Goal: Information Seeking & Learning: Learn about a topic

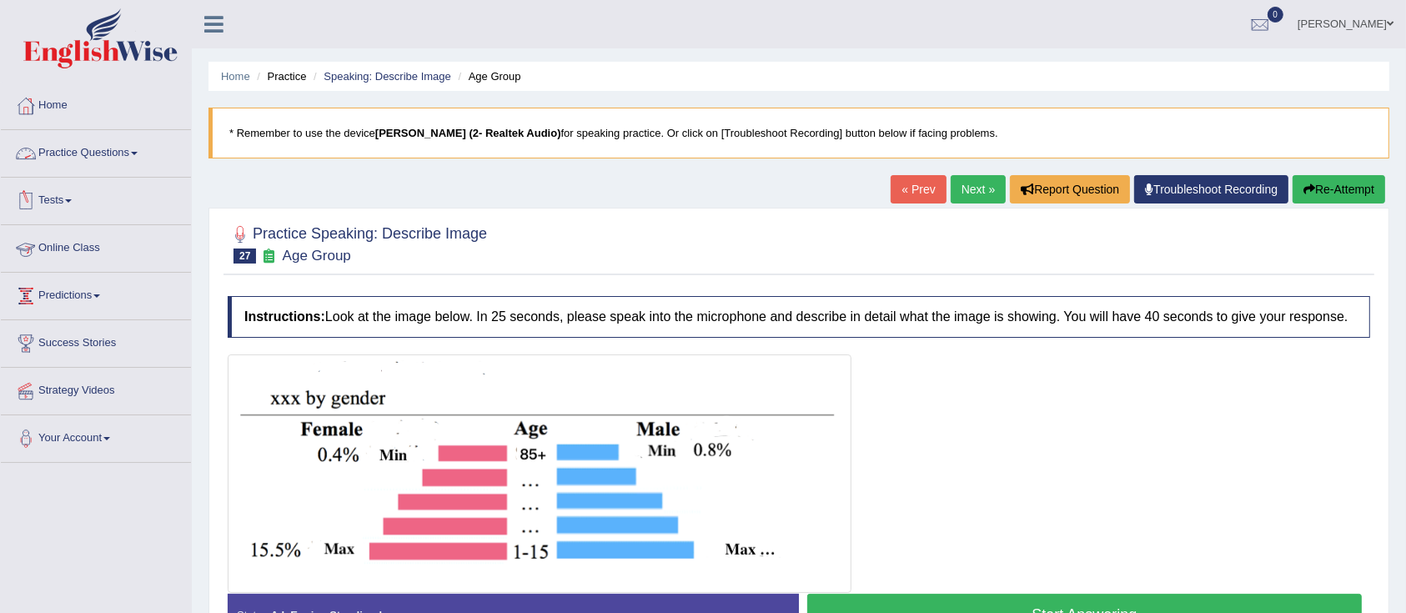
click at [67, 165] on link "Practice Questions" at bounding box center [96, 151] width 190 height 42
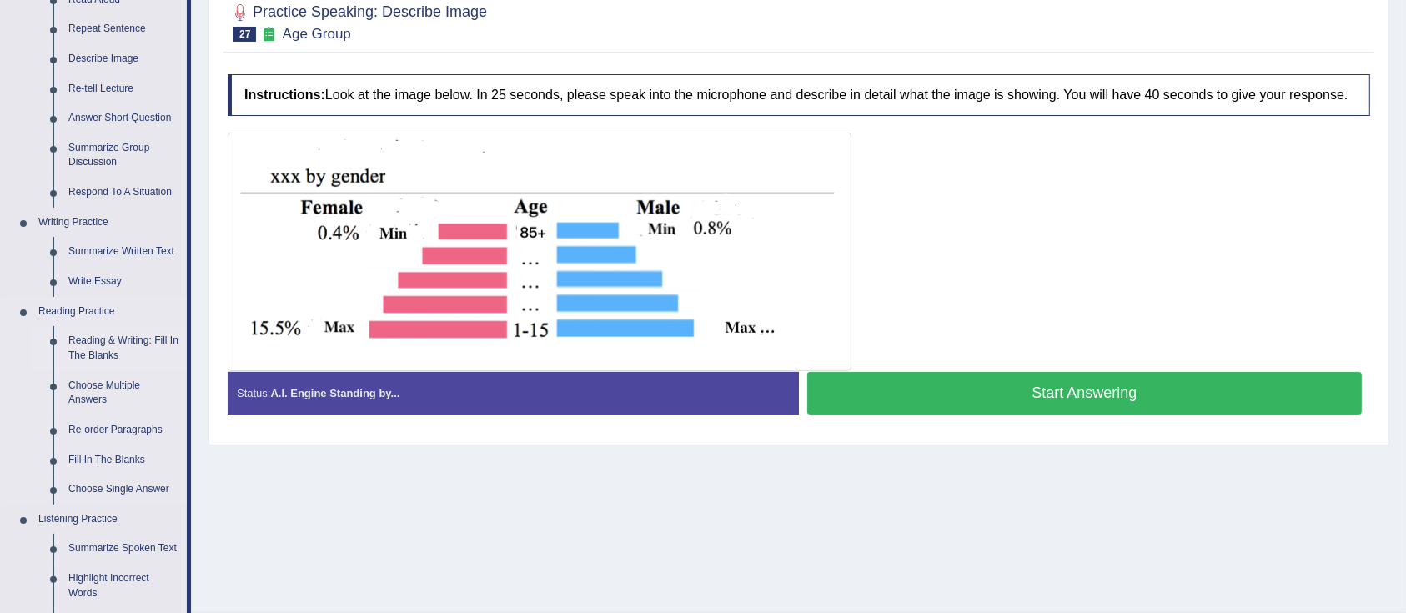
scroll to position [334, 0]
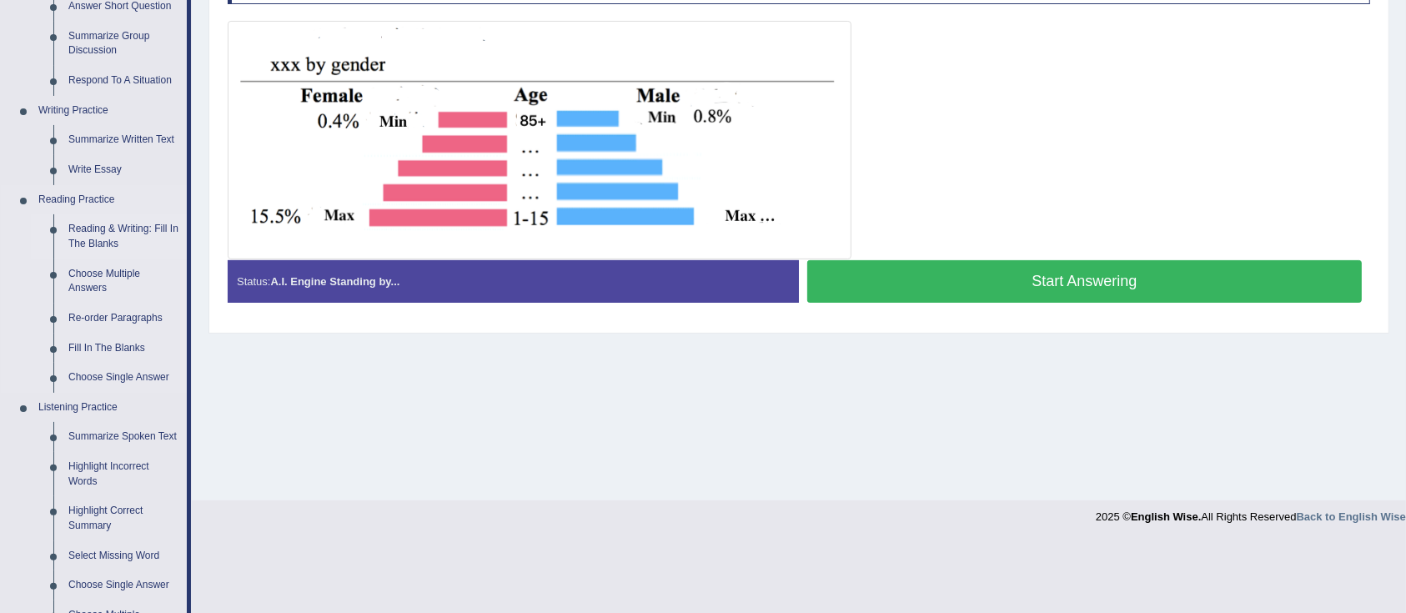
click at [95, 233] on link "Reading & Writing: Fill In The Blanks" at bounding box center [124, 236] width 126 height 44
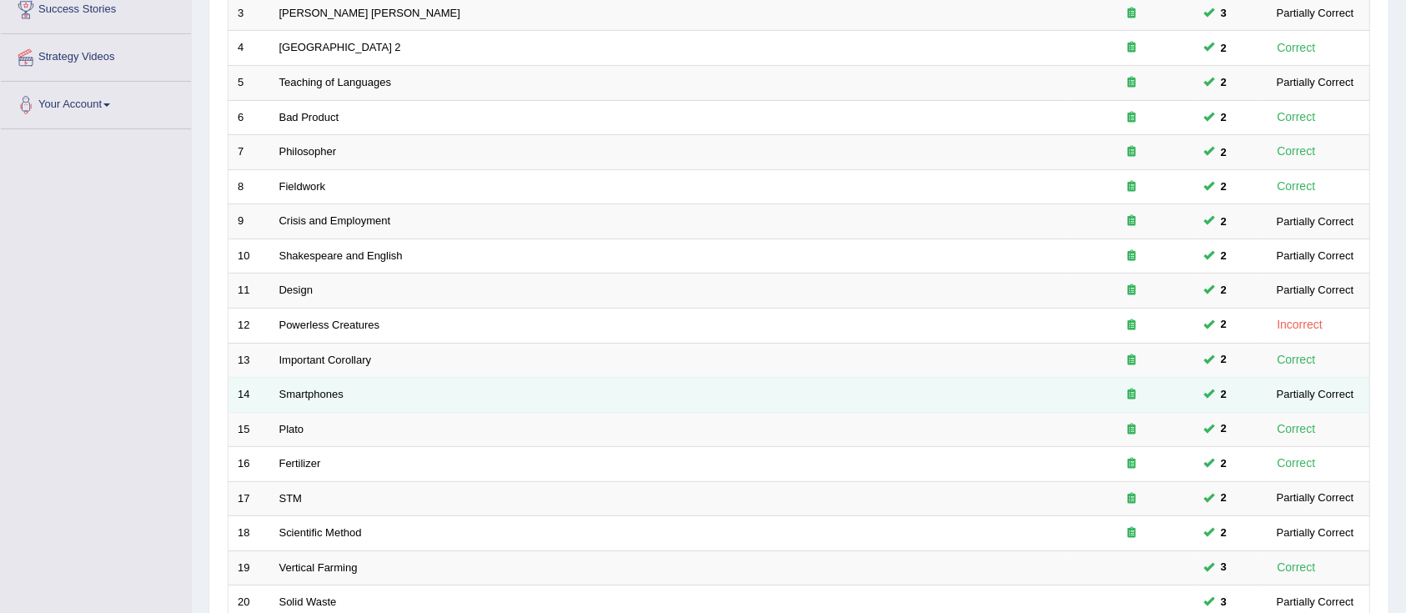
scroll to position [444, 0]
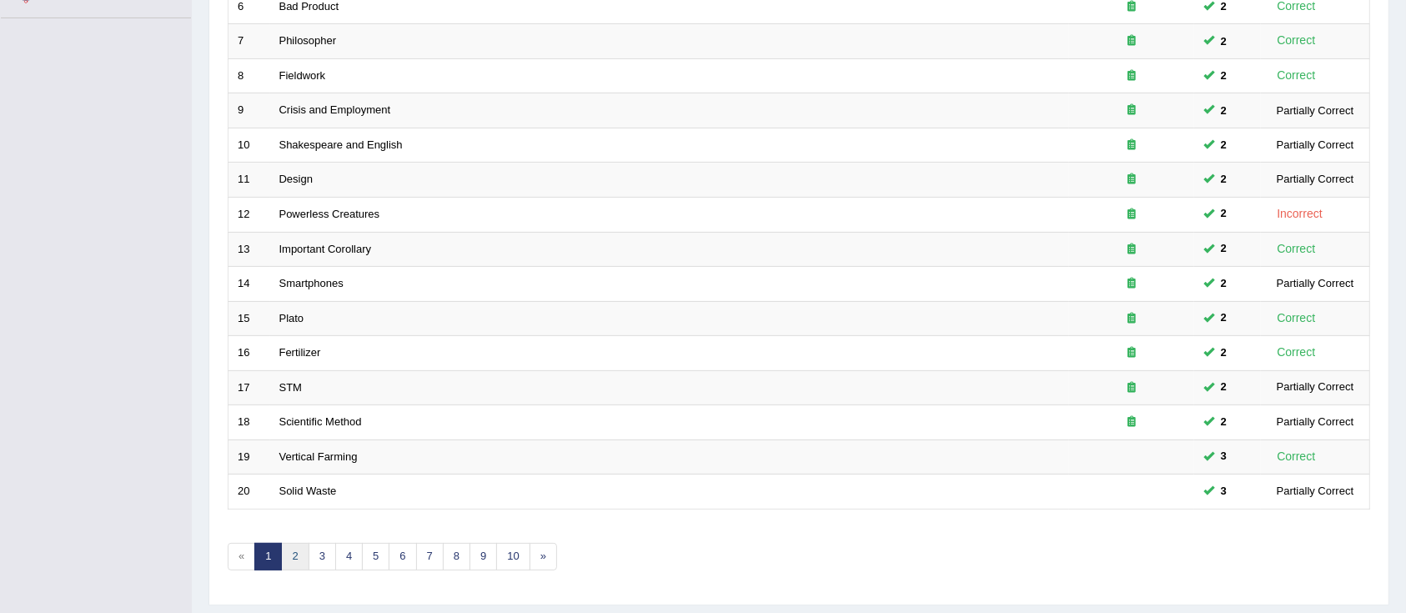
click at [295, 556] on link "2" at bounding box center [295, 557] width 28 height 28
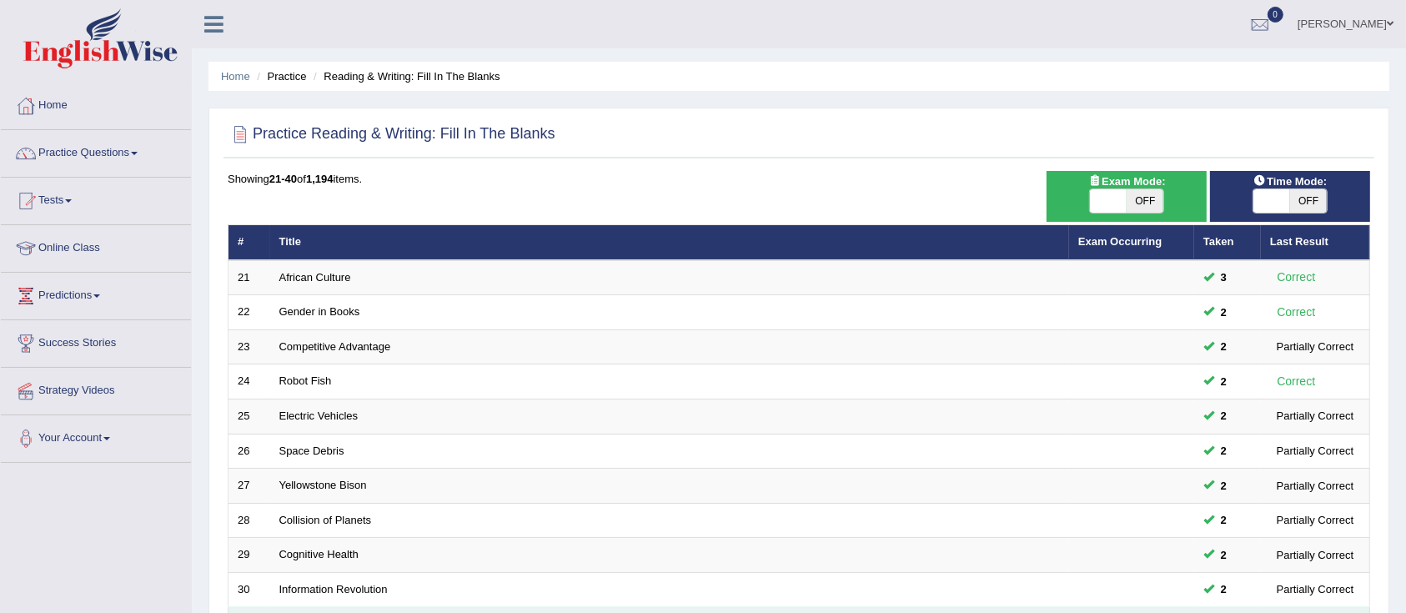
scroll to position [334, 0]
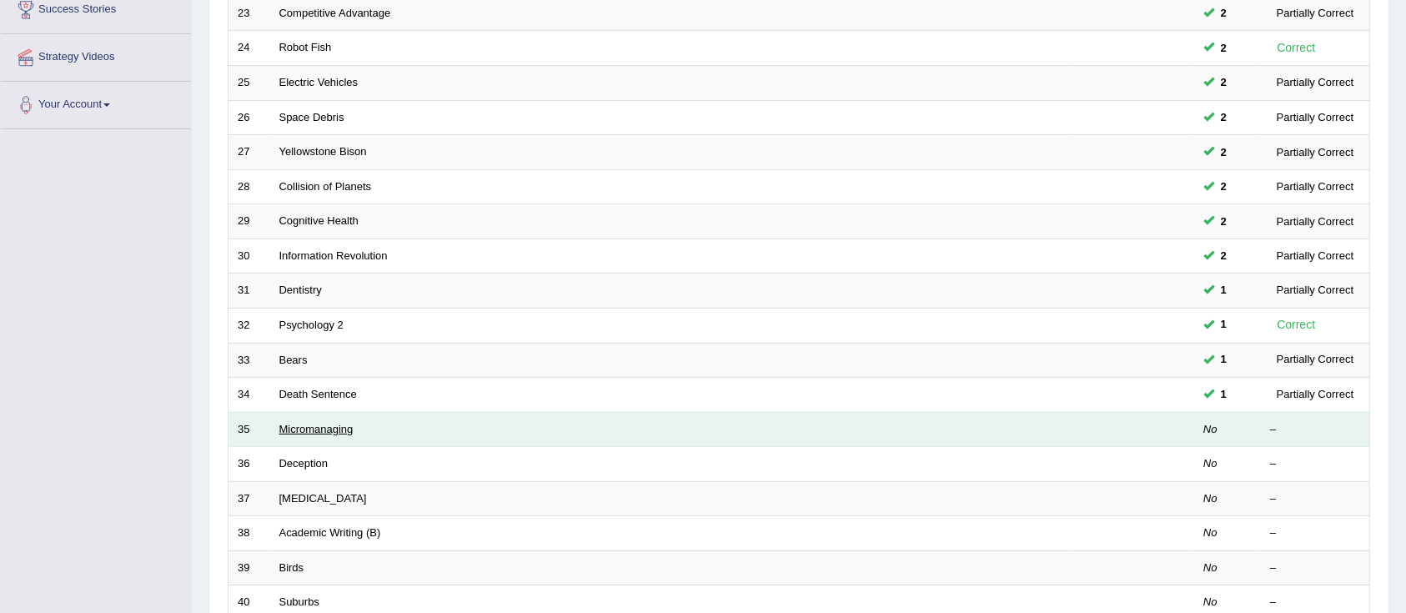
click at [320, 427] on link "Micromanaging" at bounding box center [316, 429] width 74 height 13
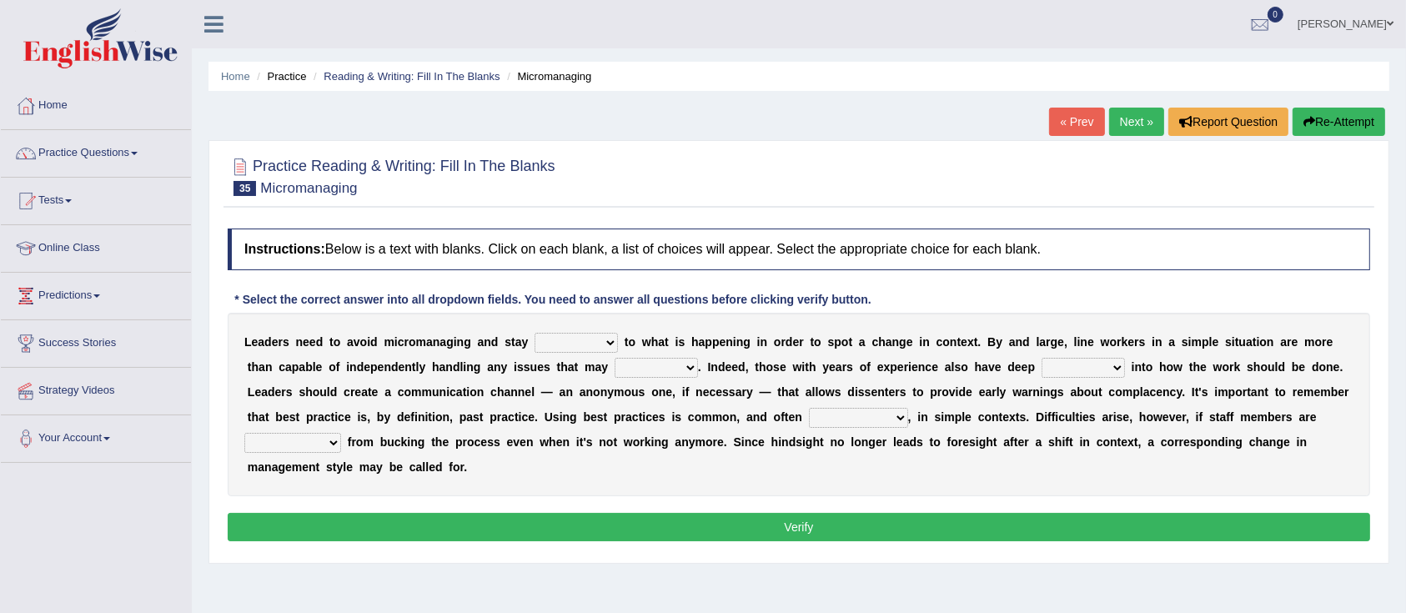
scroll to position [111, 0]
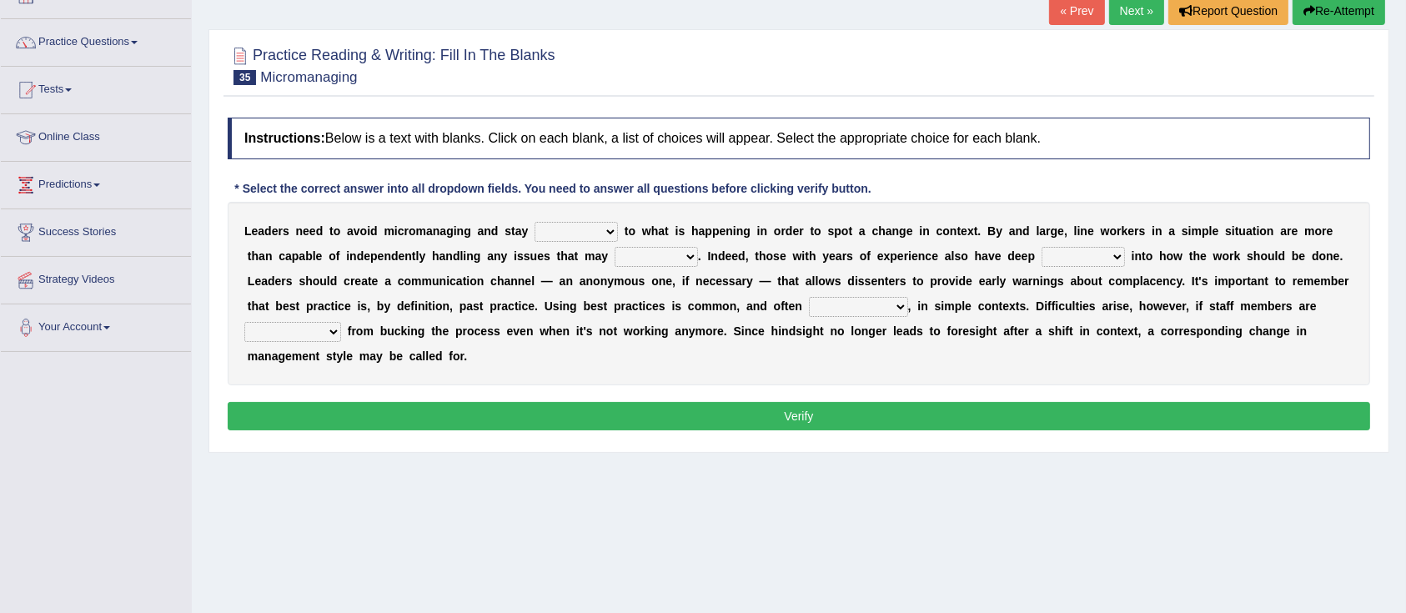
click at [584, 230] on select "complied connected precise concise" at bounding box center [575, 232] width 83 height 20
select select "connected"
click at [534, 222] on select "complied connected precise concise" at bounding box center [575, 232] width 83 height 20
click at [688, 258] on select "apprise rise encounter arise" at bounding box center [656, 257] width 83 height 20
click at [648, 255] on select "apprise rise encounter arise" at bounding box center [656, 257] width 83 height 20
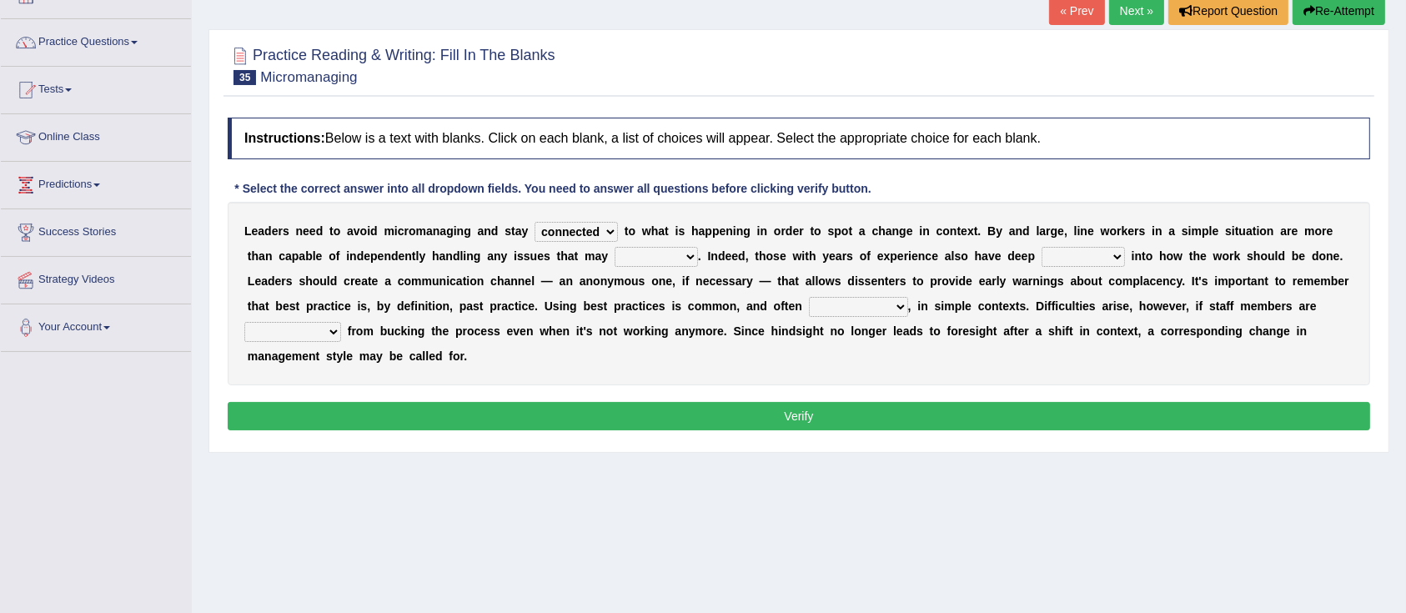
select select "arise"
click at [615, 247] on select "apprise rise encounter arise" at bounding box center [656, 257] width 83 height 20
click at [1079, 262] on select "incursion insight indignity indication" at bounding box center [1082, 257] width 83 height 20
select select "incursion"
click at [1041, 247] on select "incursion insight indignity indication" at bounding box center [1082, 257] width 83 height 20
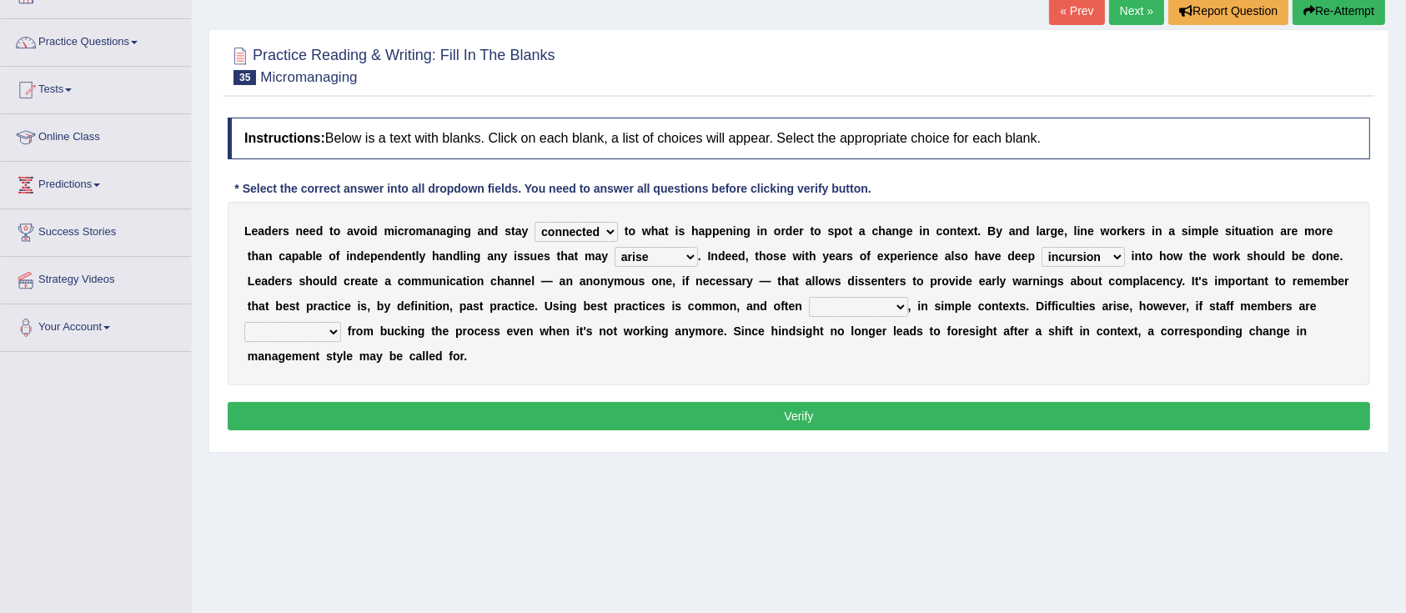
click at [854, 309] on select "inappropriate apprehensive appropriate forbidden" at bounding box center [858, 307] width 99 height 20
select select "appropriate"
click at [809, 297] on select "inappropriate apprehensive appropriate forbidden" at bounding box center [858, 307] width 99 height 20
click at [339, 328] on select "disarranged disinclined discouraged disintegrated" at bounding box center [292, 332] width 97 height 20
select select "discouraged"
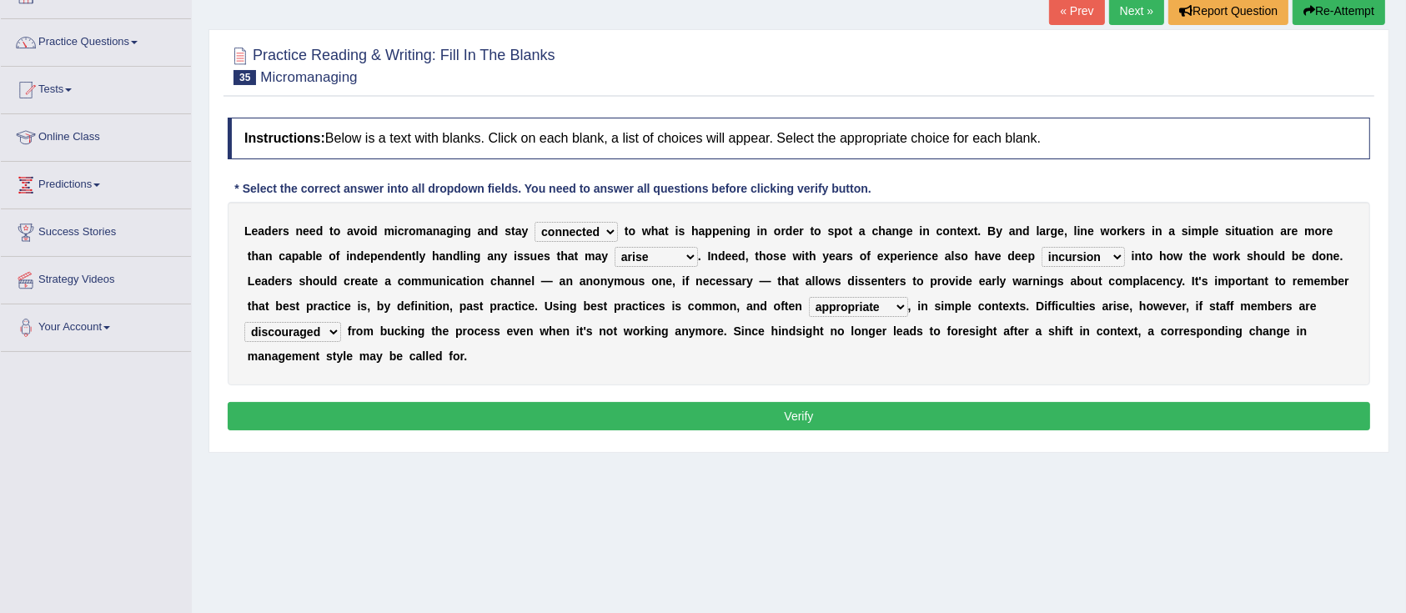
click at [244, 322] on select "disarranged disinclined discouraged disintegrated" at bounding box center [292, 332] width 97 height 20
click at [536, 394] on div "Instructions: Below is a text with blanks. Click on each blank, a list of choic…" at bounding box center [798, 276] width 1151 height 334
click at [535, 410] on button "Verify" at bounding box center [799, 416] width 1142 height 28
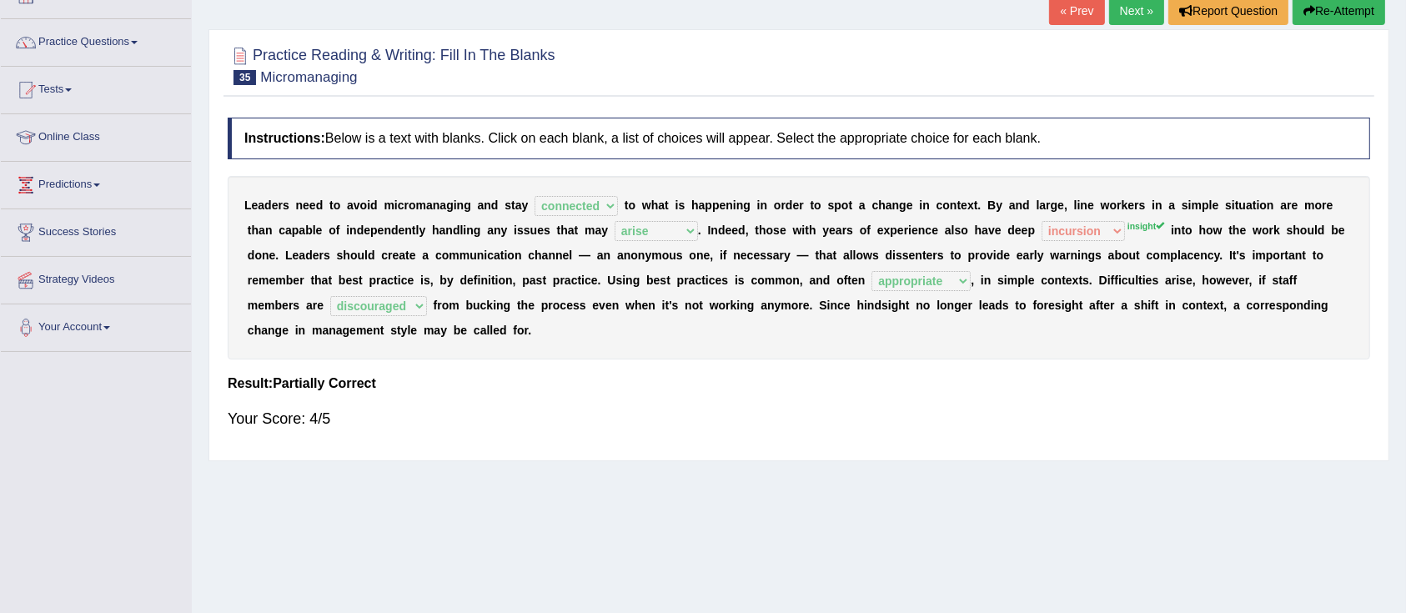
click at [1139, 9] on link "Next »" at bounding box center [1136, 11] width 55 height 28
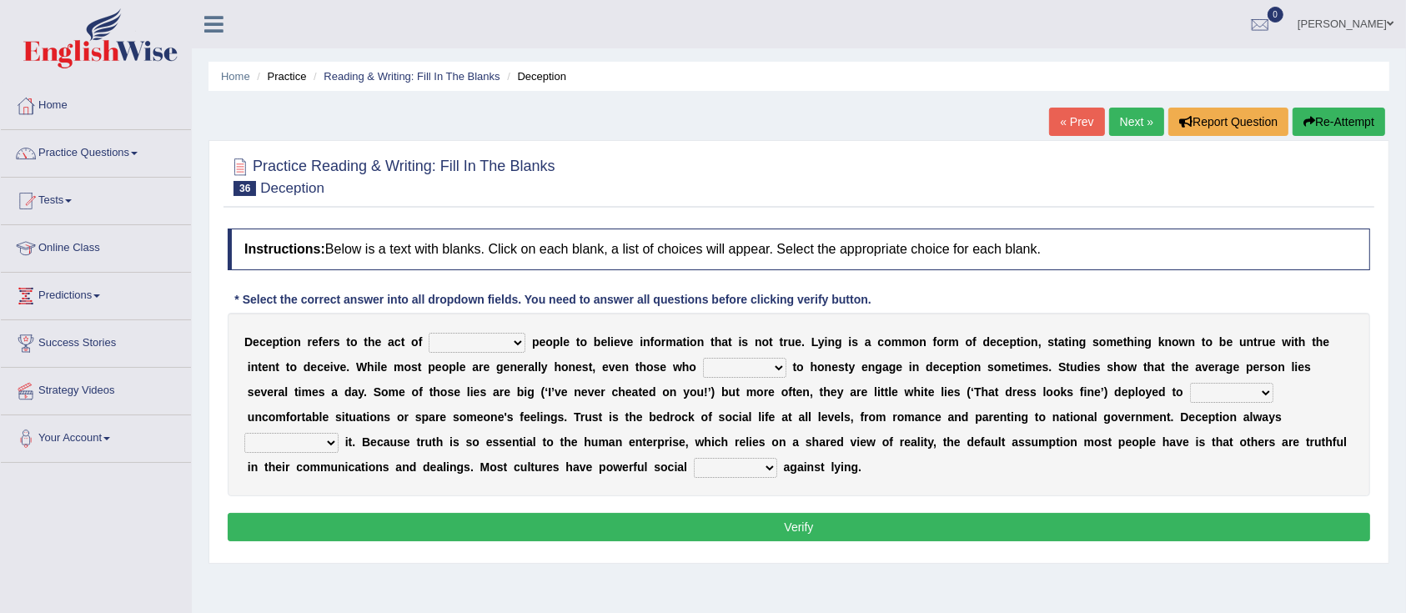
click at [522, 337] on select "discouraging forbidding detecting encouraging" at bounding box center [477, 343] width 97 height 20
select select "encouraging"
click at [429, 333] on select "discouraging forbidding detecting encouraging" at bounding box center [477, 343] width 97 height 20
click at [495, 349] on select "discouraging forbidding detecting encouraging" at bounding box center [477, 343] width 97 height 20
click at [585, 573] on div "Home Practice Reading & Writing: Fill In The Blanks Deception « Prev Next » Rep…" at bounding box center [799, 417] width 1214 height 834
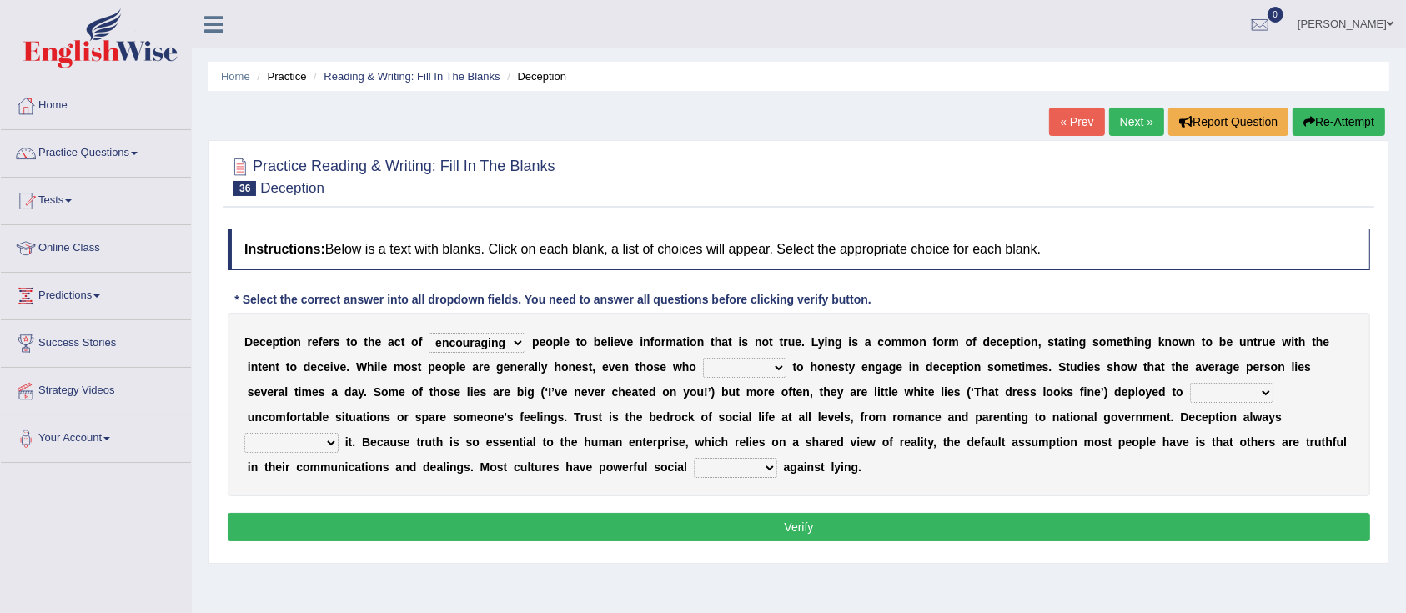
click at [738, 366] on select "describe prescribe inscribe subscribe" at bounding box center [744, 368] width 83 height 20
select select "describe"
click at [703, 358] on select "describe prescribe inscribe subscribe" at bounding box center [744, 368] width 83 height 20
click at [1267, 386] on select "contest illuminate disguise avoid" at bounding box center [1231, 393] width 83 height 20
click at [1190, 383] on select "contest illuminate disguise avoid" at bounding box center [1231, 393] width 83 height 20
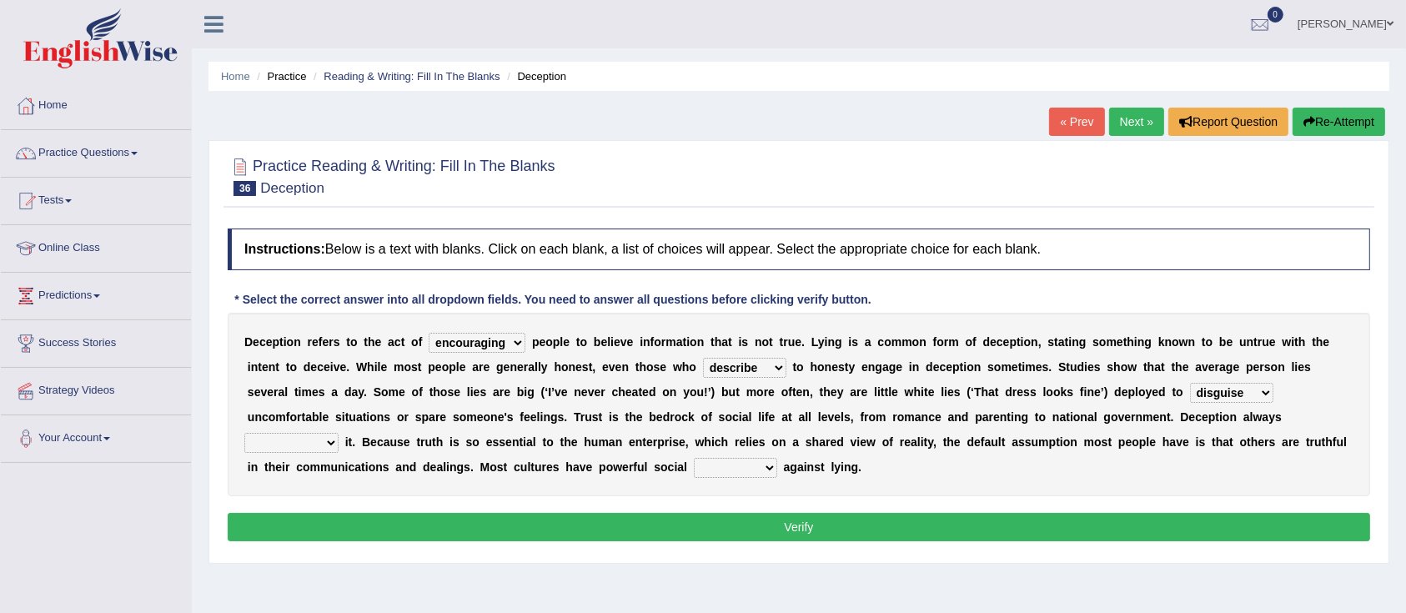
click at [1236, 384] on select "contest illuminate disguise avoid" at bounding box center [1231, 393] width 83 height 20
select select "avoid"
click at [1190, 383] on select "contest illuminate disguise avoid" at bounding box center [1231, 393] width 83 height 20
click at [329, 444] on select "undermines underscores undertakes underwrites" at bounding box center [291, 443] width 94 height 20
select select "underwrites"
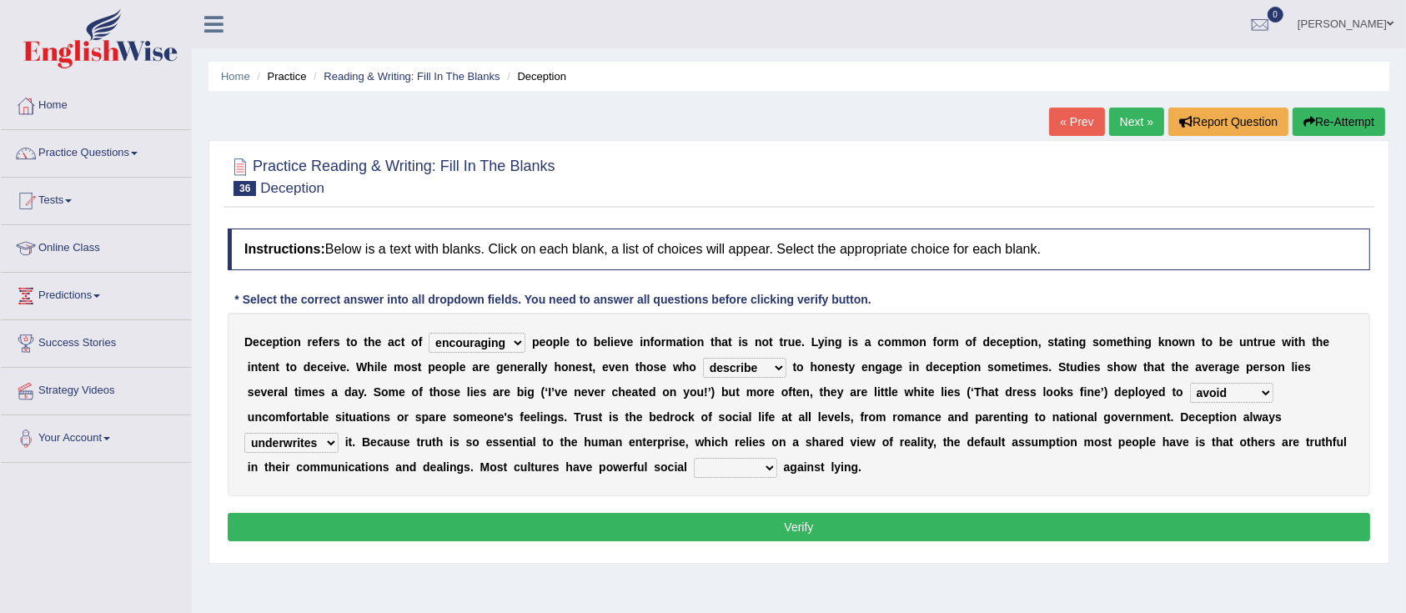
click at [244, 433] on select "undermines underscores undertakes underwrites" at bounding box center [291, 443] width 94 height 20
click at [768, 470] on select "ejections sanctions fractions inductions" at bounding box center [735, 468] width 83 height 20
select select "ejections"
click at [694, 458] on select "ejections sanctions fractions inductions" at bounding box center [735, 468] width 83 height 20
click at [760, 530] on button "Verify" at bounding box center [799, 527] width 1142 height 28
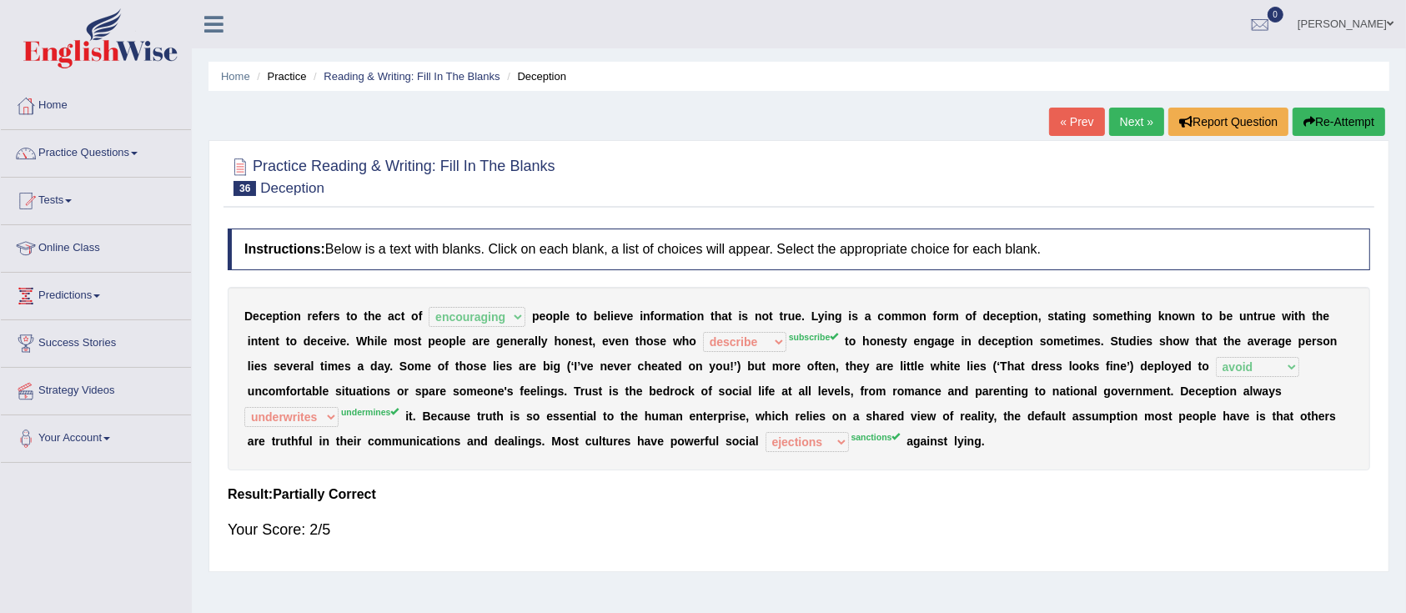
click at [1119, 123] on link "Next »" at bounding box center [1136, 122] width 55 height 28
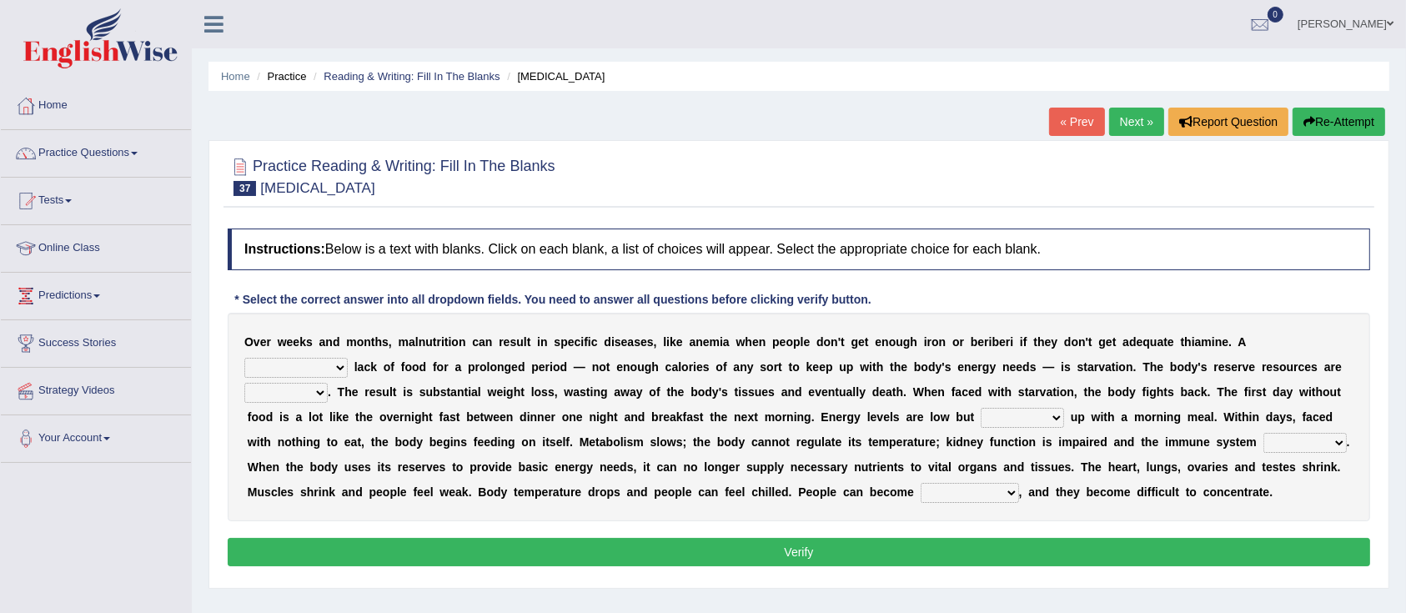
scroll to position [111, 0]
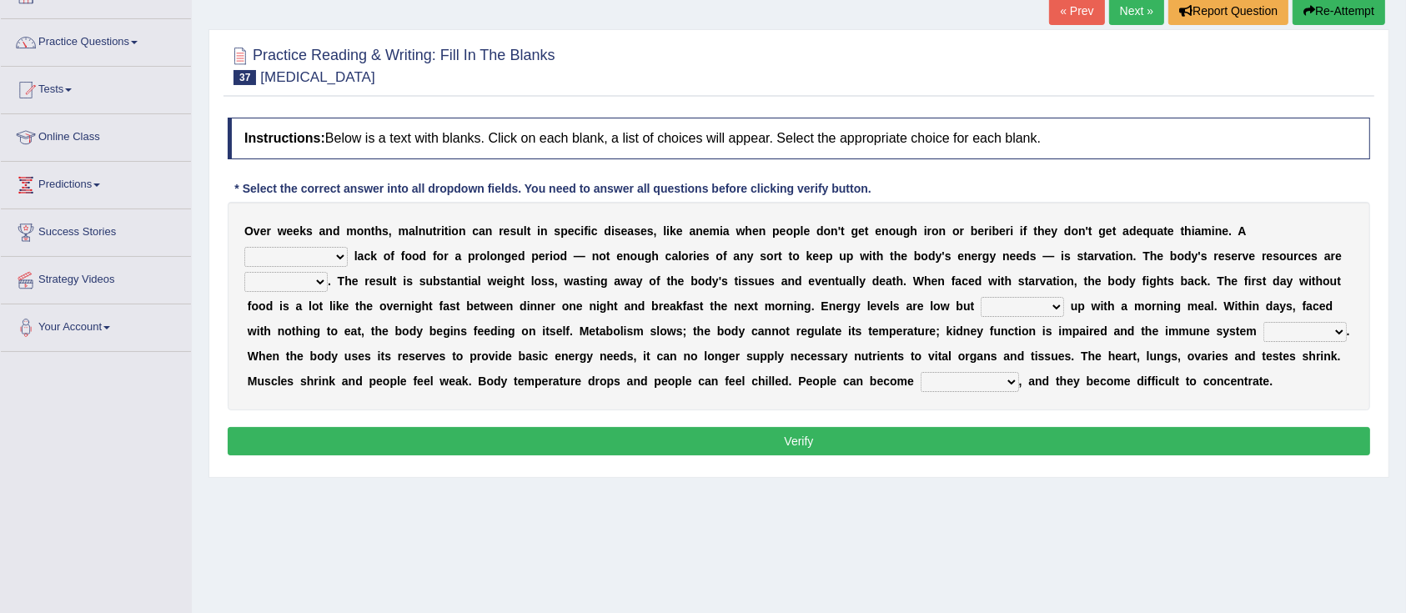
click at [339, 259] on select "severe distinguishing proper distinctive" at bounding box center [295, 257] width 103 height 20
select select "proper"
click at [244, 247] on select "severe distinguishing proper distinctive" at bounding box center [295, 257] width 103 height 20
click at [311, 283] on select "obsoleted depleted pelleted deleted" at bounding box center [285, 282] width 83 height 20
select select "depleted"
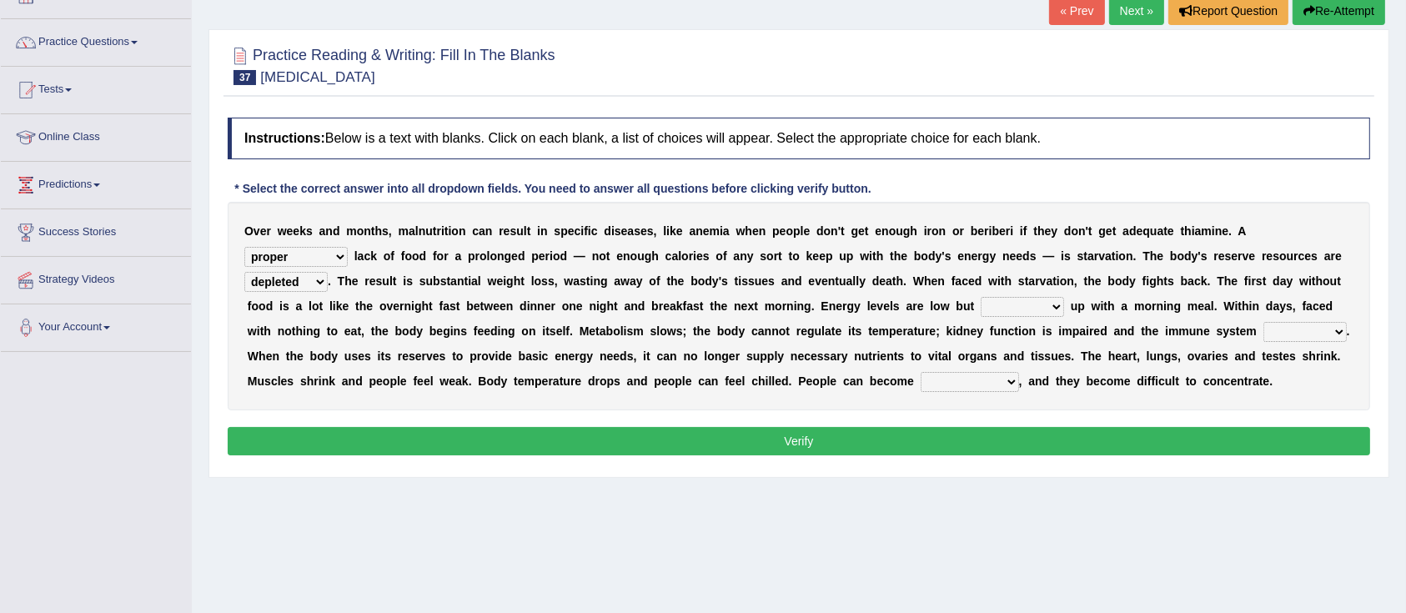
click at [244, 272] on select "obsoleted depleted pelleted deleted" at bounding box center [285, 282] width 83 height 20
click at [1043, 309] on select "feed come chill pick" at bounding box center [1022, 307] width 83 height 20
select select "come"
click at [981, 297] on select "feed come chill pick" at bounding box center [1022, 307] width 83 height 20
click at [1054, 301] on select "feed come chill pick" at bounding box center [1022, 307] width 83 height 20
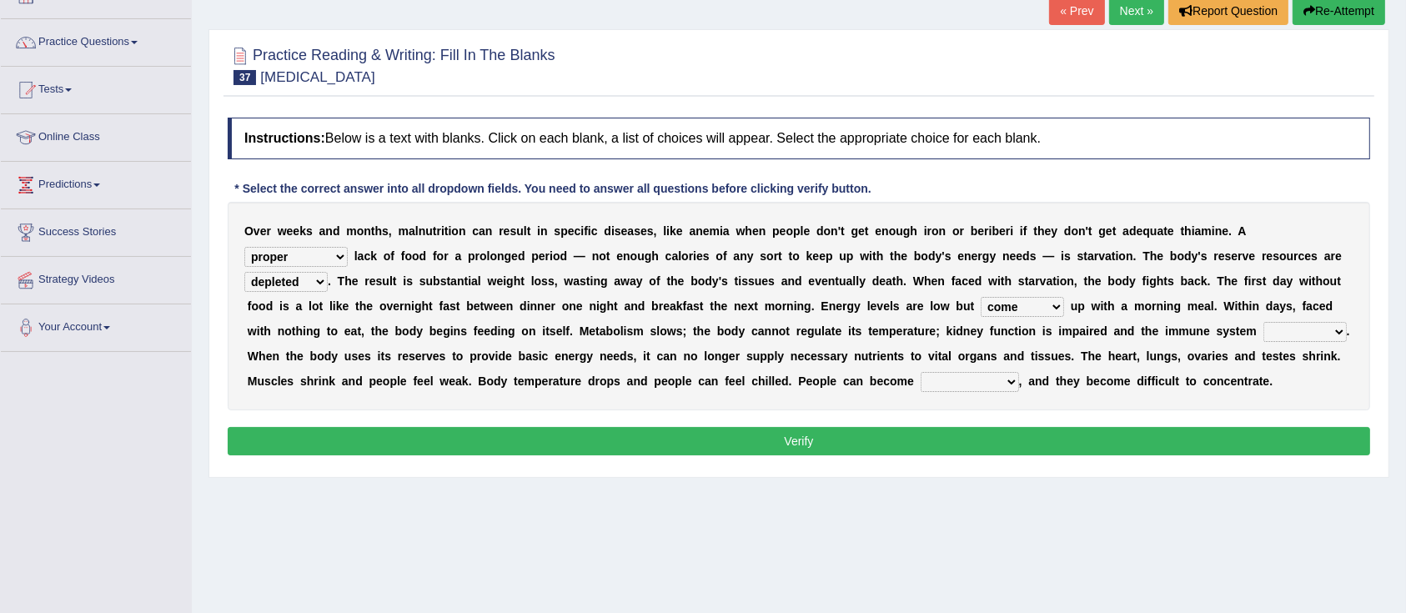
click at [1176, 482] on div "Home Practice Reading & Writing: Fill In The Blanks Starvation « Prev Next » Re…" at bounding box center [799, 306] width 1214 height 834
click at [1315, 328] on select "deepens deafens weakens surpasses" at bounding box center [1304, 332] width 83 height 20
select select "weakens"
click at [1263, 322] on select "deepens deafens weakens surpasses" at bounding box center [1304, 332] width 83 height 20
click at [986, 380] on select "irritable commutable indisputable transportable" at bounding box center [970, 382] width 98 height 20
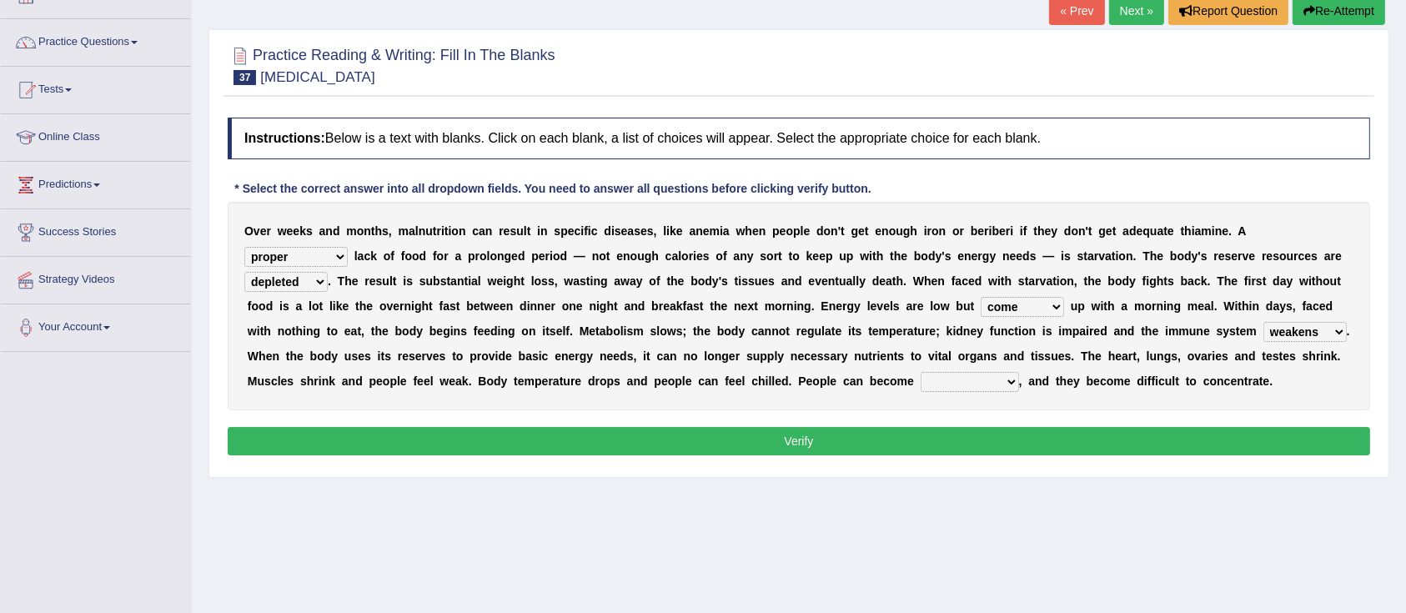
select select "irritable"
click at [921, 372] on select "irritable commutable indisputable transportable" at bounding box center [970, 382] width 98 height 20
click at [898, 450] on button "Verify" at bounding box center [799, 441] width 1142 height 28
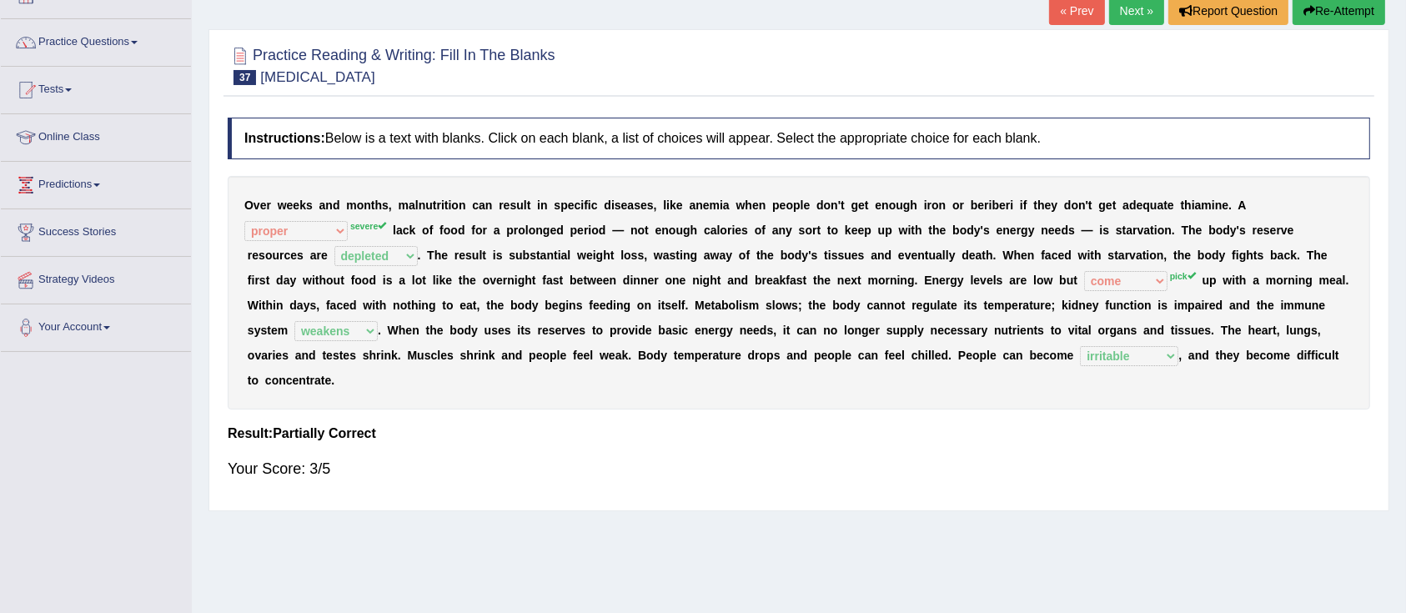
click at [1121, 18] on link "Next »" at bounding box center [1136, 11] width 55 height 28
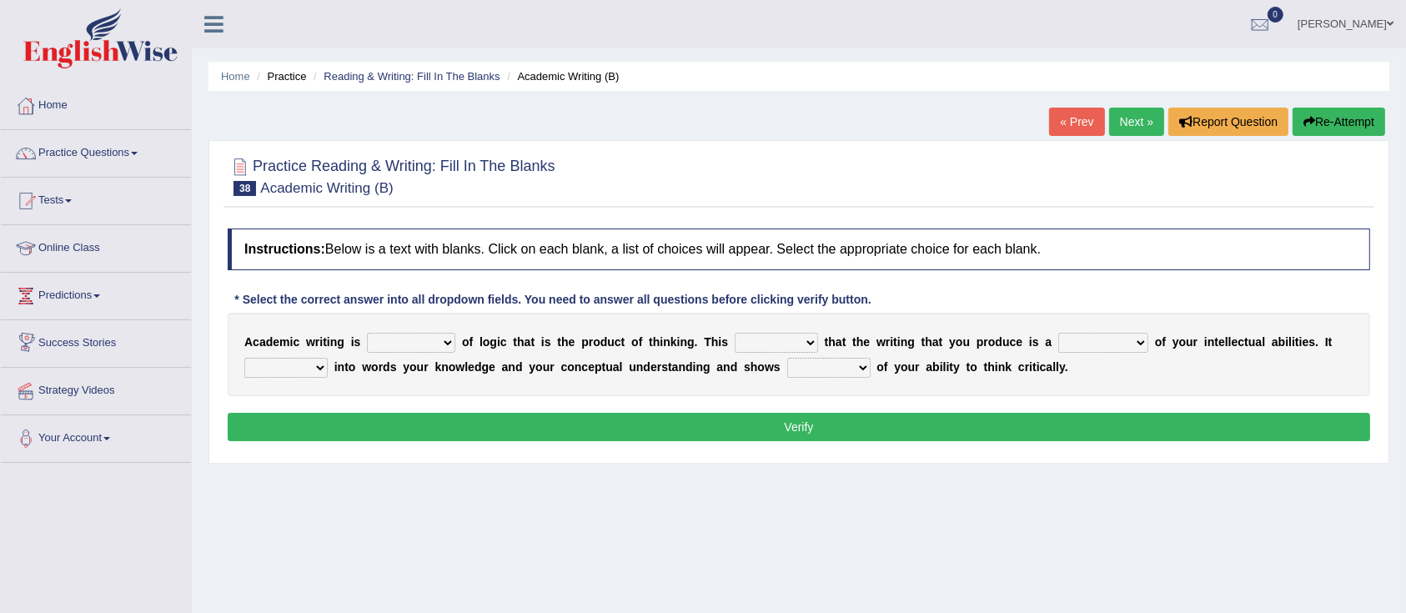
click at [409, 339] on select "expectation entitlement expression exchange" at bounding box center [411, 343] width 88 height 20
select select "expression"
click at [367, 333] on select "expectation entitlement expression exchange" at bounding box center [411, 343] width 88 height 20
click at [790, 344] on select "means questions stipulates answers" at bounding box center [776, 343] width 83 height 20
select select "means"
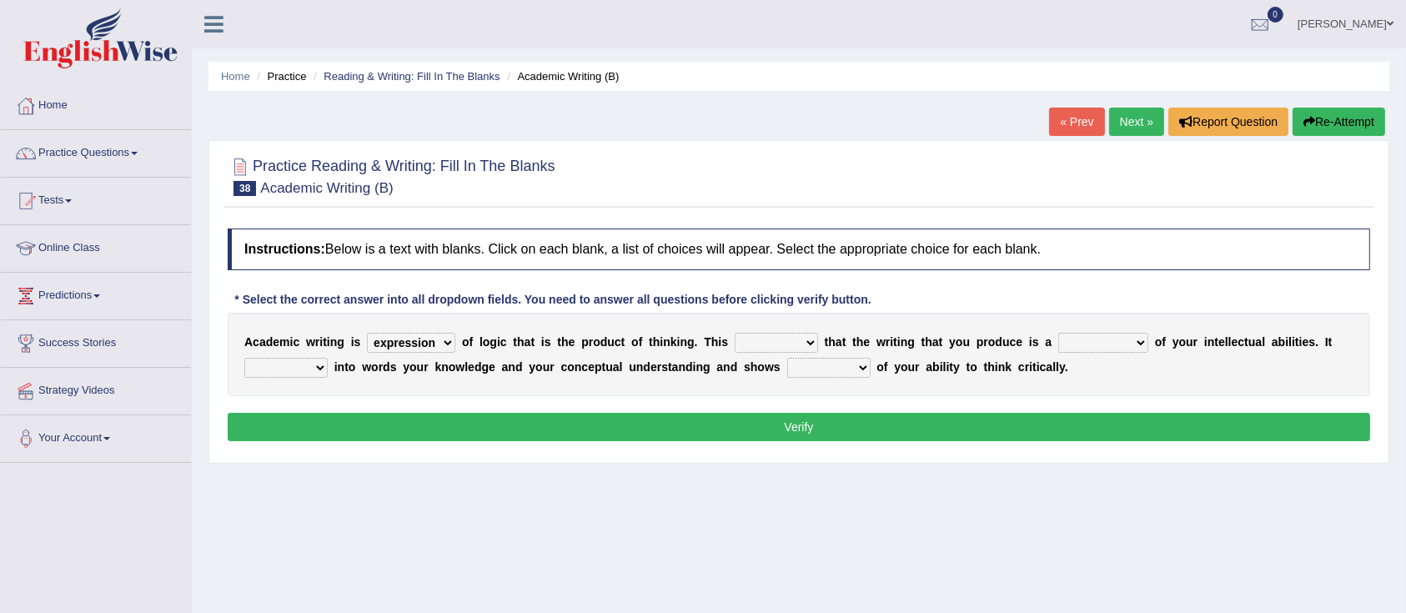
click at [737, 333] on select "means questions stipulates answers" at bounding box center [776, 343] width 83 height 20
click at [1121, 344] on select "redundancy mission credit reflection" at bounding box center [1103, 343] width 90 height 20
select select "credit"
click at [1061, 333] on select "redundancy mission credit reflection" at bounding box center [1103, 343] width 90 height 20
click at [314, 370] on select "enriches shows allows puts" at bounding box center [285, 368] width 83 height 20
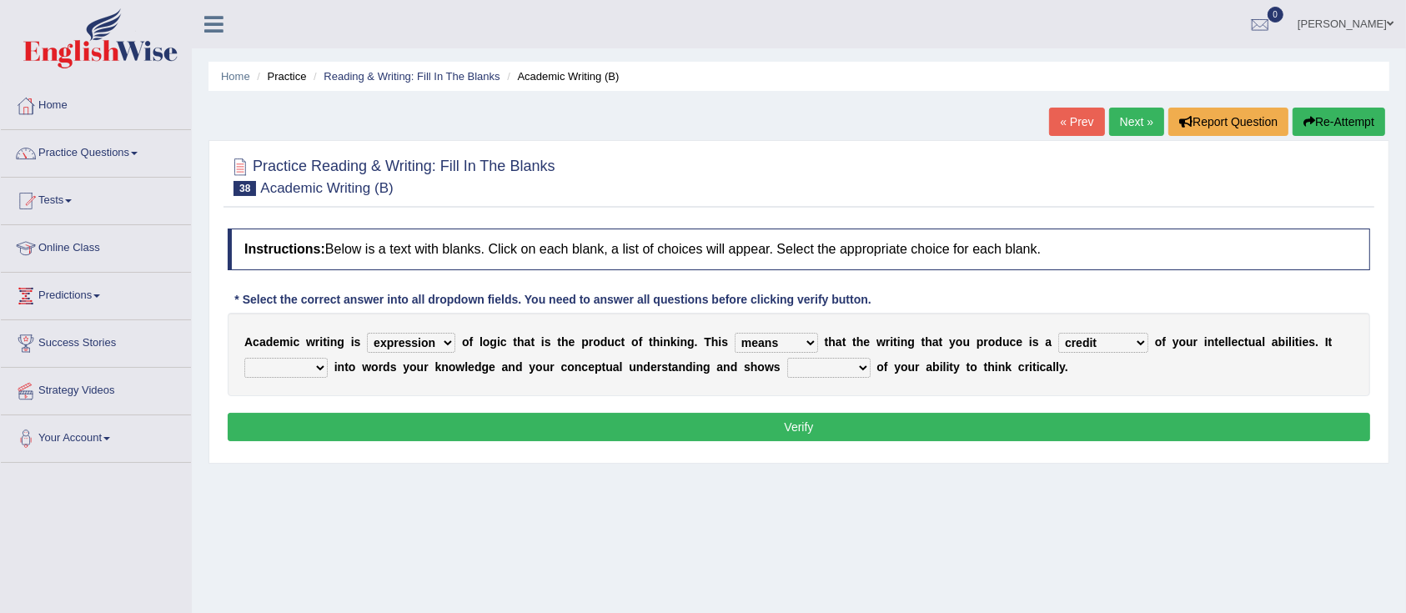
select select "shows"
click at [244, 358] on select "enriches shows allows puts" at bounding box center [285, 368] width 83 height 20
click at [814, 363] on select "hassle excuse capacity evidence" at bounding box center [828, 368] width 83 height 20
select select "evidence"
click at [787, 358] on select "hassle excuse capacity evidence" at bounding box center [828, 368] width 83 height 20
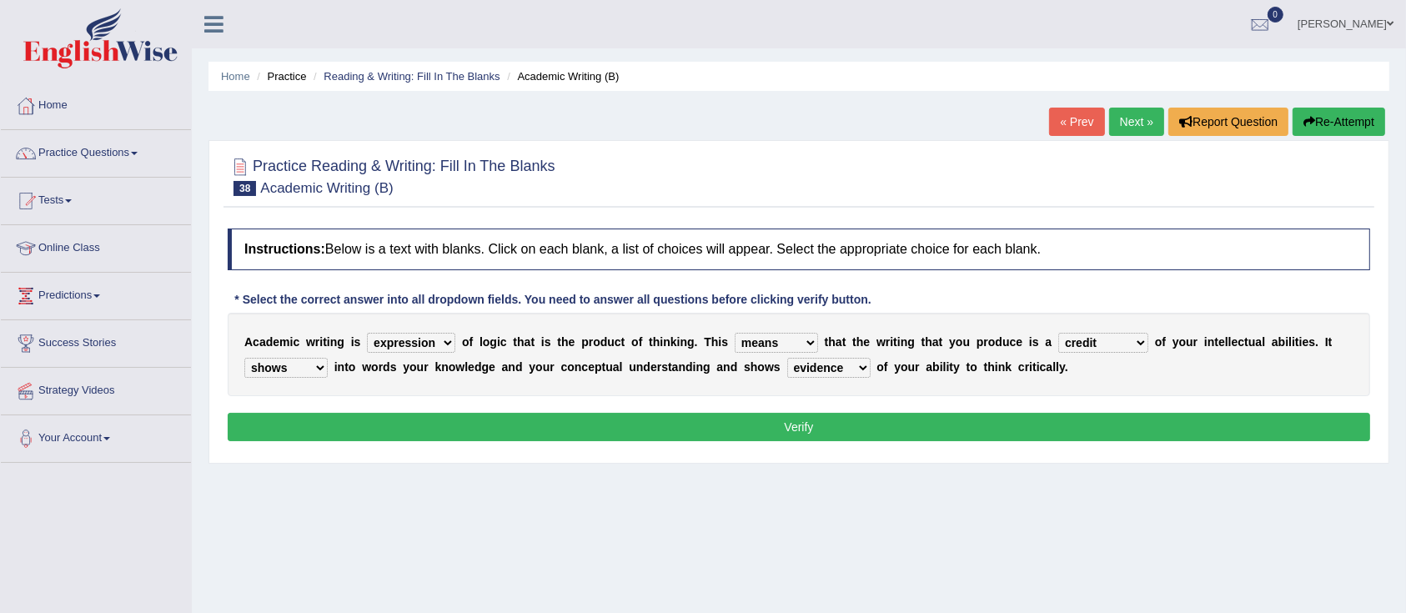
click at [749, 432] on button "Verify" at bounding box center [799, 427] width 1142 height 28
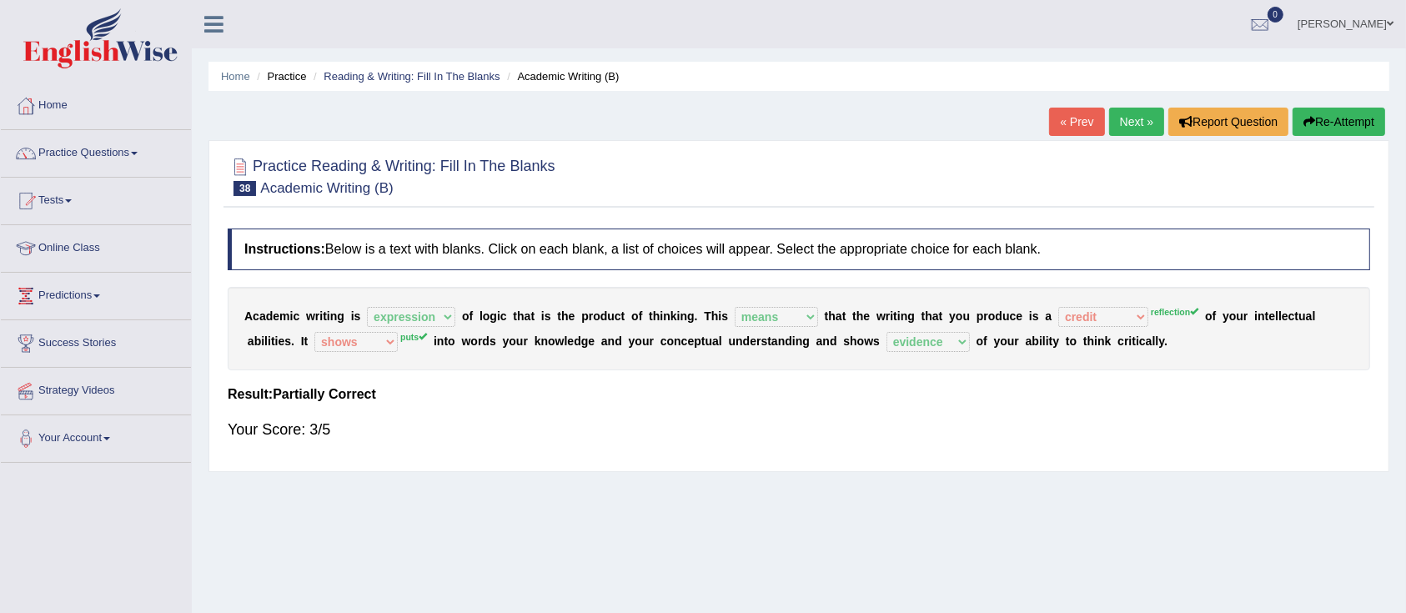
click at [1122, 123] on link "Next »" at bounding box center [1136, 122] width 55 height 28
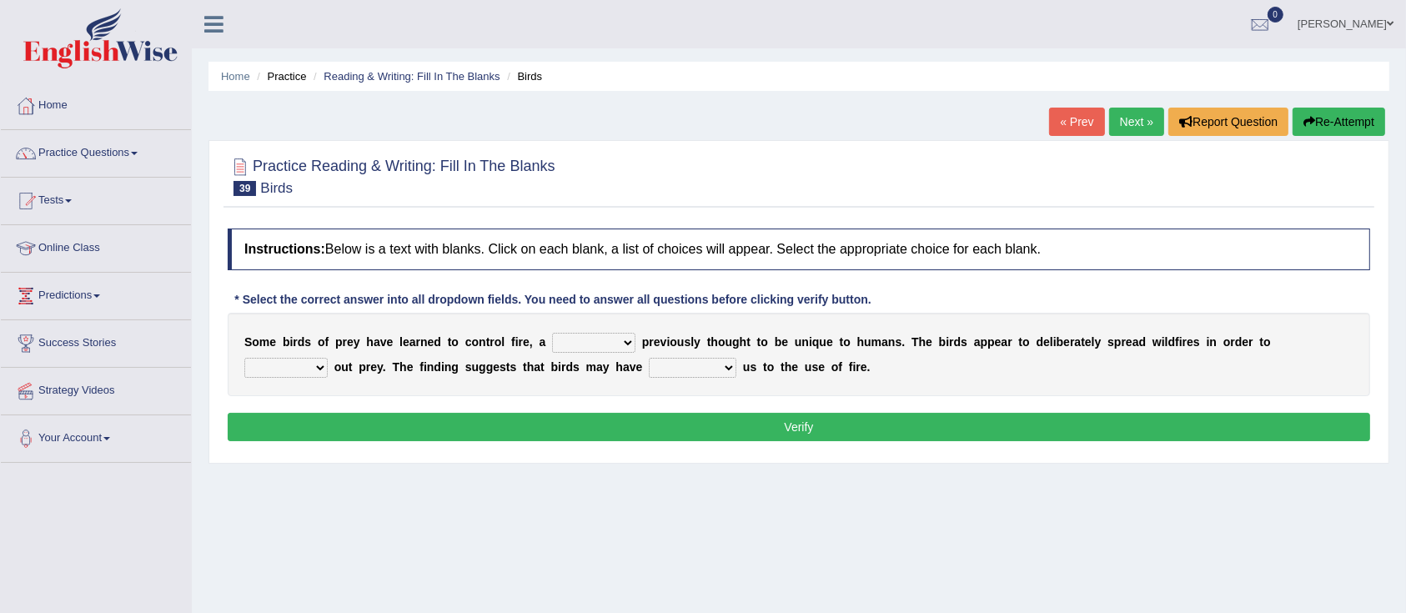
click at [625, 342] on select "question profile tale skill" at bounding box center [593, 343] width 83 height 20
select select "skill"
click at [552, 333] on select "question profile tale skill" at bounding box center [593, 343] width 83 height 20
click at [314, 369] on select "prevent limit span flush" at bounding box center [285, 368] width 83 height 20
select select "limit"
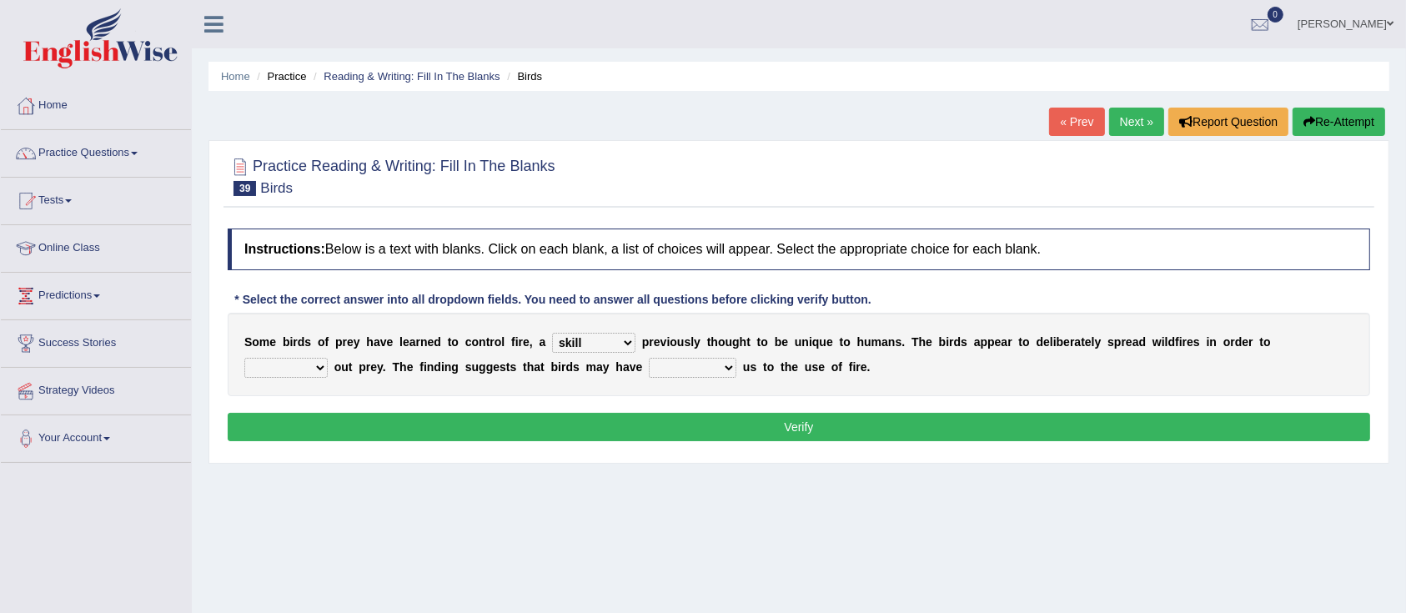
click at [244, 358] on select "prevent limit span flush" at bounding box center [285, 368] width 83 height 20
click at [687, 365] on select "prophesied beaten transmitted forced" at bounding box center [693, 368] width 88 height 20
select select "prophesied"
click at [649, 358] on select "prophesied beaten transmitted forced" at bounding box center [693, 368] width 88 height 20
click at [727, 430] on button "Verify" at bounding box center [799, 427] width 1142 height 28
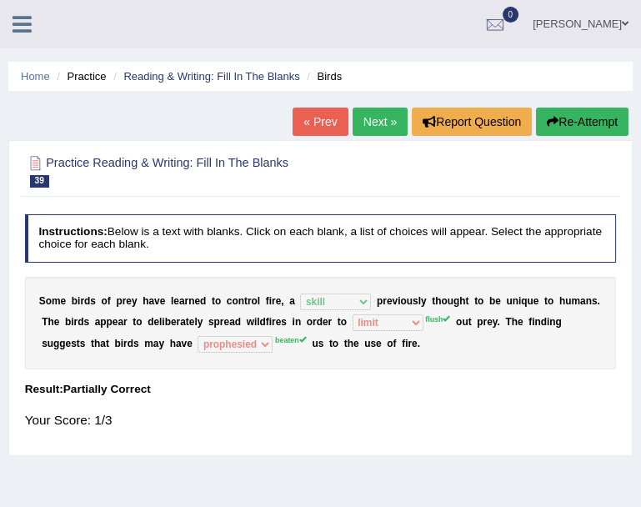
drag, startPoint x: 113, startPoint y: 83, endPoint x: 167, endPoint y: 126, distance: 68.2
click at [167, 126] on div "Home Practice Reading & Writing: Fill In The Blanks Birds « Prev Next » Report …" at bounding box center [320, 417] width 641 height 834
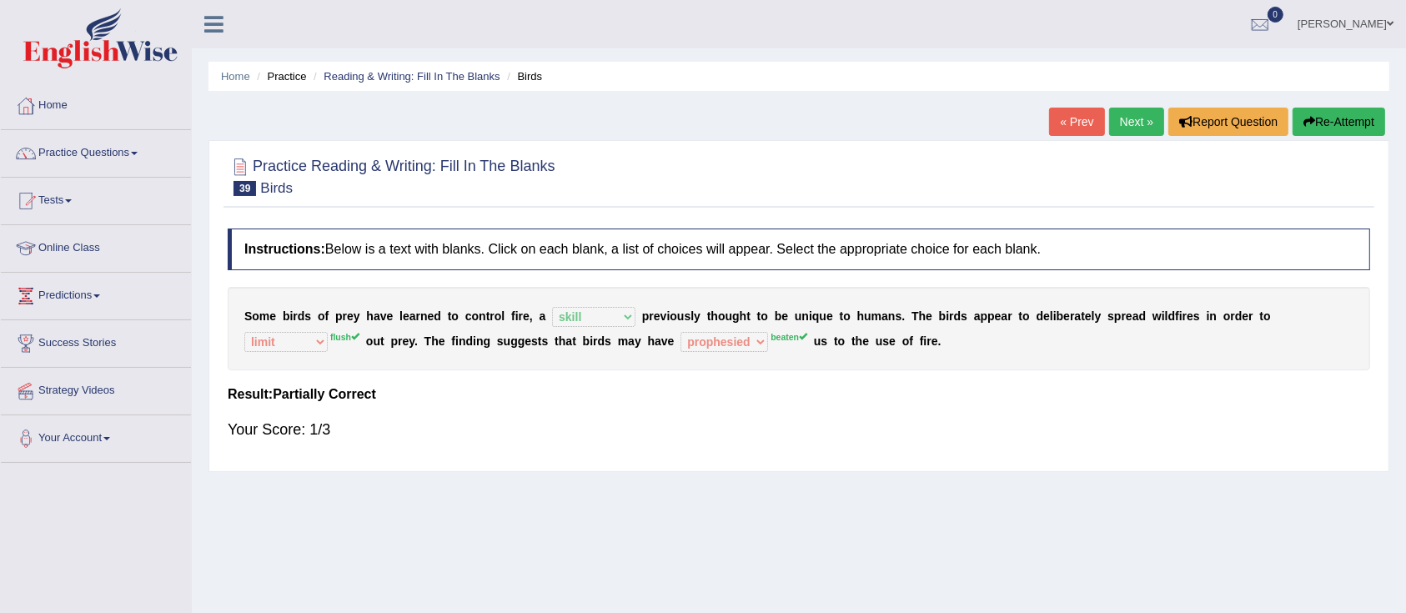
click at [1134, 126] on link "Next »" at bounding box center [1136, 122] width 55 height 28
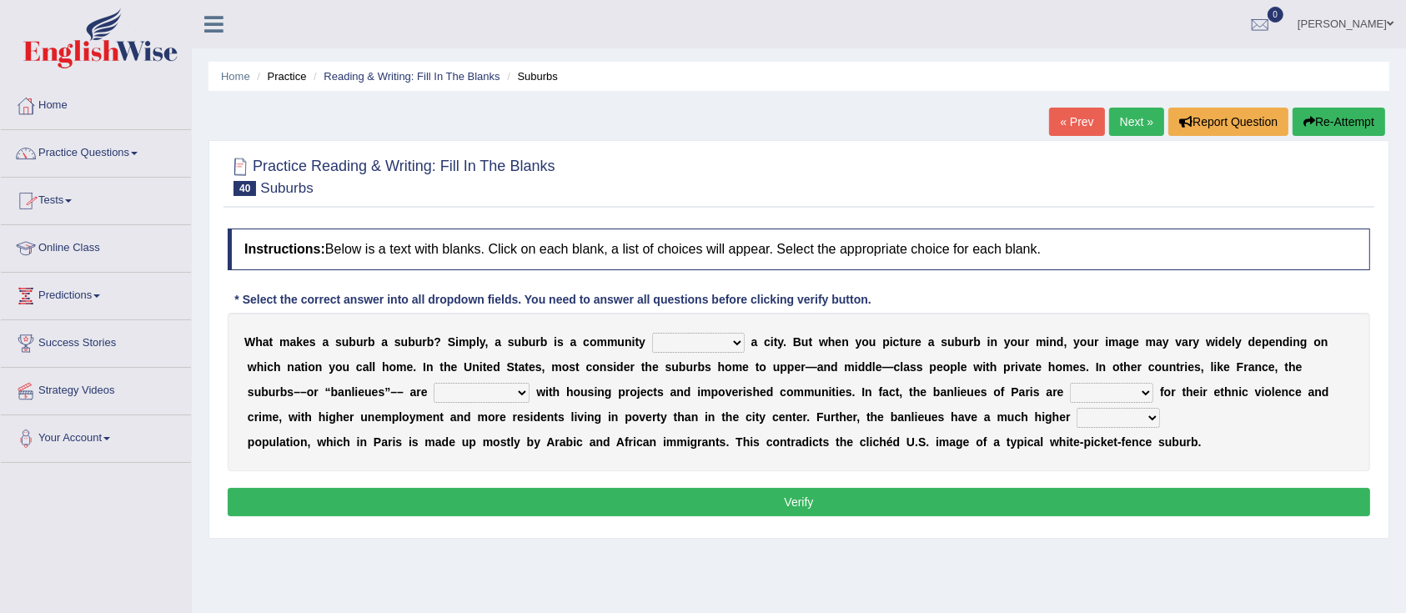
click at [129, 167] on link "Practice Questions" at bounding box center [96, 151] width 190 height 42
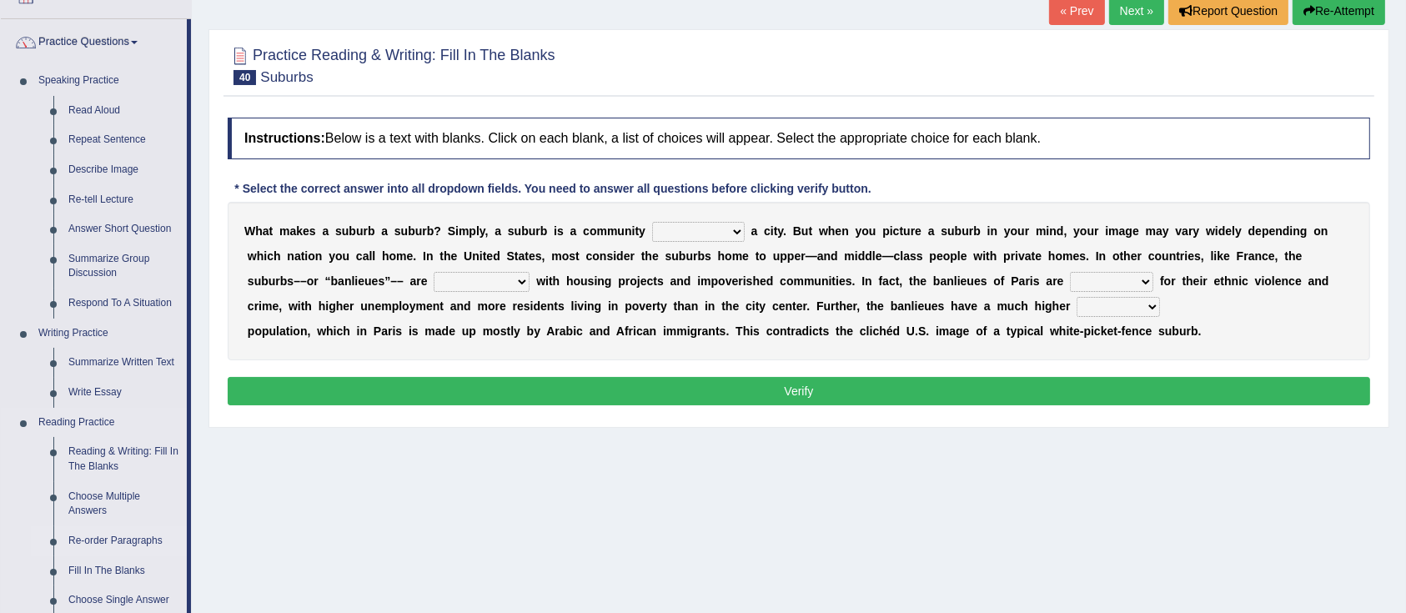
scroll to position [222, 0]
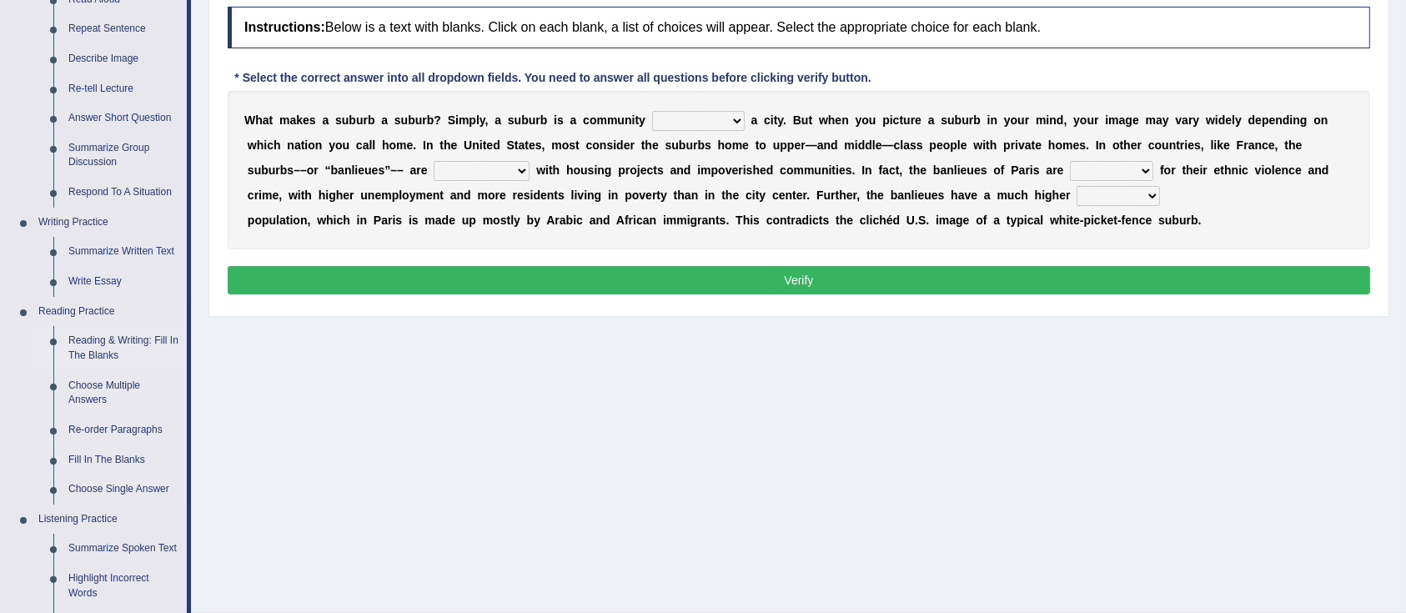
click at [110, 344] on link "Reading & Writing: Fill In The Blanks" at bounding box center [124, 348] width 126 height 44
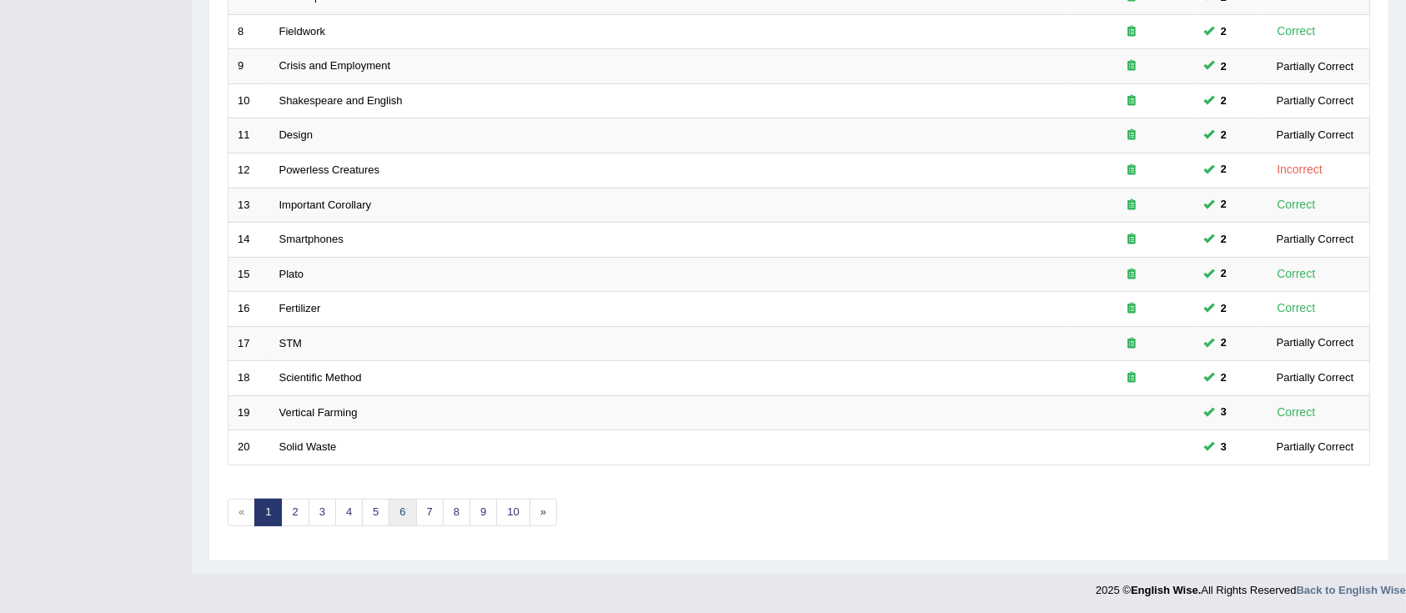
scroll to position [489, 0]
click at [379, 513] on link "5" at bounding box center [376, 513] width 28 height 28
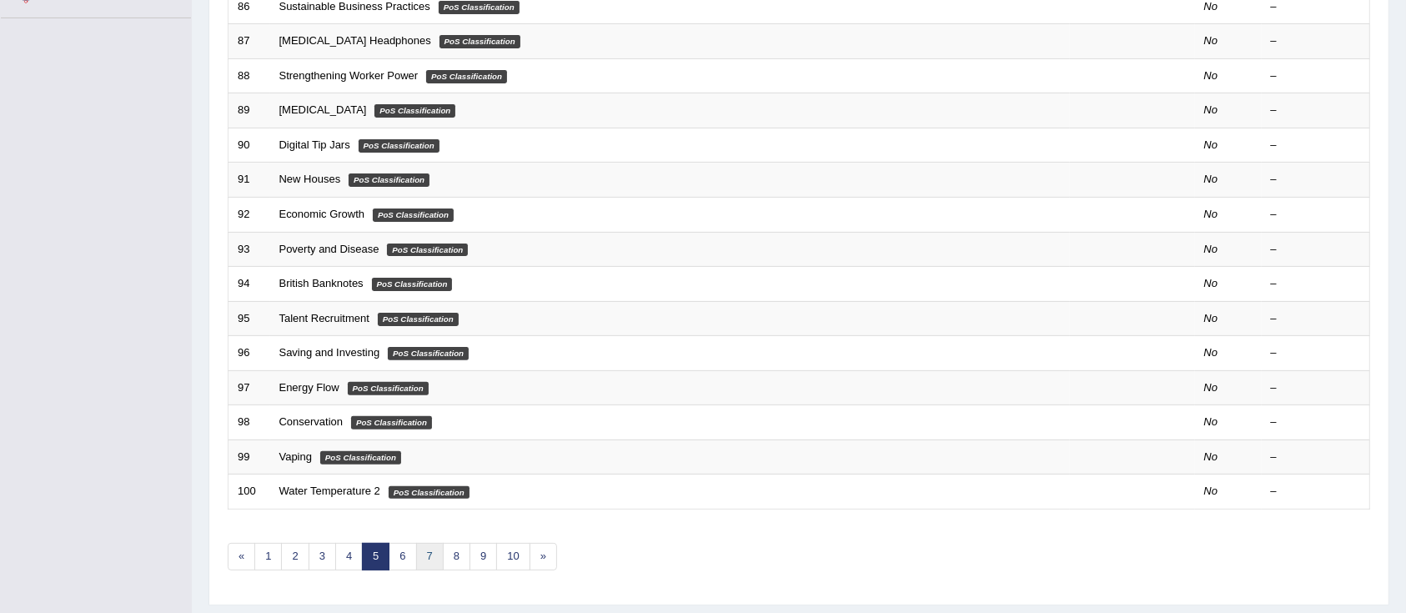
click at [432, 558] on link "7" at bounding box center [430, 557] width 28 height 28
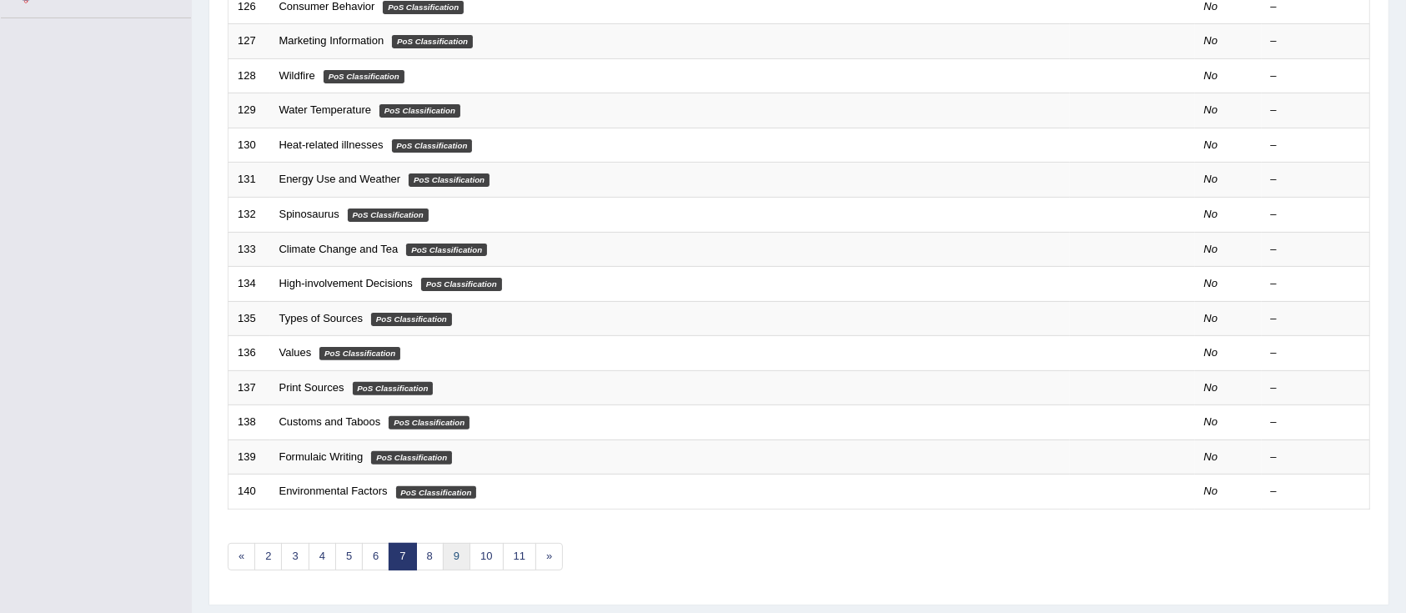
click at [454, 558] on link "9" at bounding box center [457, 557] width 28 height 28
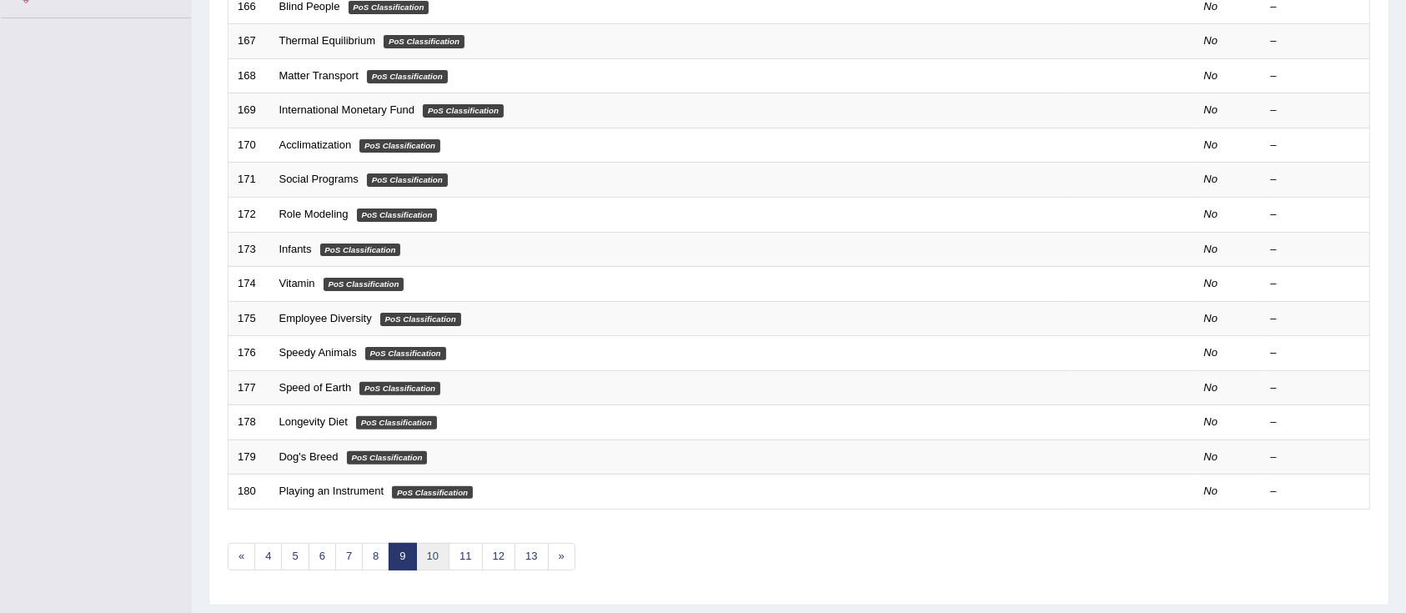
click at [443, 553] on link "10" at bounding box center [432, 557] width 33 height 28
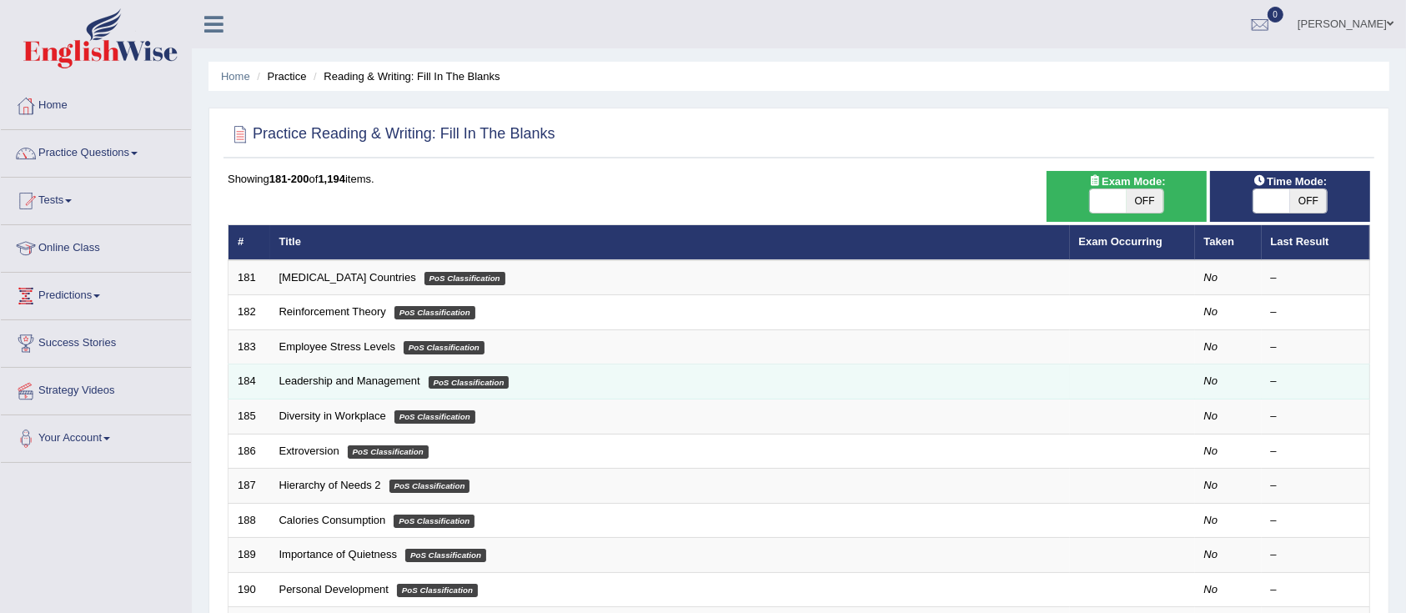
click at [253, 384] on td "184" at bounding box center [249, 381] width 42 height 35
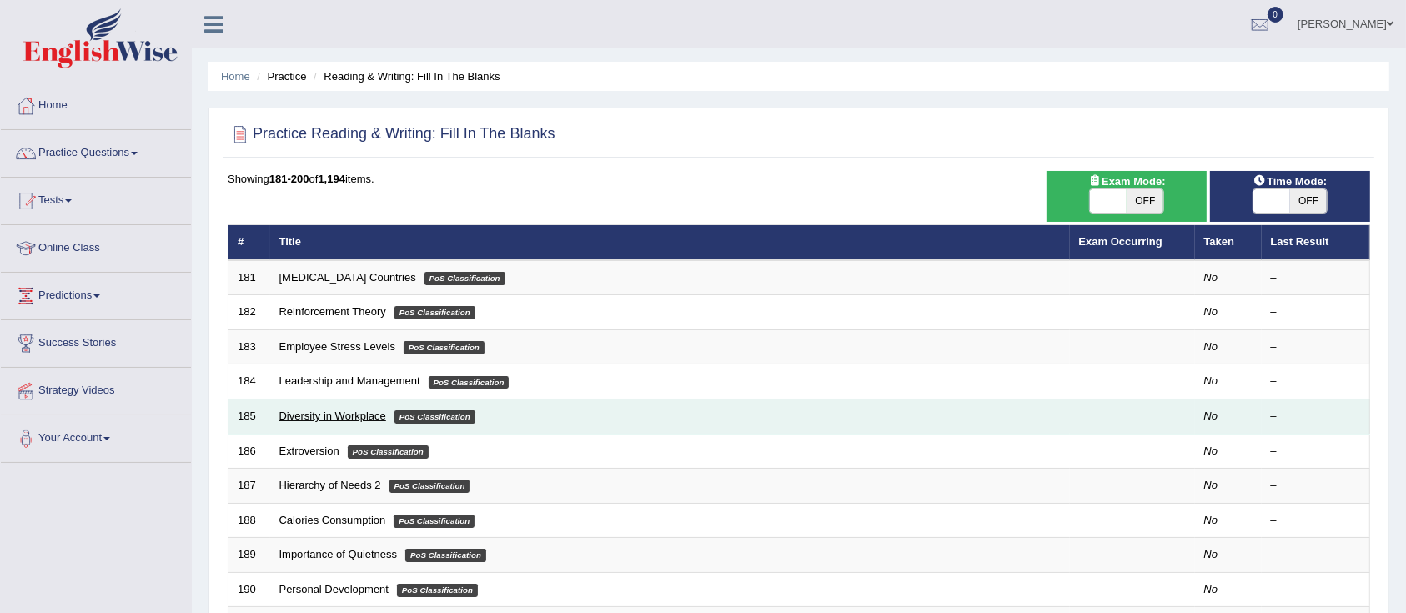
click at [287, 409] on link "Diversity in Workplace" at bounding box center [332, 415] width 107 height 13
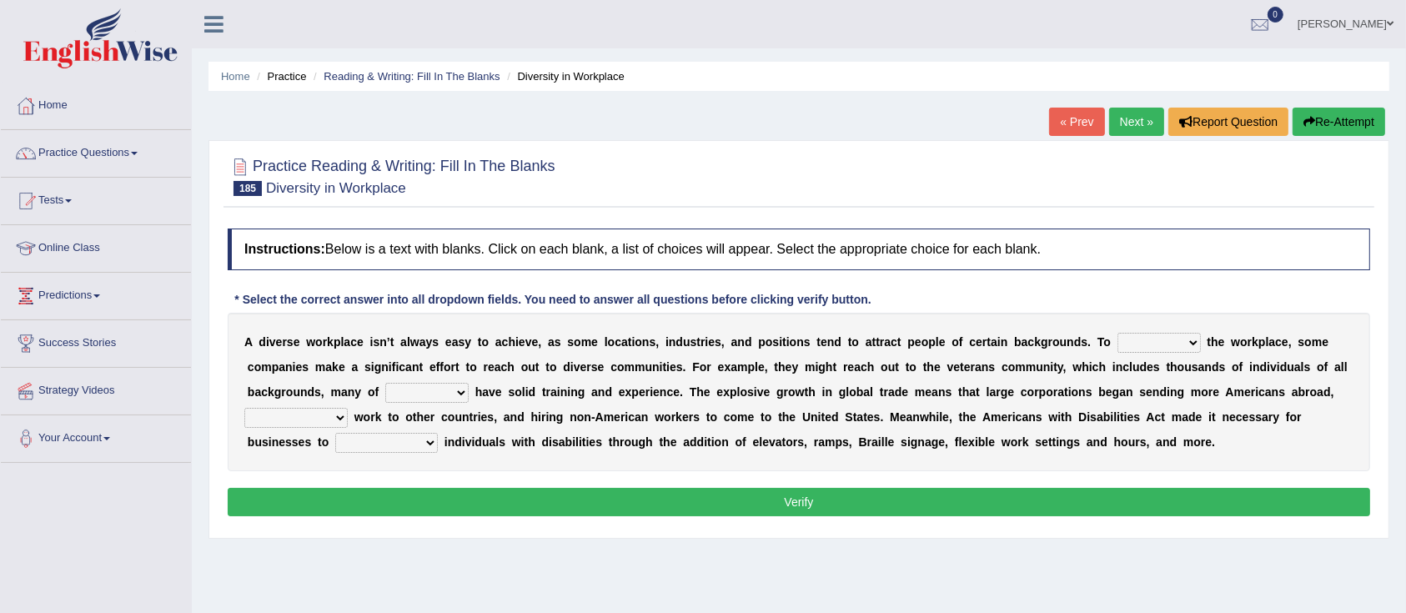
click at [1150, 344] on select "intensify solidify simplify diversify" at bounding box center [1158, 343] width 83 height 20
select select "simplify"
click at [1117, 333] on select "intensify solidify simplify diversify" at bounding box center [1158, 343] width 83 height 20
click at [453, 397] on select "which them whom who" at bounding box center [426, 393] width 83 height 20
select select "them"
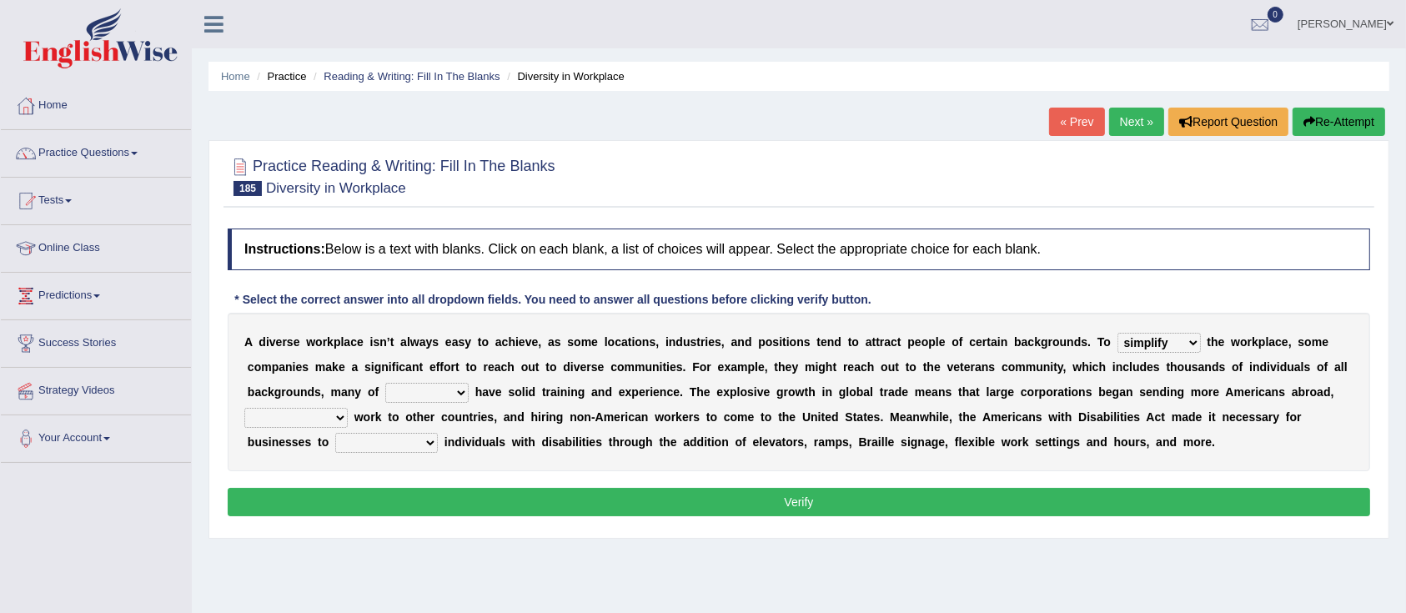
click at [385, 383] on select "which them whom who" at bounding box center [426, 393] width 83 height 20
click at [342, 419] on select "outnumbering outperforming outweighing outsourcing" at bounding box center [295, 418] width 103 height 20
select select "outsourcing"
click at [244, 408] on select "outnumbering outperforming outweighing outsourcing" at bounding box center [295, 418] width 103 height 20
click at [389, 443] on select "accommodate validate antedate reimburse" at bounding box center [386, 443] width 103 height 20
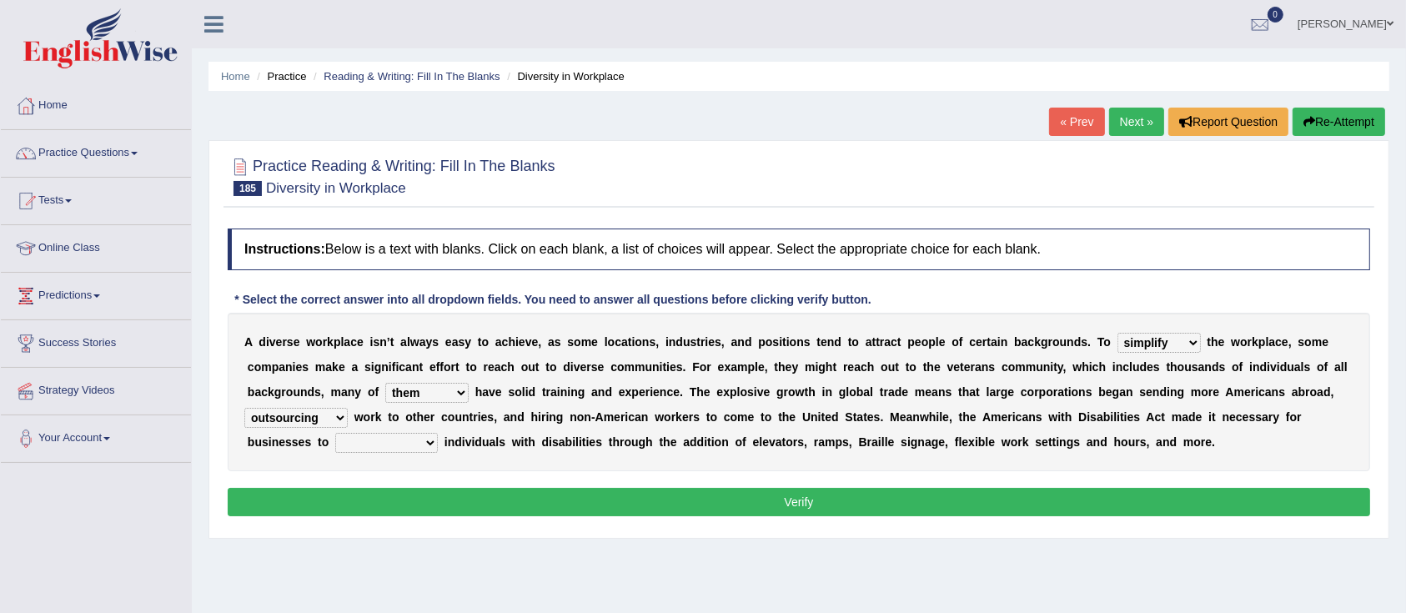
select select "accommodate"
click at [335, 433] on select "accommodate validate antedate reimburse" at bounding box center [386, 443] width 103 height 20
click at [474, 503] on button "Verify" at bounding box center [799, 502] width 1142 height 28
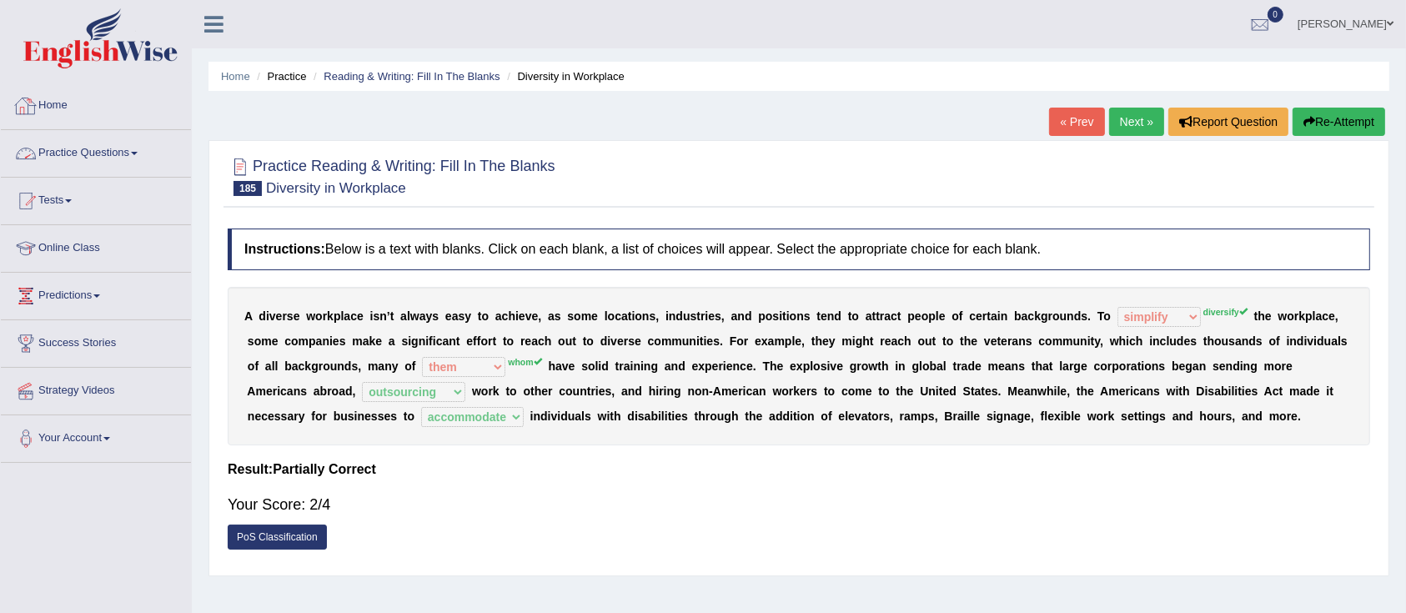
click at [83, 153] on link "Practice Questions" at bounding box center [96, 151] width 190 height 42
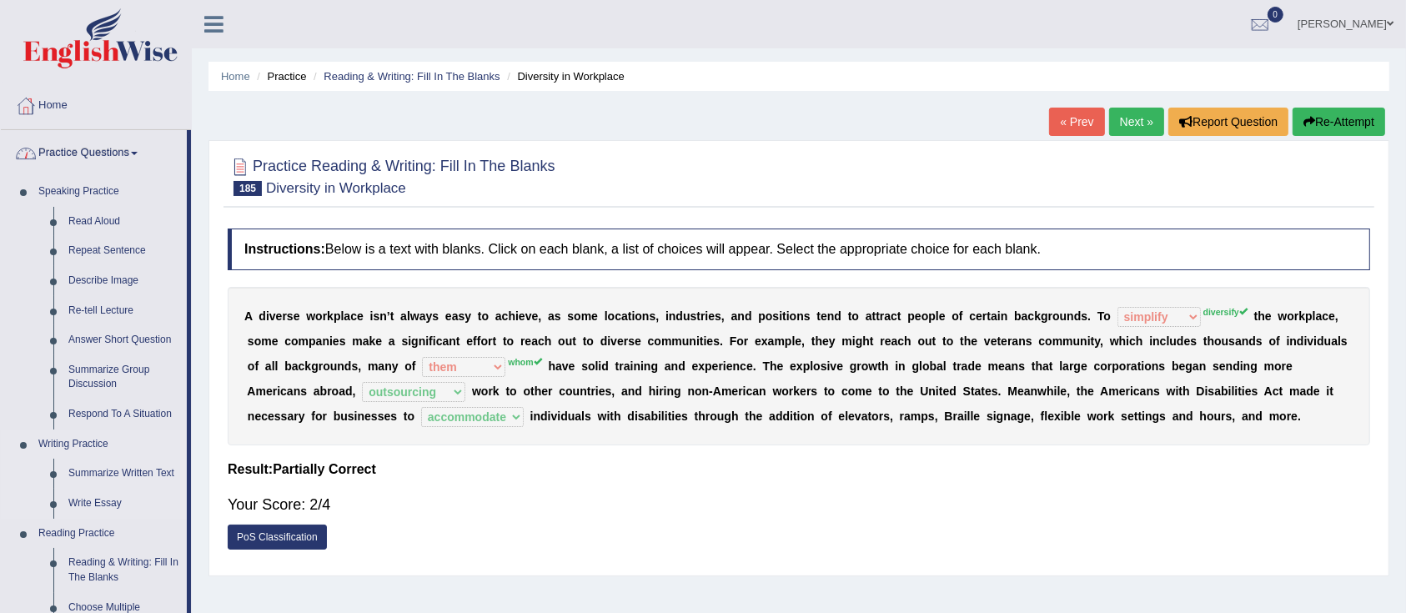
scroll to position [222, 0]
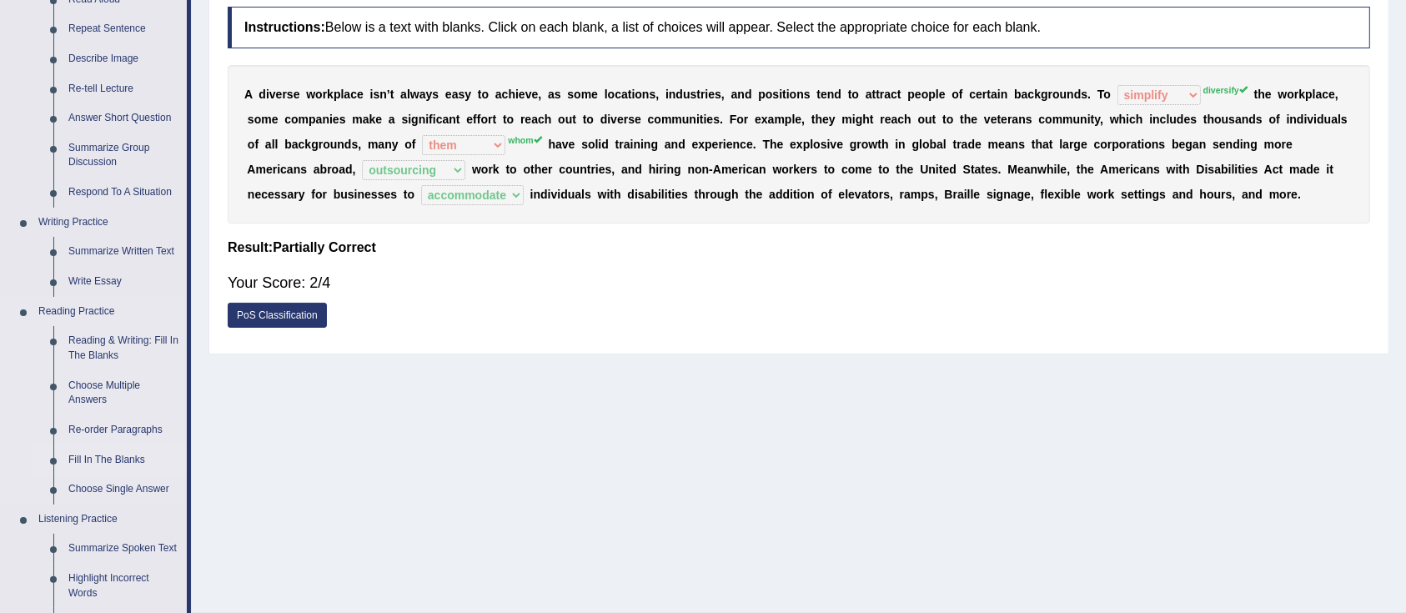
click at [98, 457] on link "Fill In The Blanks" at bounding box center [124, 460] width 126 height 30
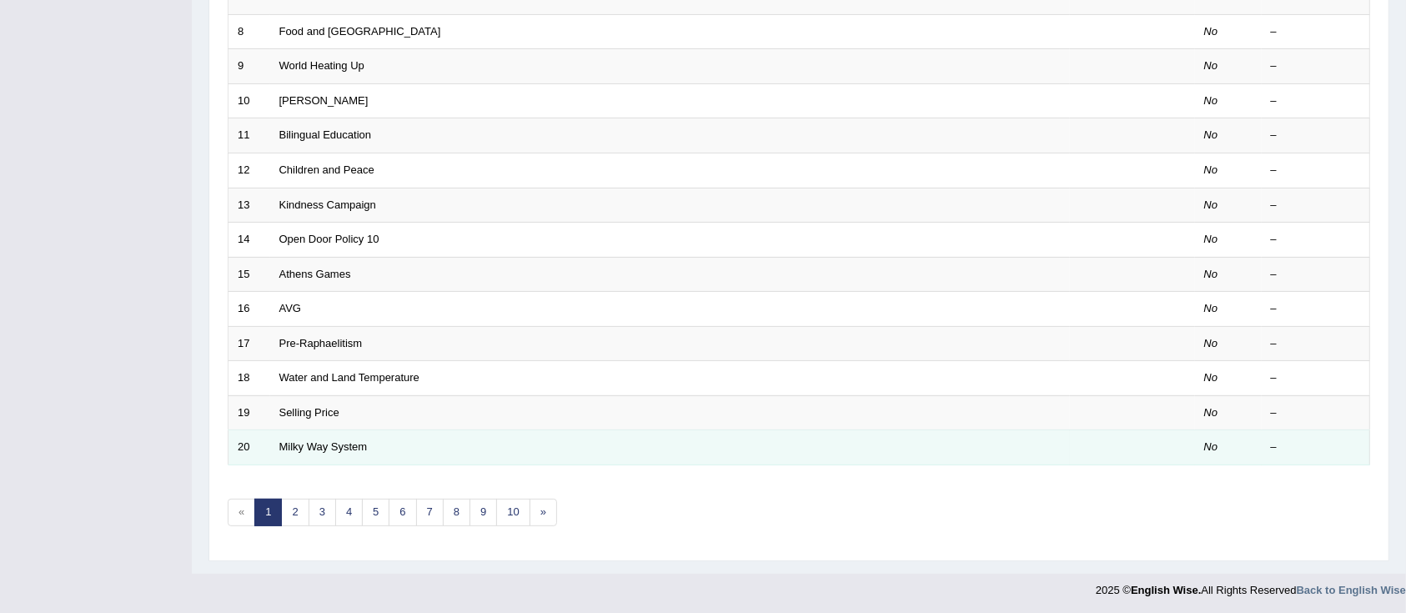
scroll to position [489, 0]
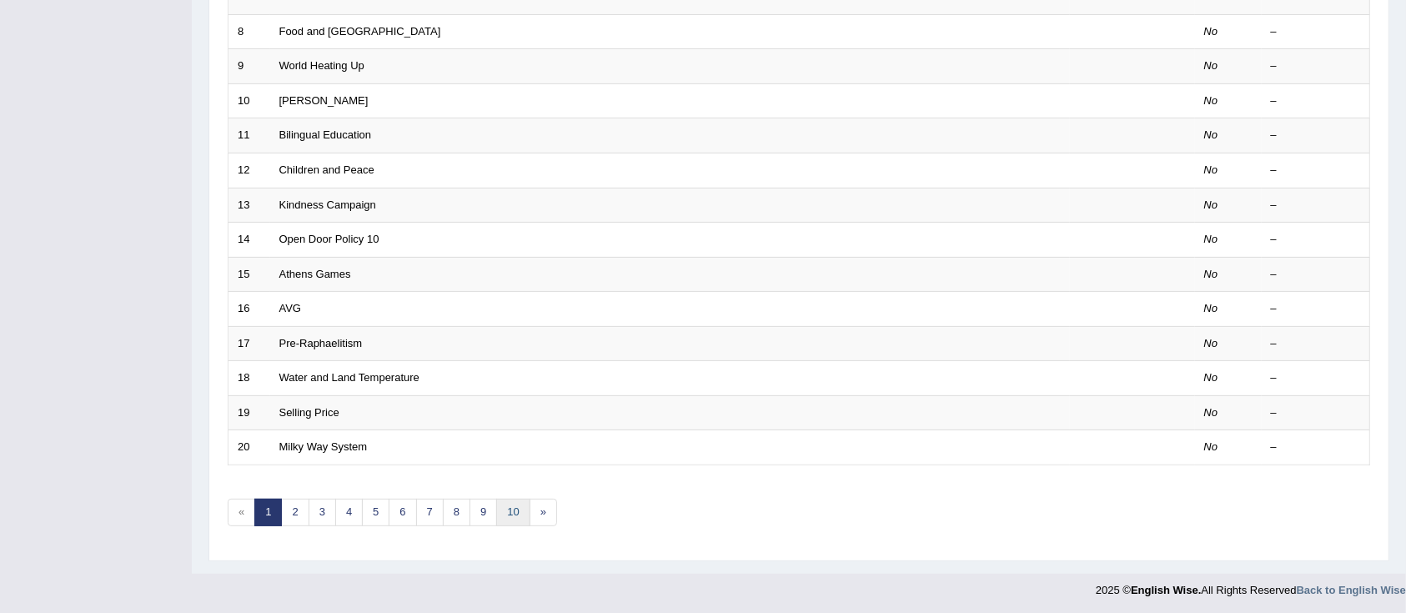
click at [520, 512] on link "10" at bounding box center [512, 513] width 33 height 28
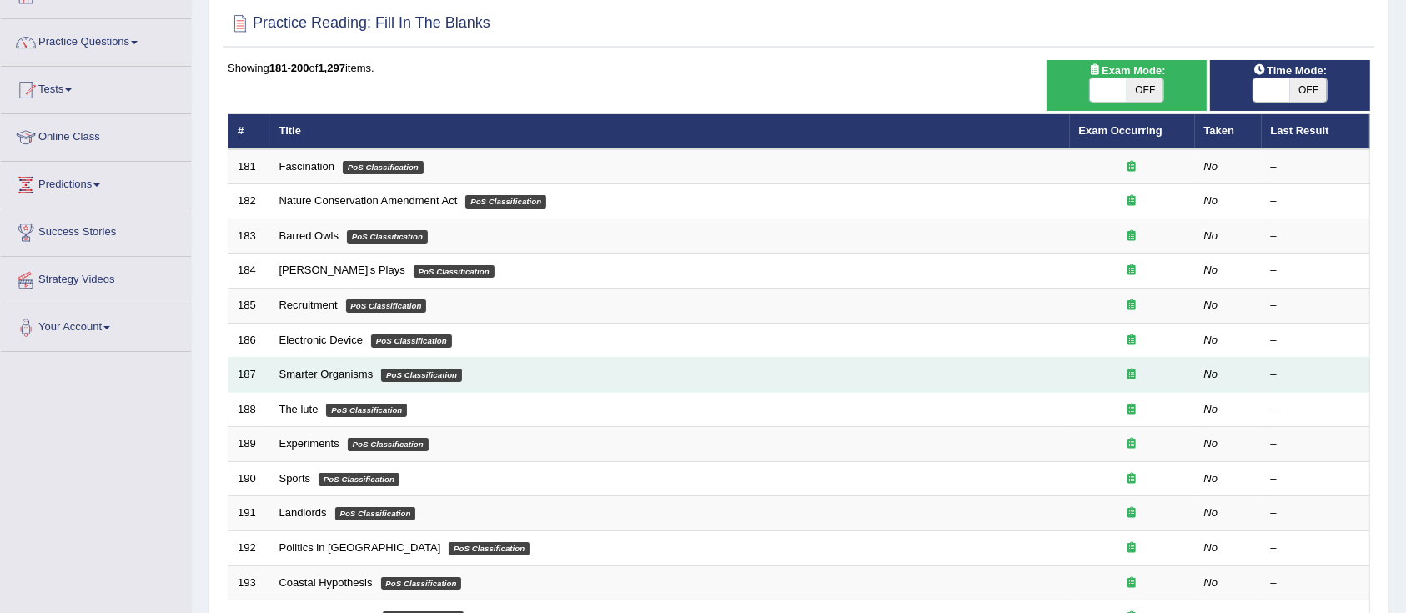
click at [296, 374] on link "Smarter Organisms" at bounding box center [326, 374] width 94 height 13
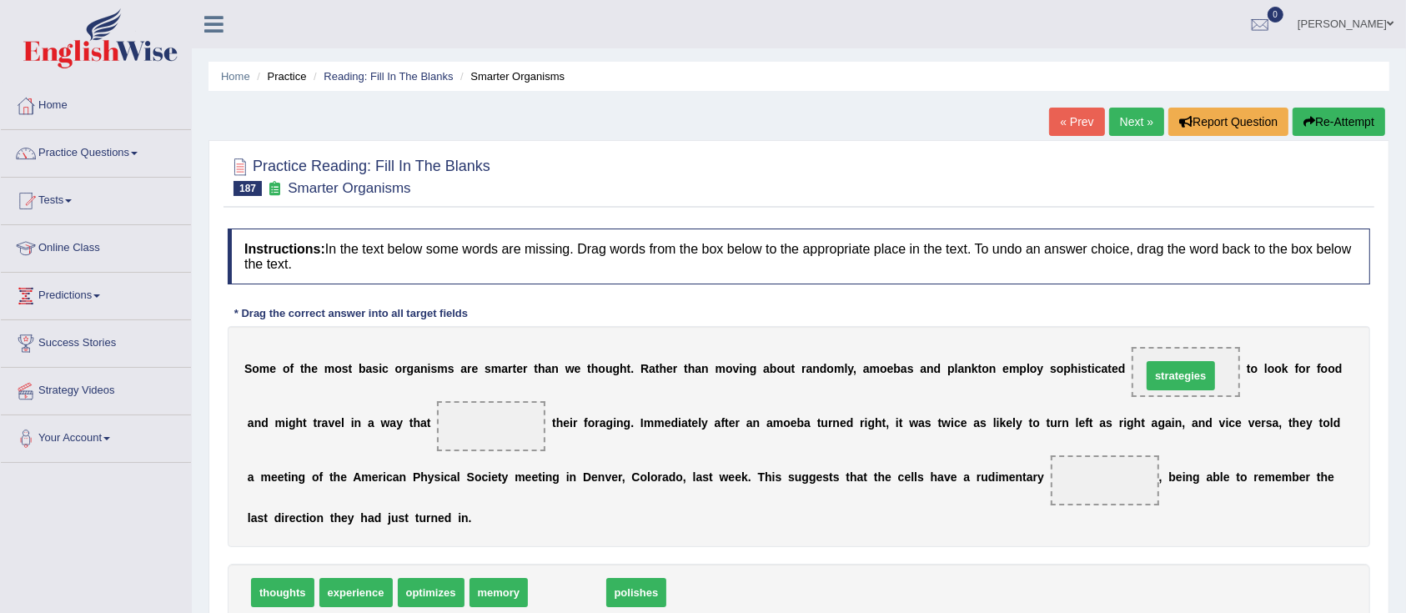
drag, startPoint x: 554, startPoint y: 590, endPoint x: 1167, endPoint y: 374, distance: 650.9
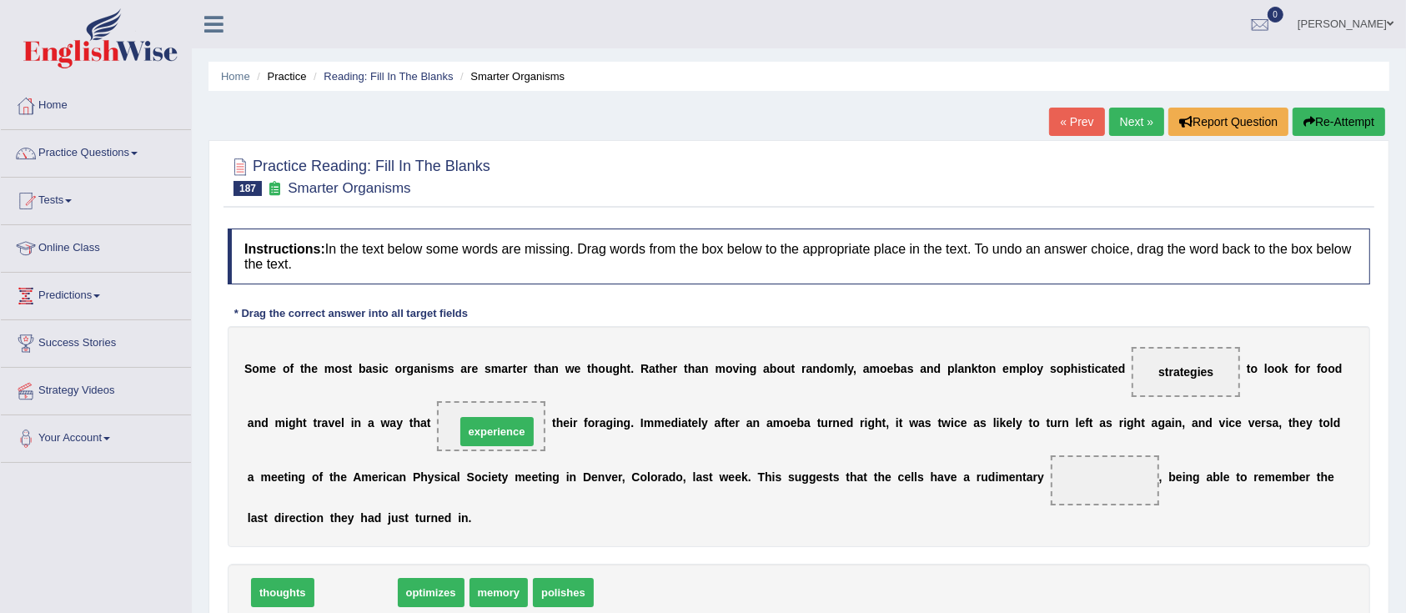
drag, startPoint x: 365, startPoint y: 586, endPoint x: 505, endPoint y: 425, distance: 213.4
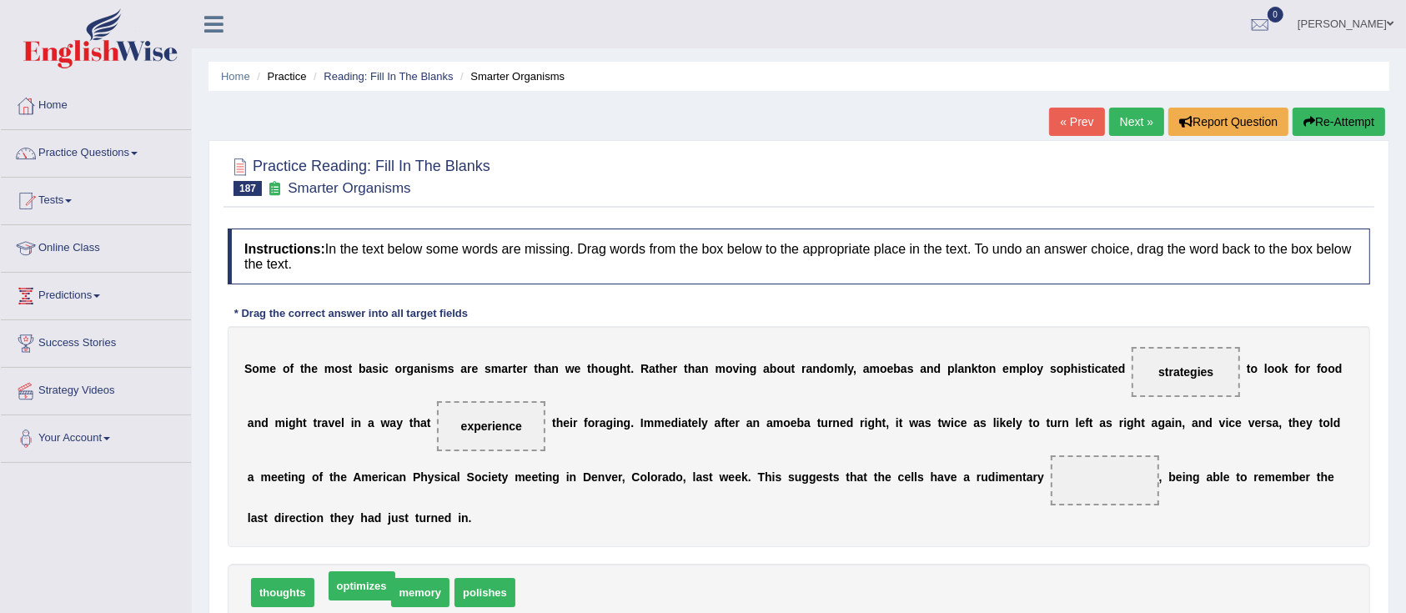
drag, startPoint x: 369, startPoint y: 594, endPoint x: 378, endPoint y: 587, distance: 10.7
drag, startPoint x: 360, startPoint y: 588, endPoint x: 1106, endPoint y: 473, distance: 755.1
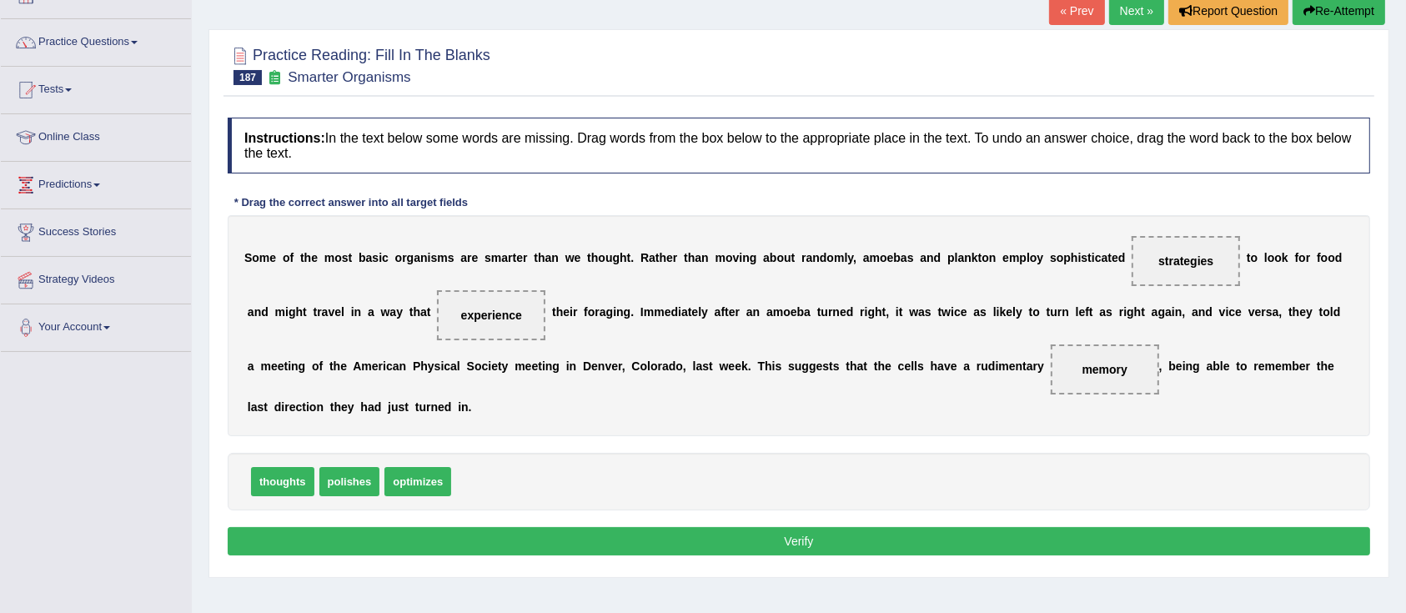
click at [687, 535] on button "Verify" at bounding box center [799, 541] width 1142 height 28
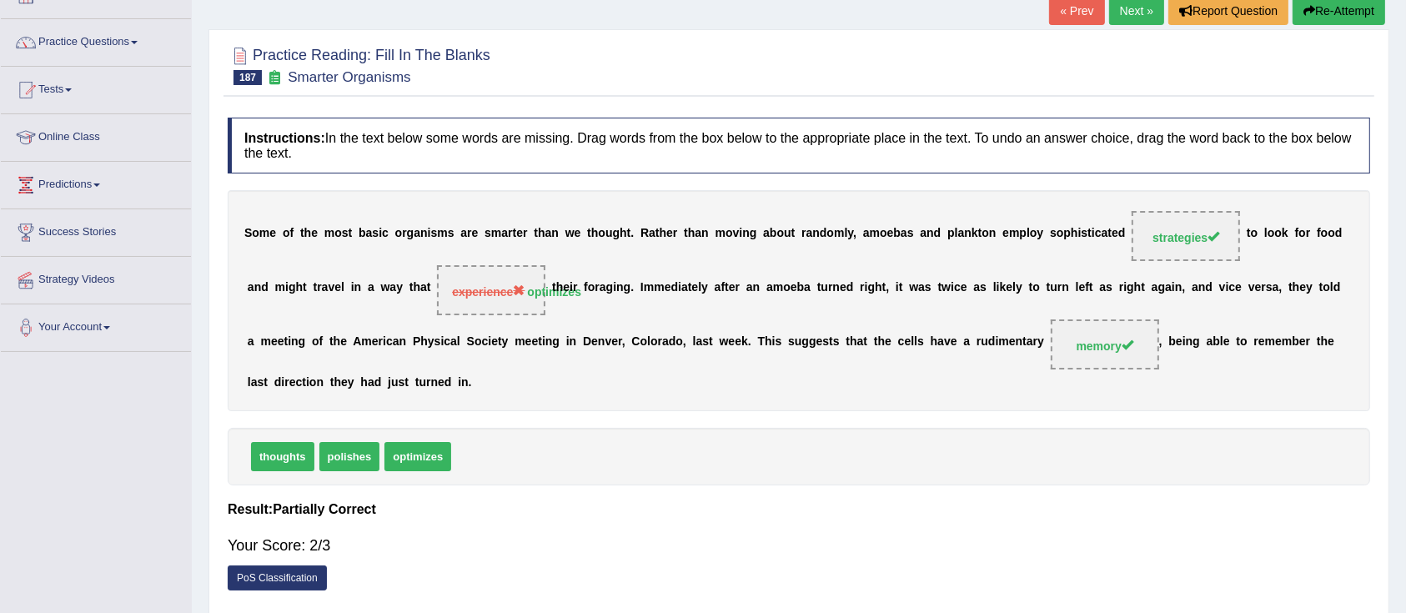
click at [1121, 17] on link "Next »" at bounding box center [1136, 11] width 55 height 28
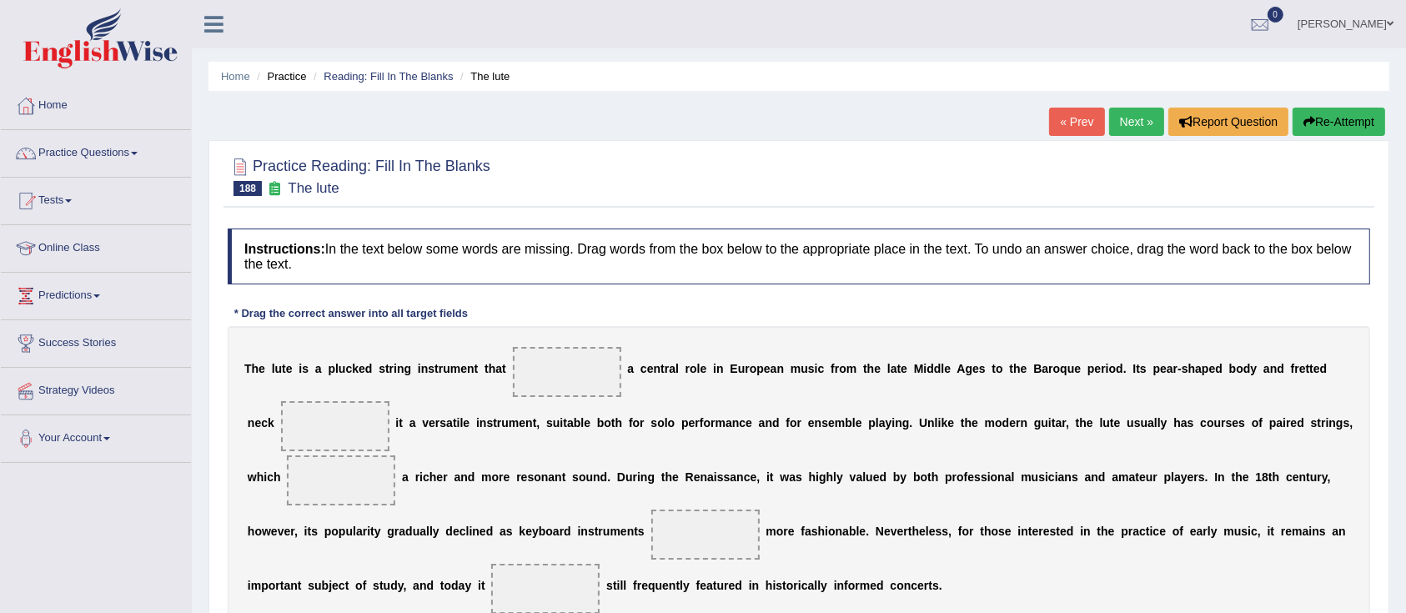
scroll to position [111, 0]
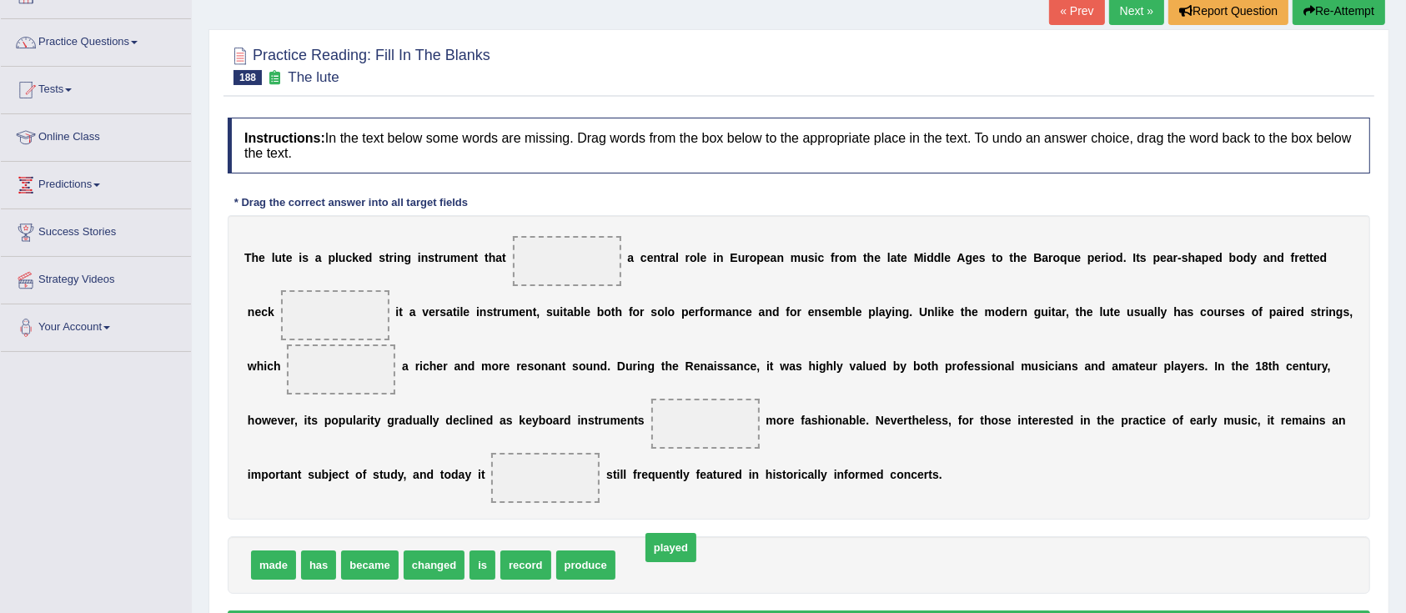
drag, startPoint x: 654, startPoint y: 557, endPoint x: 679, endPoint y: 539, distance: 30.5
drag, startPoint x: 383, startPoint y: 559, endPoint x: 579, endPoint y: 257, distance: 359.9
drag, startPoint x: 567, startPoint y: 559, endPoint x: 547, endPoint y: 253, distance: 305.8
drag, startPoint x: 570, startPoint y: 258, endPoint x: 557, endPoint y: 263, distance: 14.6
drag, startPoint x: 575, startPoint y: 263, endPoint x: 694, endPoint y: 556, distance: 316.0
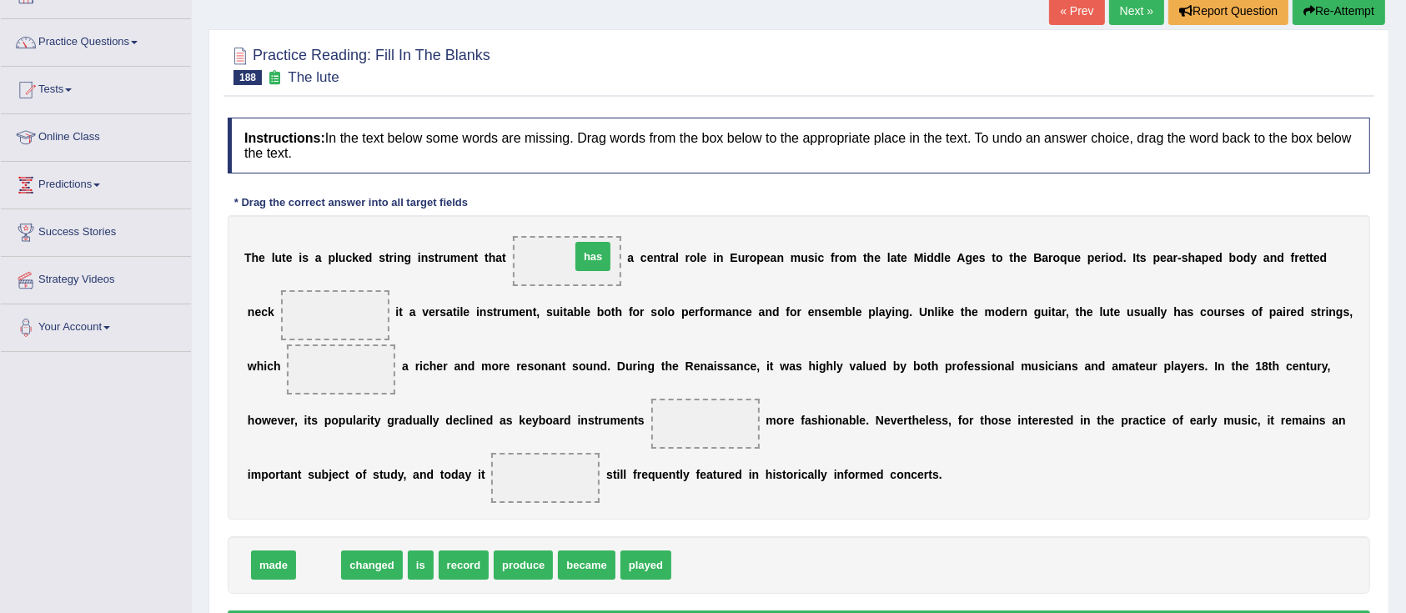
drag, startPoint x: 321, startPoint y: 569, endPoint x: 595, endPoint y: 260, distance: 412.8
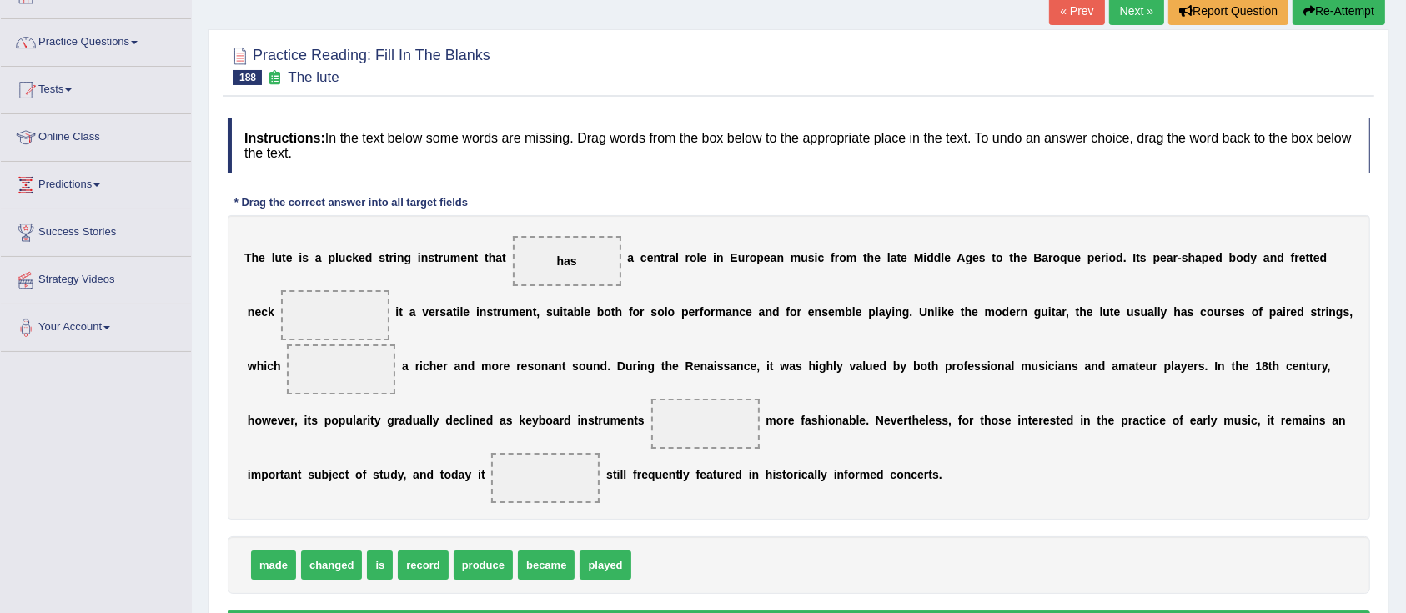
scroll to position [262, 0]
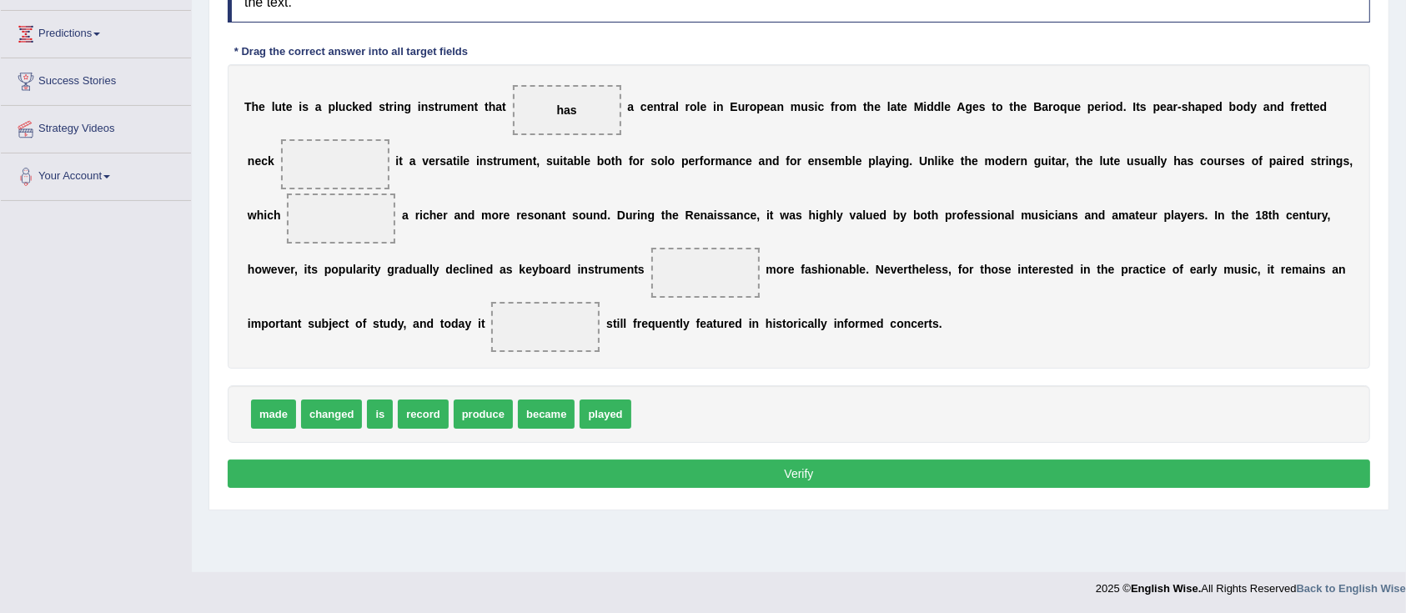
click at [713, 474] on button "Verify" at bounding box center [799, 473] width 1142 height 28
drag, startPoint x: 283, startPoint y: 410, endPoint x: 332, endPoint y: 166, distance: 249.1
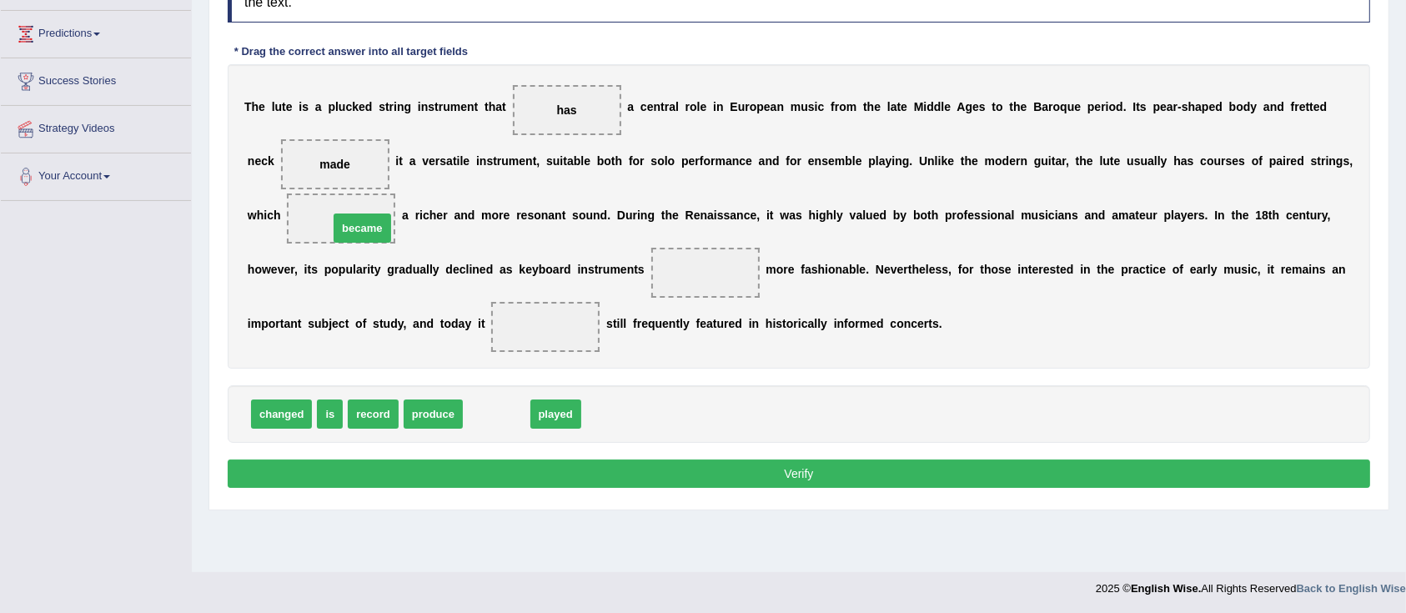
drag, startPoint x: 492, startPoint y: 410, endPoint x: 354, endPoint y: 221, distance: 234.0
drag, startPoint x: 507, startPoint y: 408, endPoint x: 722, endPoint y: 266, distance: 257.6
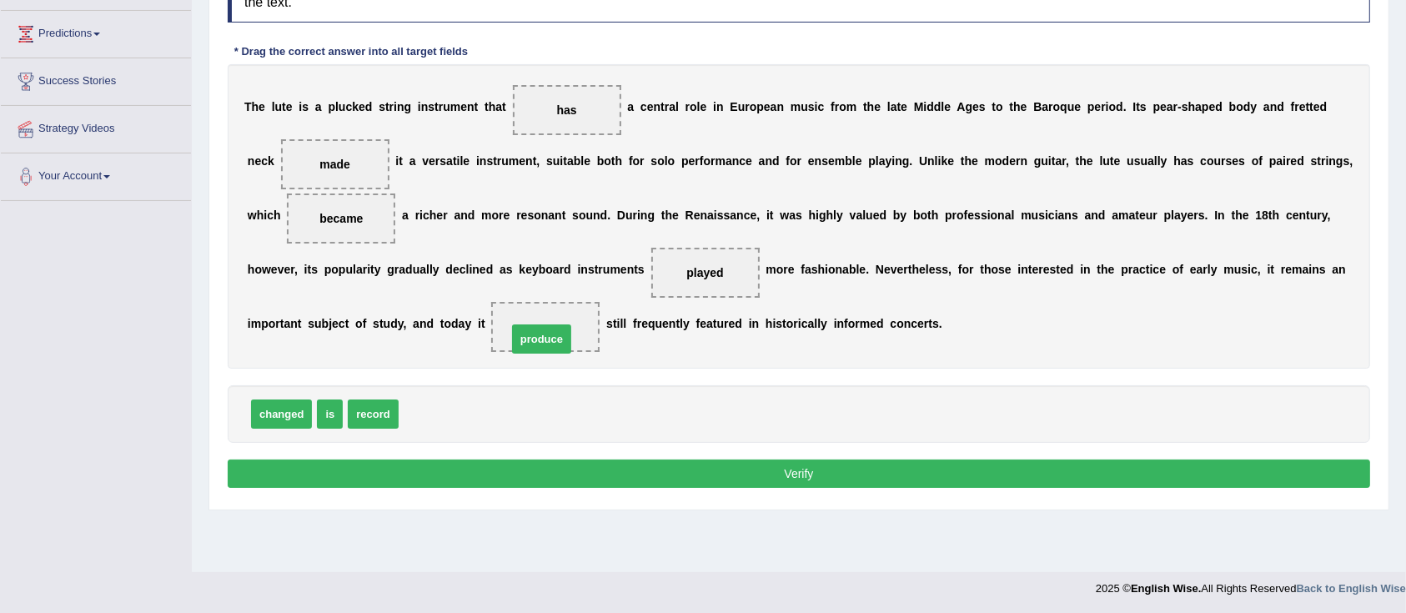
drag, startPoint x: 424, startPoint y: 404, endPoint x: 532, endPoint y: 329, distance: 131.4
click at [607, 469] on button "Verify" at bounding box center [799, 473] width 1142 height 28
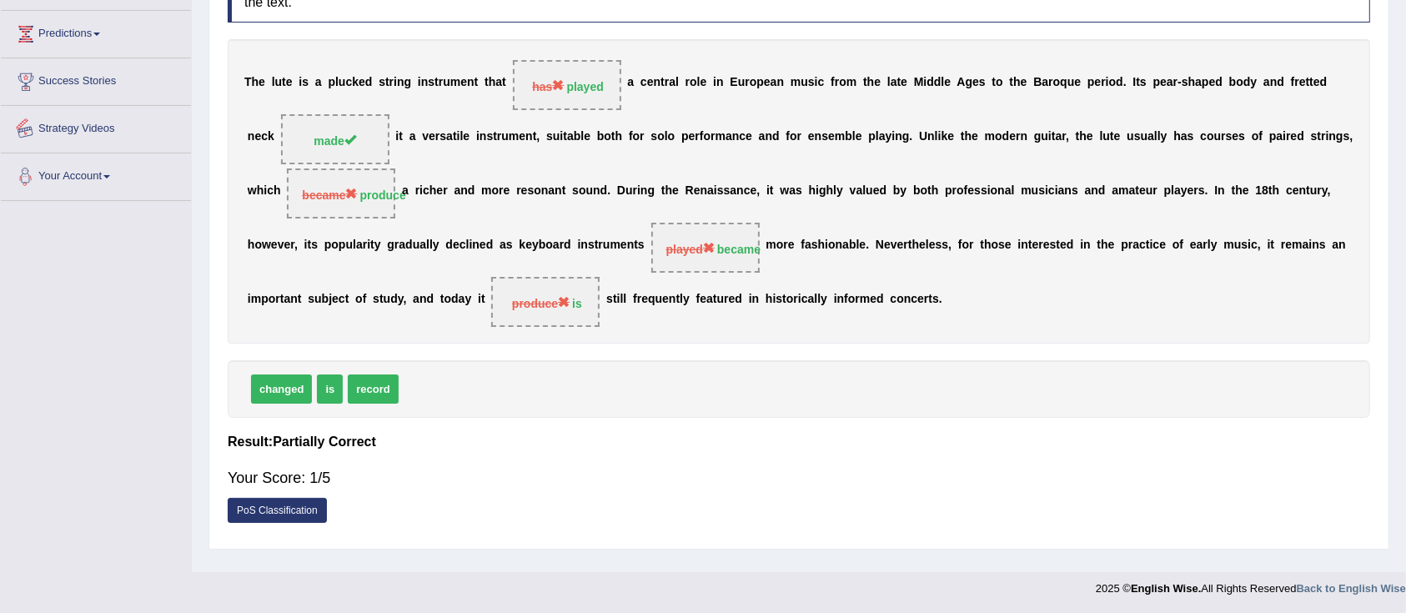
scroll to position [40, 0]
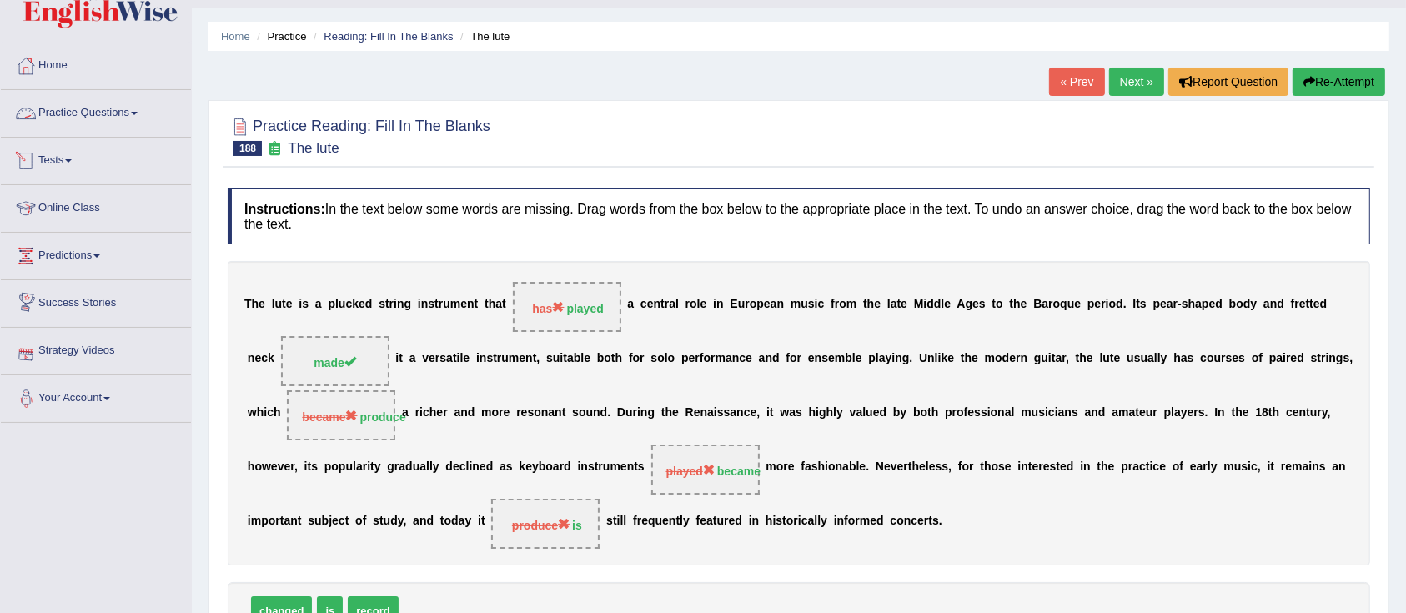
click at [82, 117] on link "Practice Questions" at bounding box center [96, 111] width 190 height 42
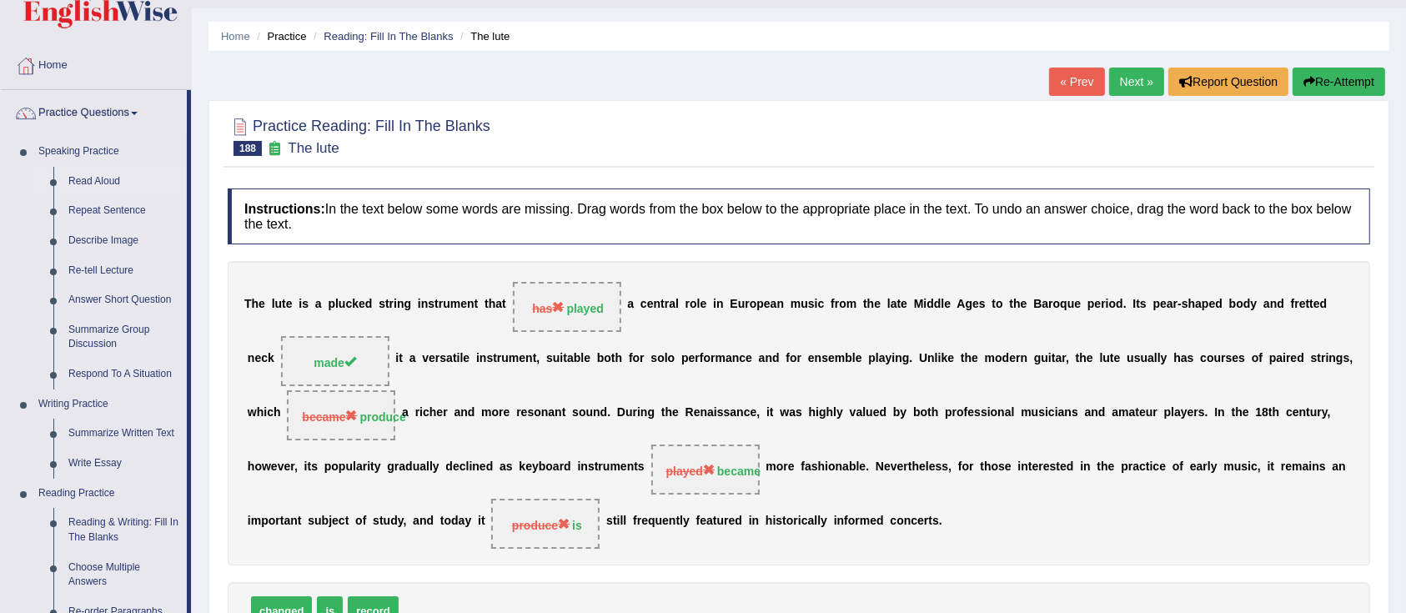
click at [73, 185] on link "Read Aloud" at bounding box center [124, 182] width 126 height 30
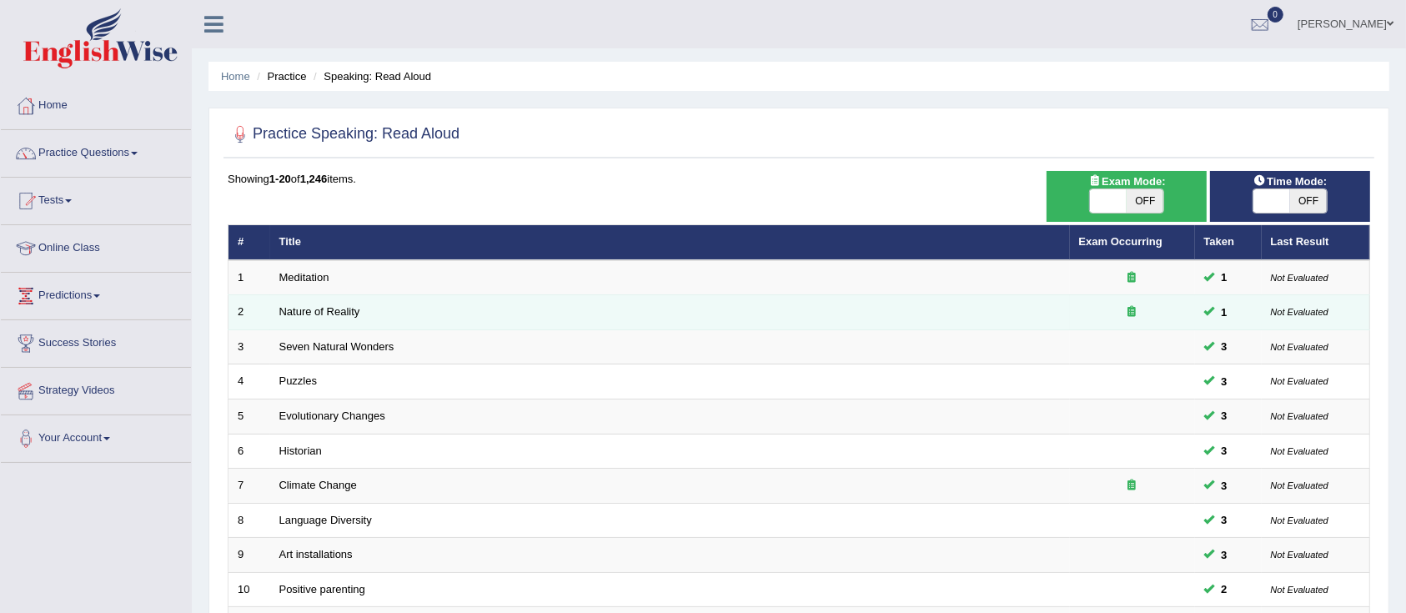
click at [327, 301] on td "Nature of Reality" at bounding box center [670, 312] width 800 height 35
click at [327, 314] on link "Nature of Reality" at bounding box center [319, 311] width 81 height 13
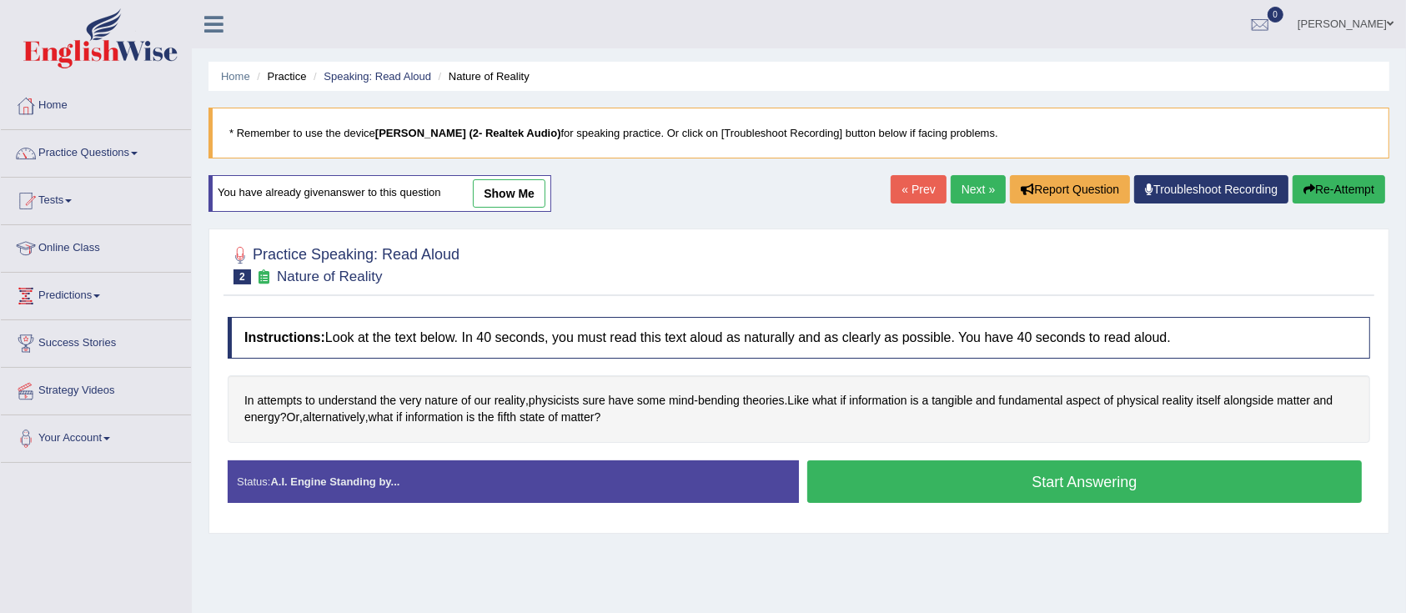
click at [895, 474] on button "Start Answering" at bounding box center [1084, 481] width 554 height 43
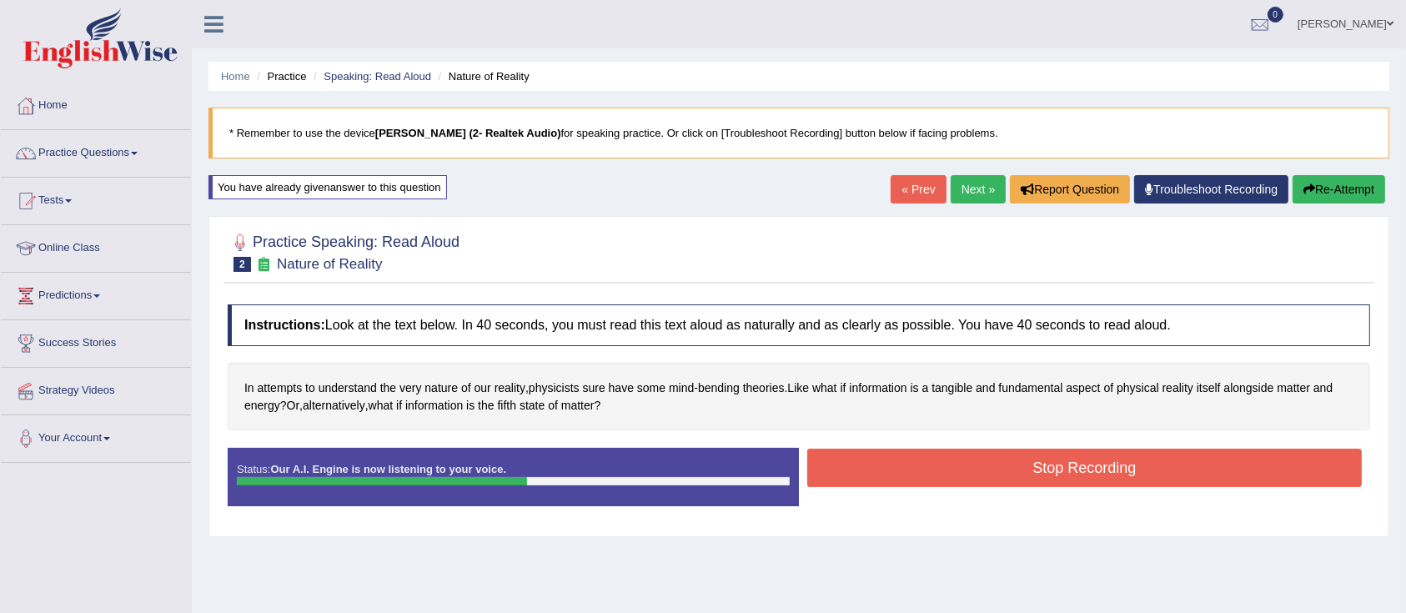
click at [904, 464] on button "Stop Recording" at bounding box center [1084, 468] width 554 height 38
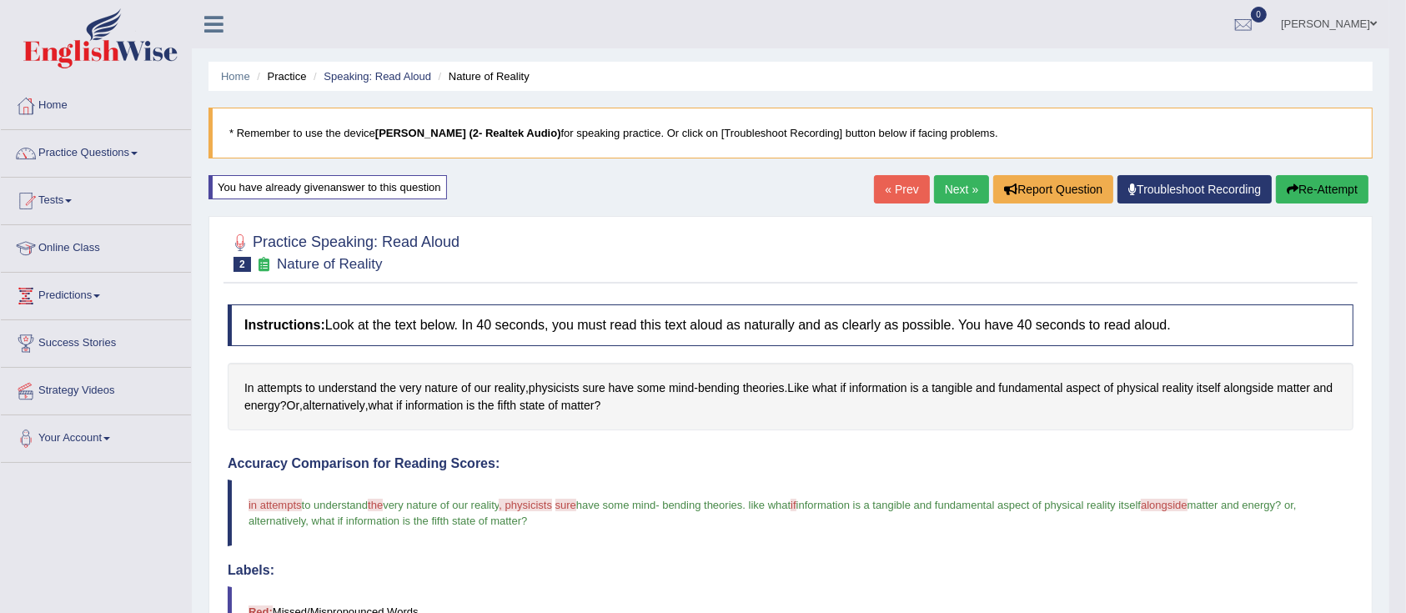
click at [939, 188] on link "Next »" at bounding box center [961, 189] width 55 height 28
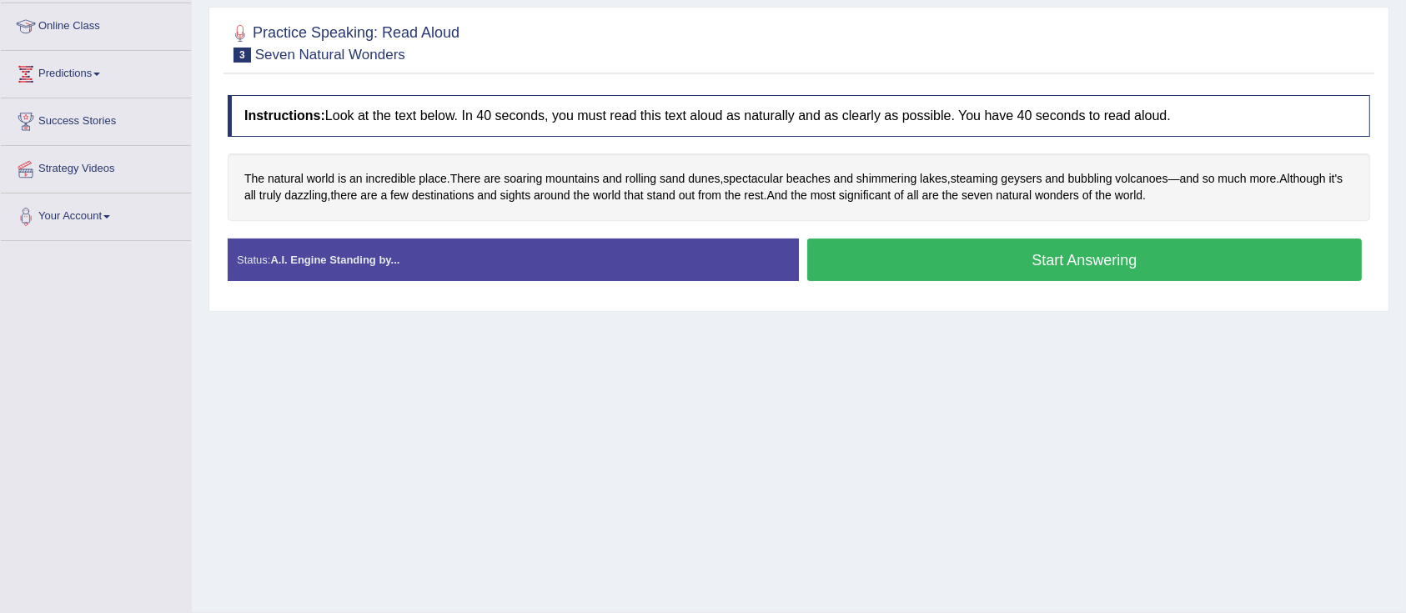
scroll to position [111, 0]
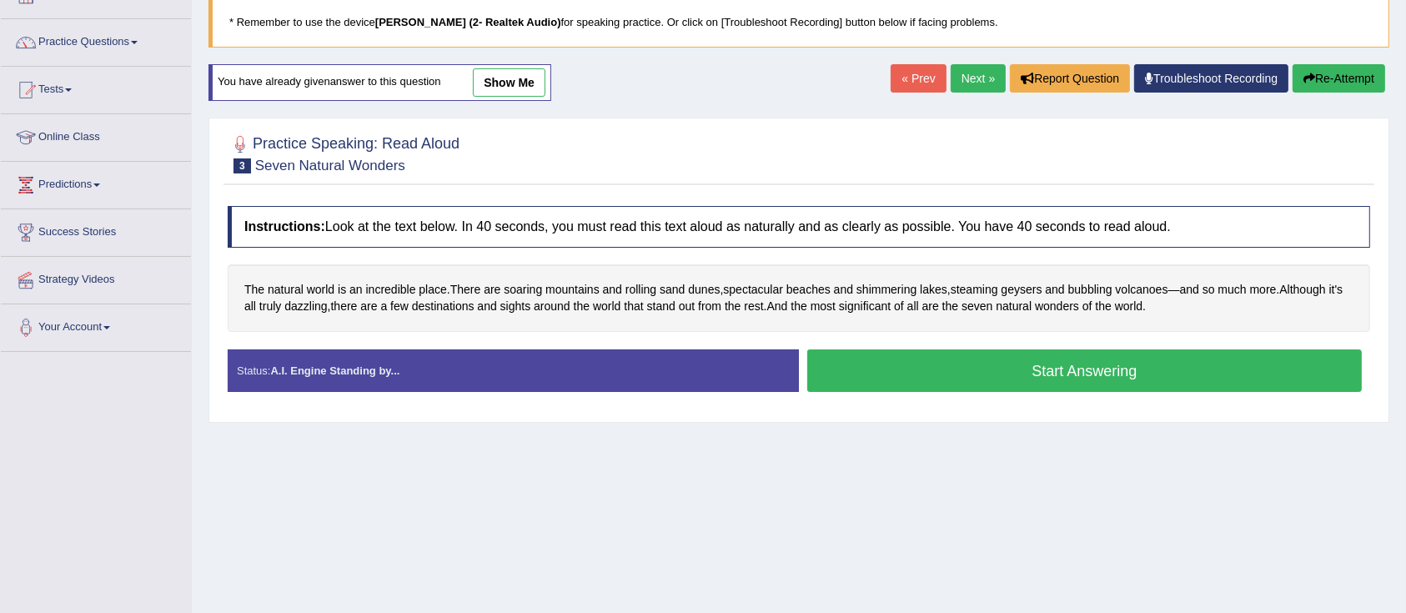
click at [908, 360] on button "Start Answering" at bounding box center [1084, 370] width 554 height 43
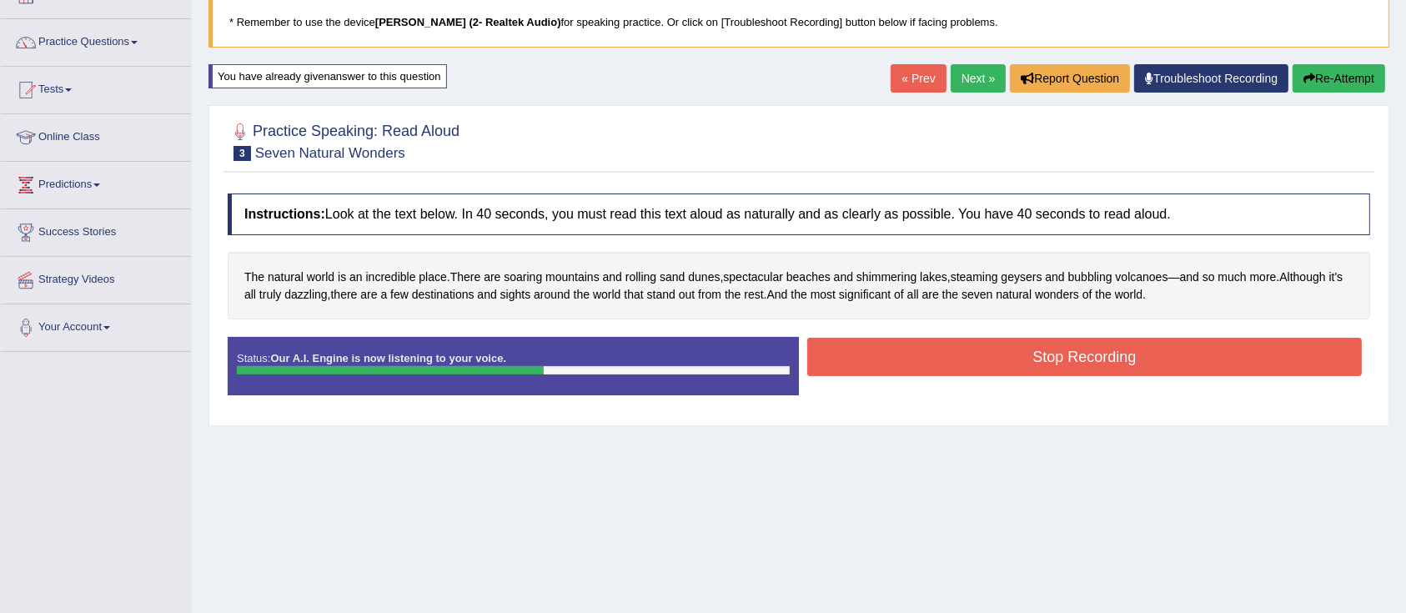
click at [926, 364] on button "Stop Recording" at bounding box center [1084, 357] width 554 height 38
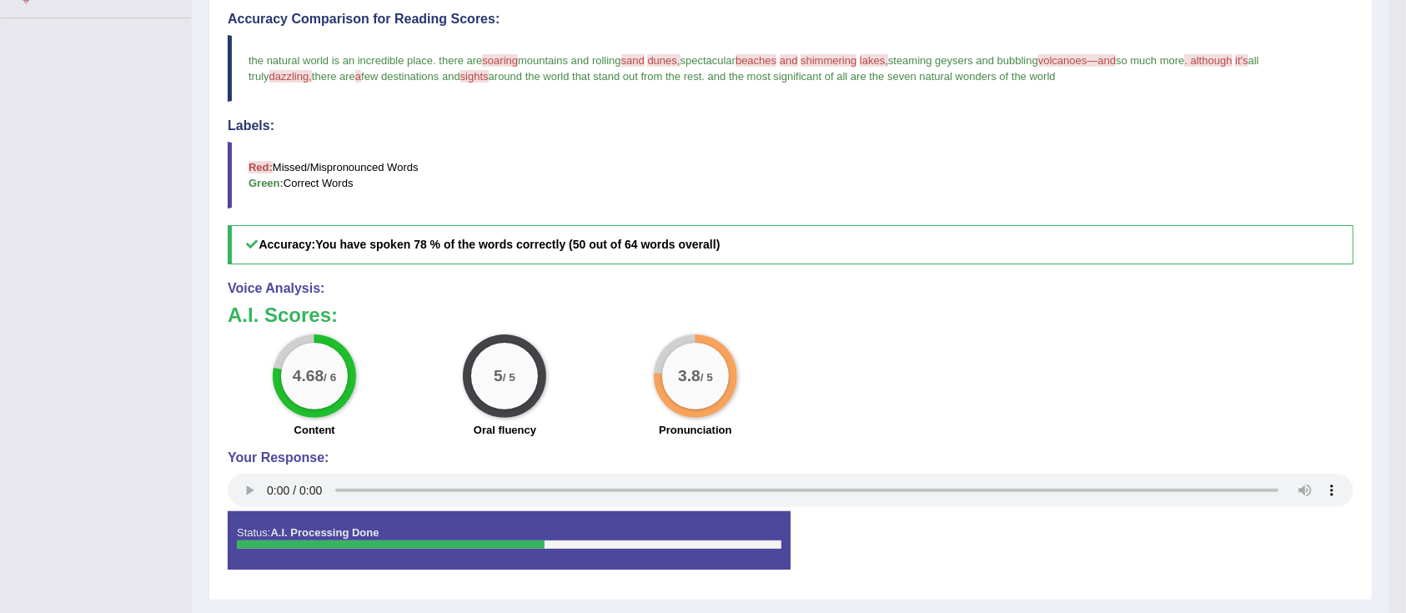
scroll to position [0, 0]
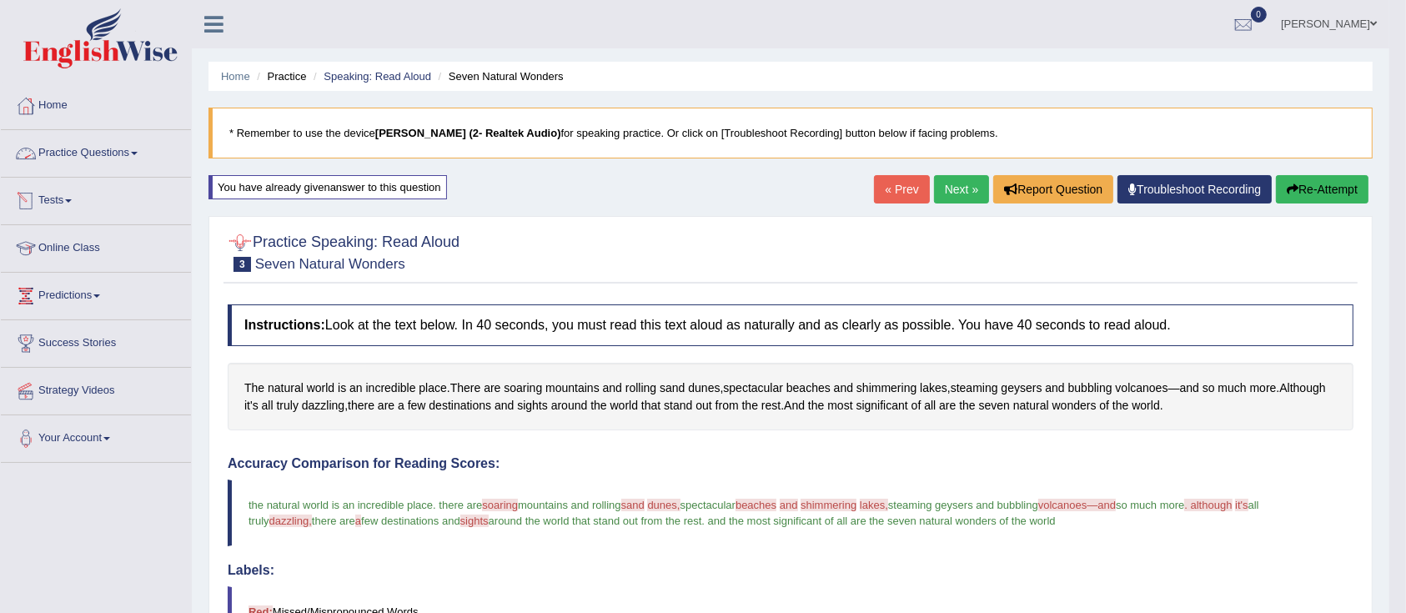
click at [133, 158] on link "Practice Questions" at bounding box center [96, 151] width 190 height 42
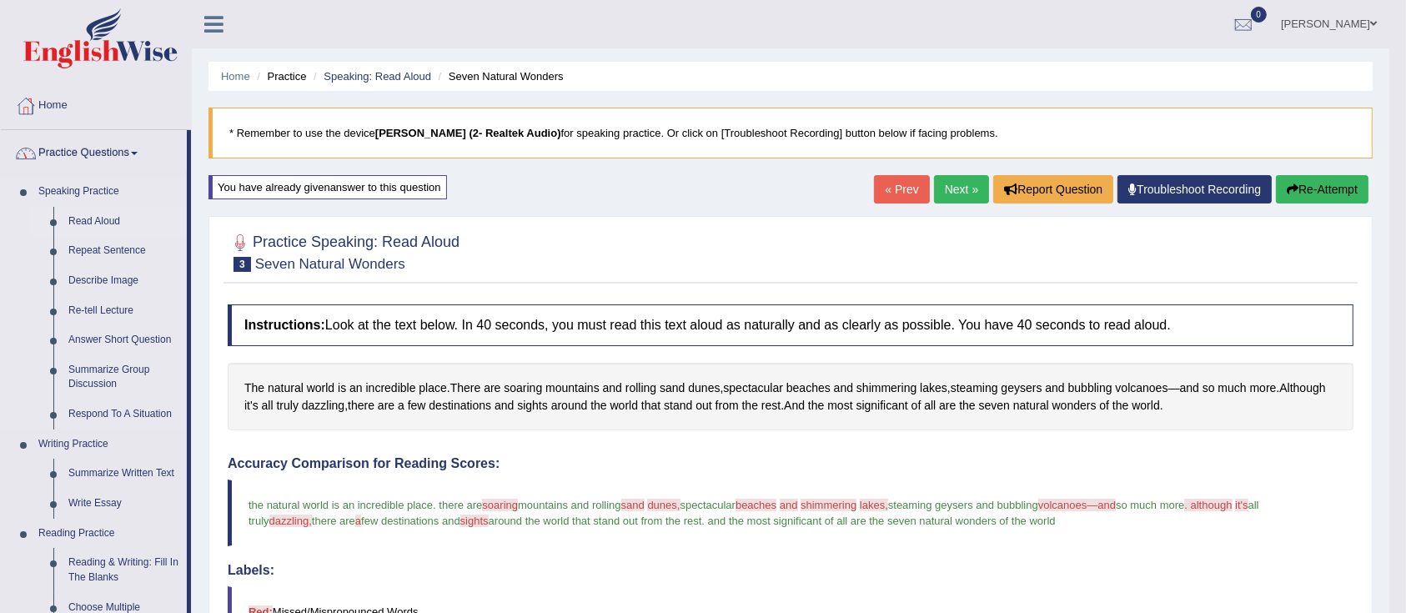
click at [99, 213] on link "Read Aloud" at bounding box center [124, 222] width 126 height 30
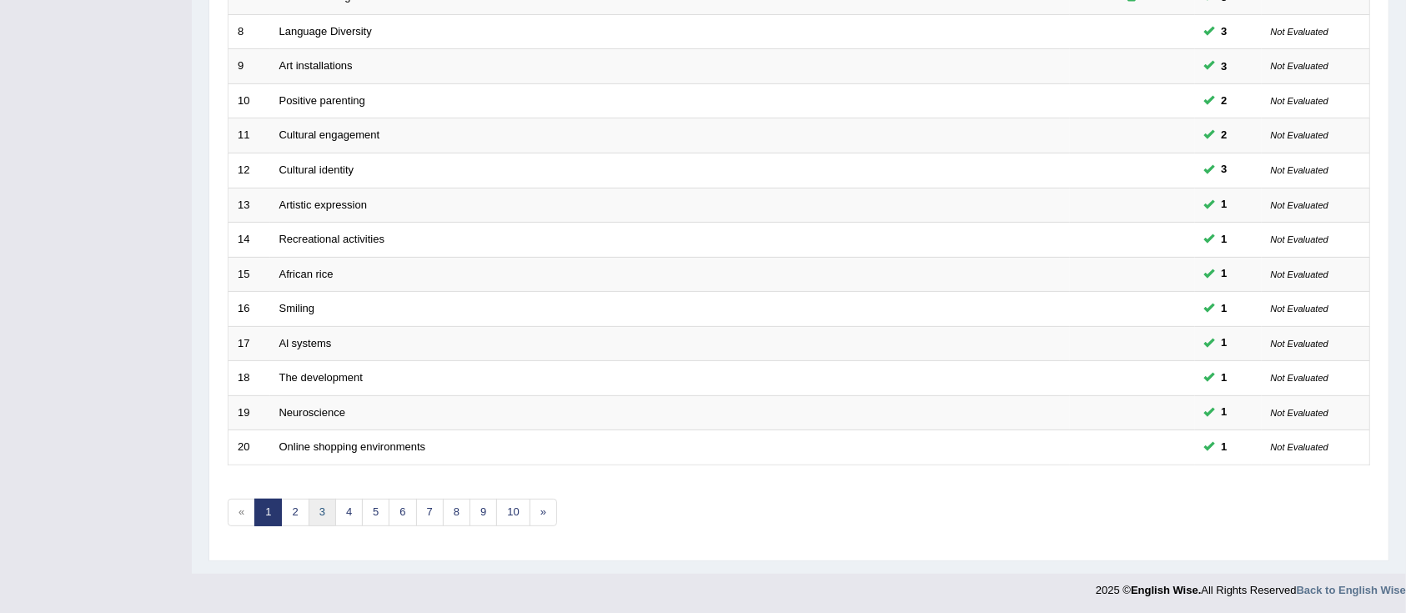
click at [320, 504] on link "3" at bounding box center [323, 513] width 28 height 28
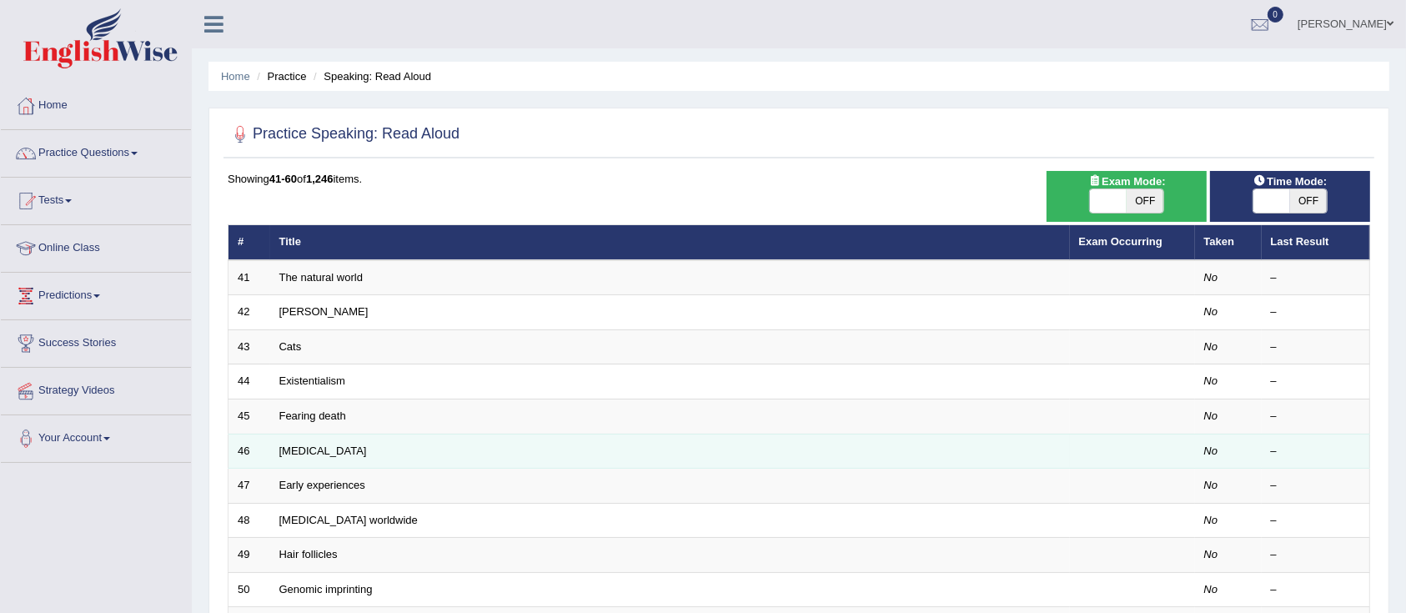
scroll to position [444, 0]
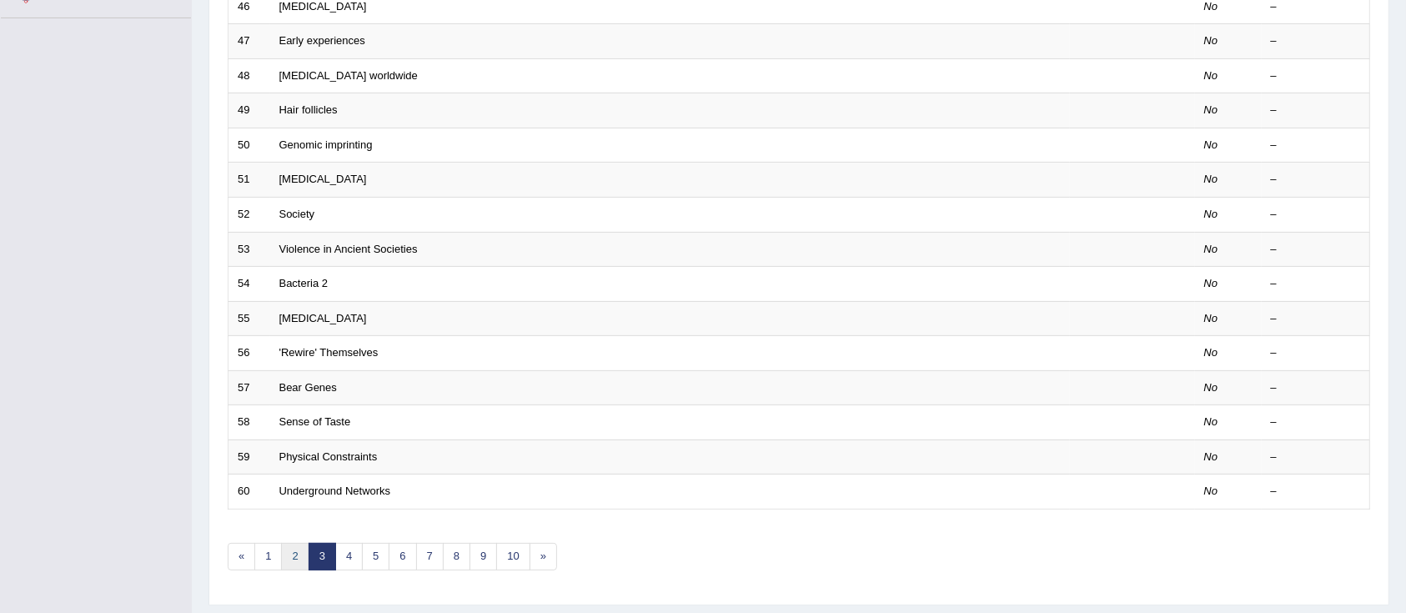
click at [299, 549] on link "2" at bounding box center [295, 557] width 28 height 28
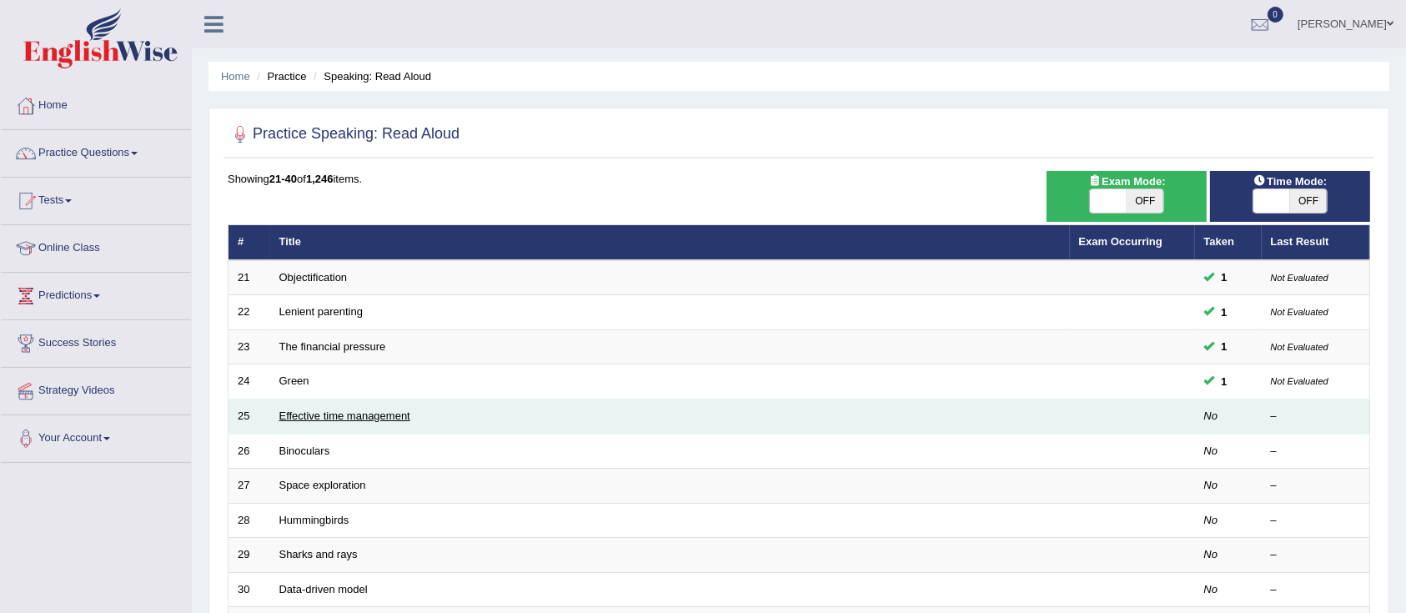
click at [310, 416] on link "Effective time management" at bounding box center [344, 415] width 131 height 13
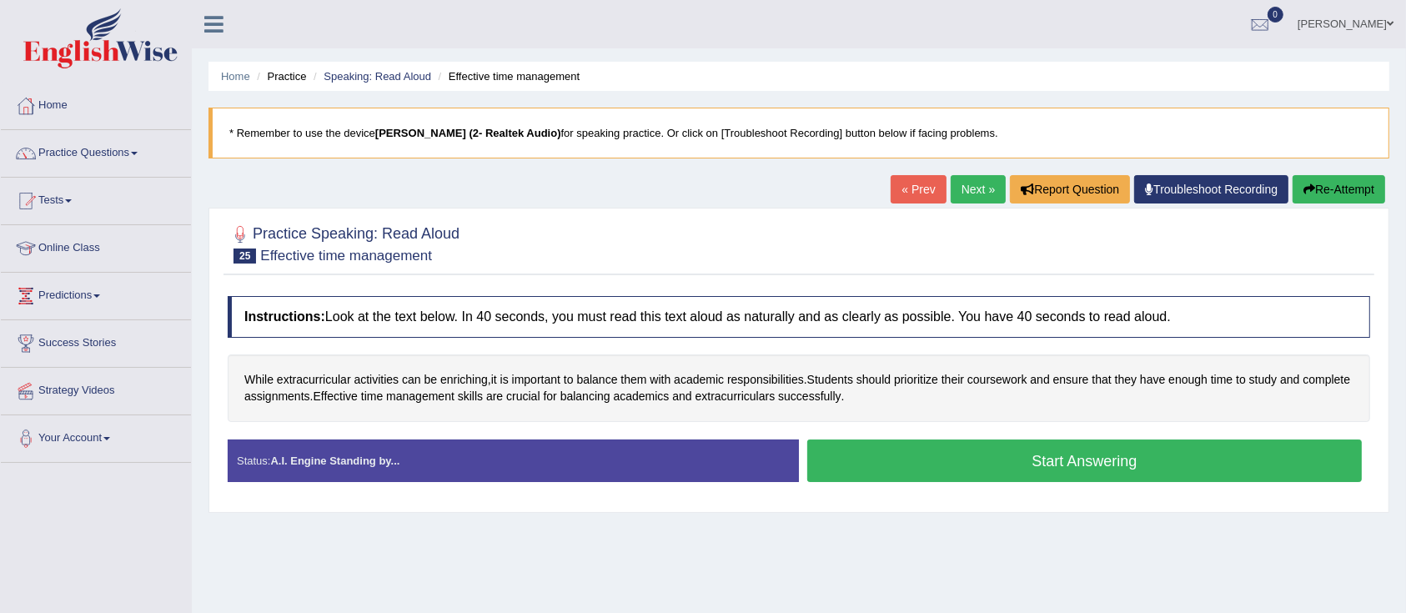
click at [856, 462] on button "Start Answering" at bounding box center [1084, 460] width 554 height 43
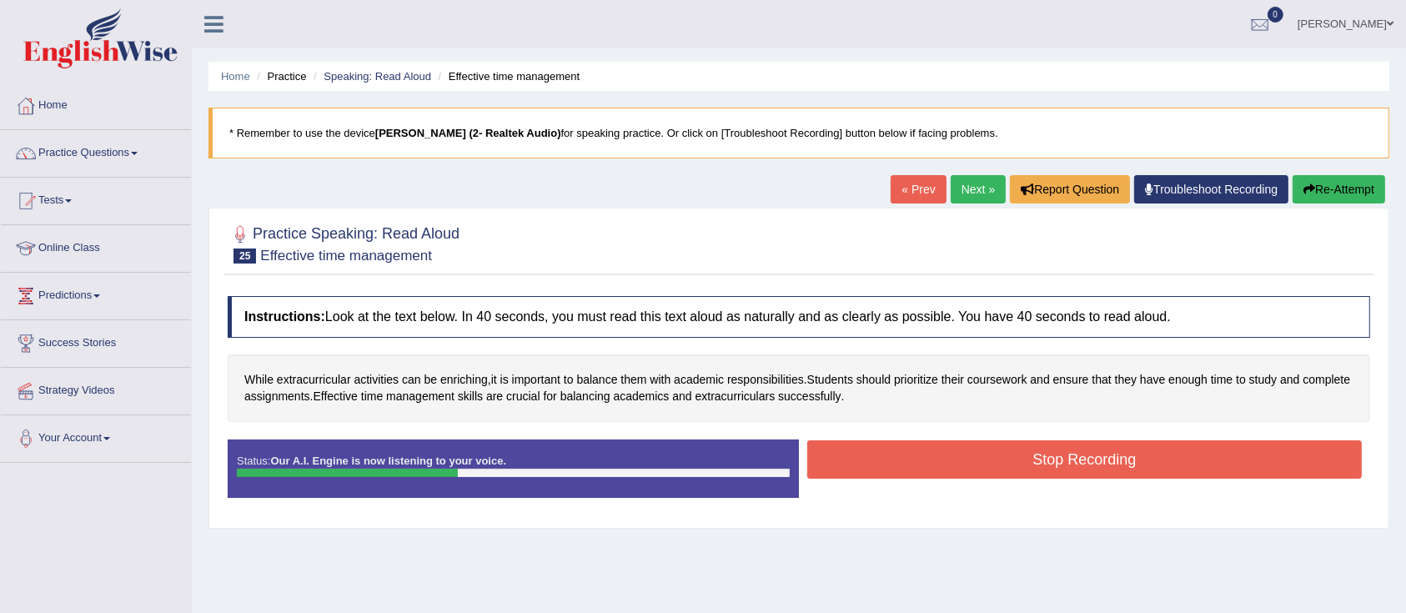
click at [861, 454] on button "Stop Recording" at bounding box center [1084, 459] width 554 height 38
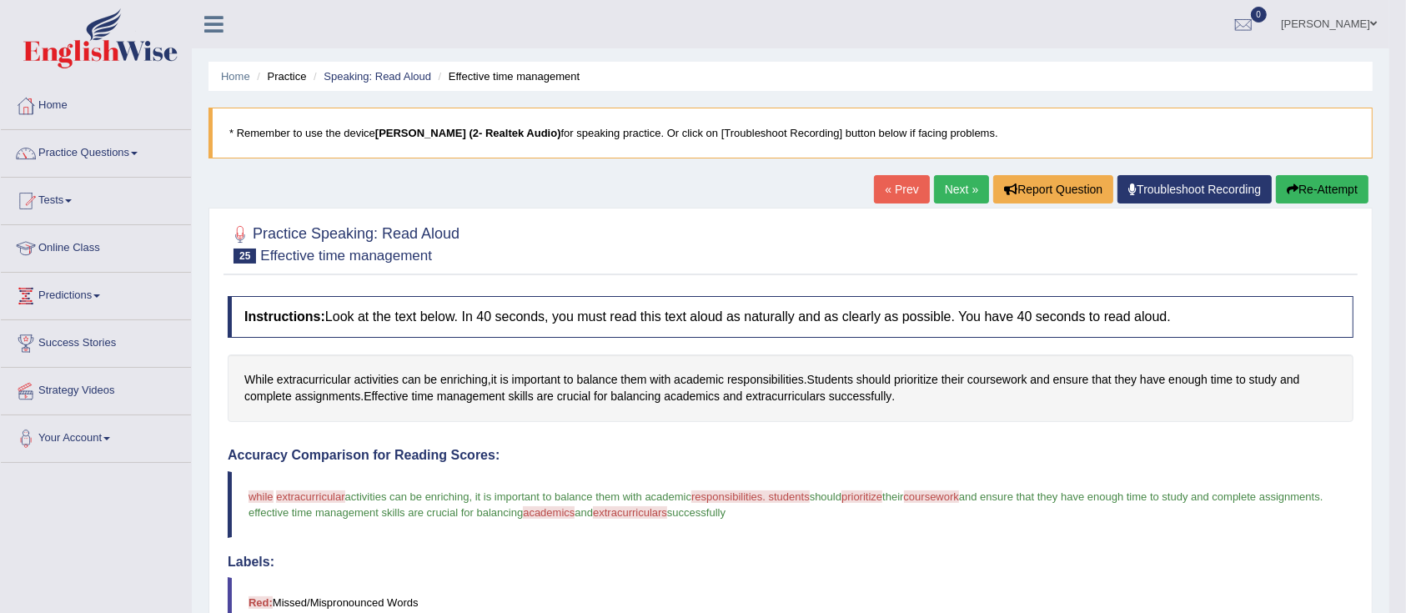
click at [948, 190] on link "Next »" at bounding box center [961, 189] width 55 height 28
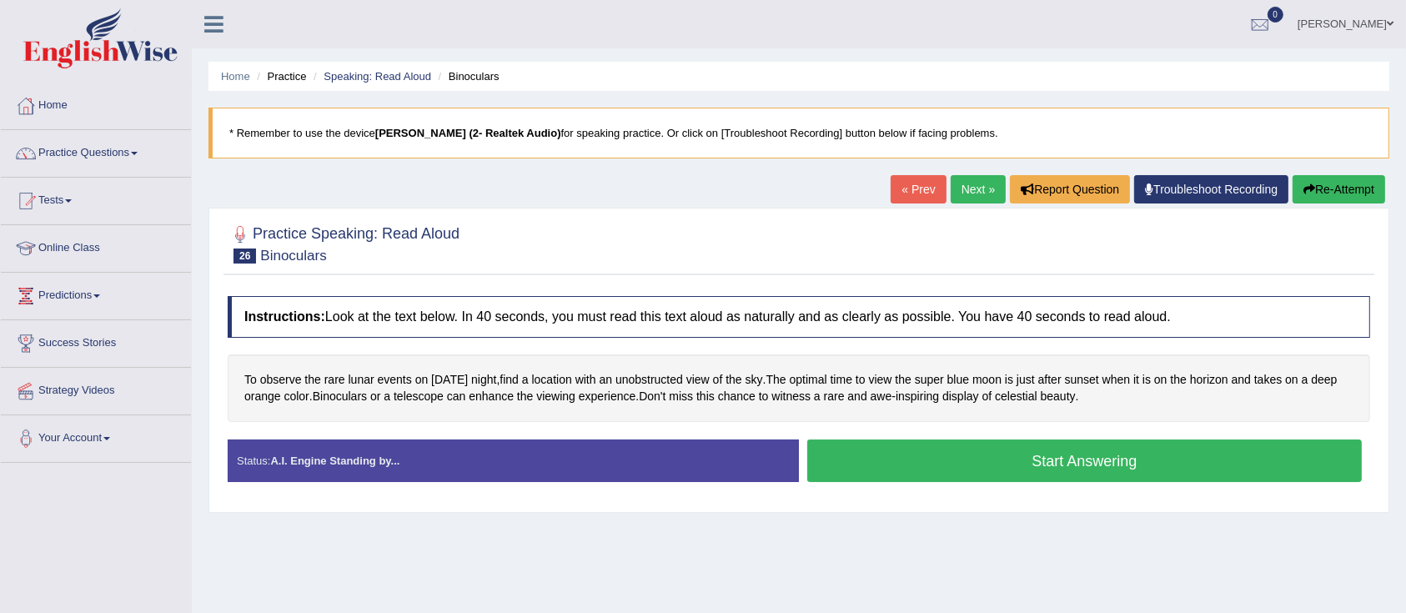
click at [889, 450] on button "Start Answering" at bounding box center [1084, 460] width 554 height 43
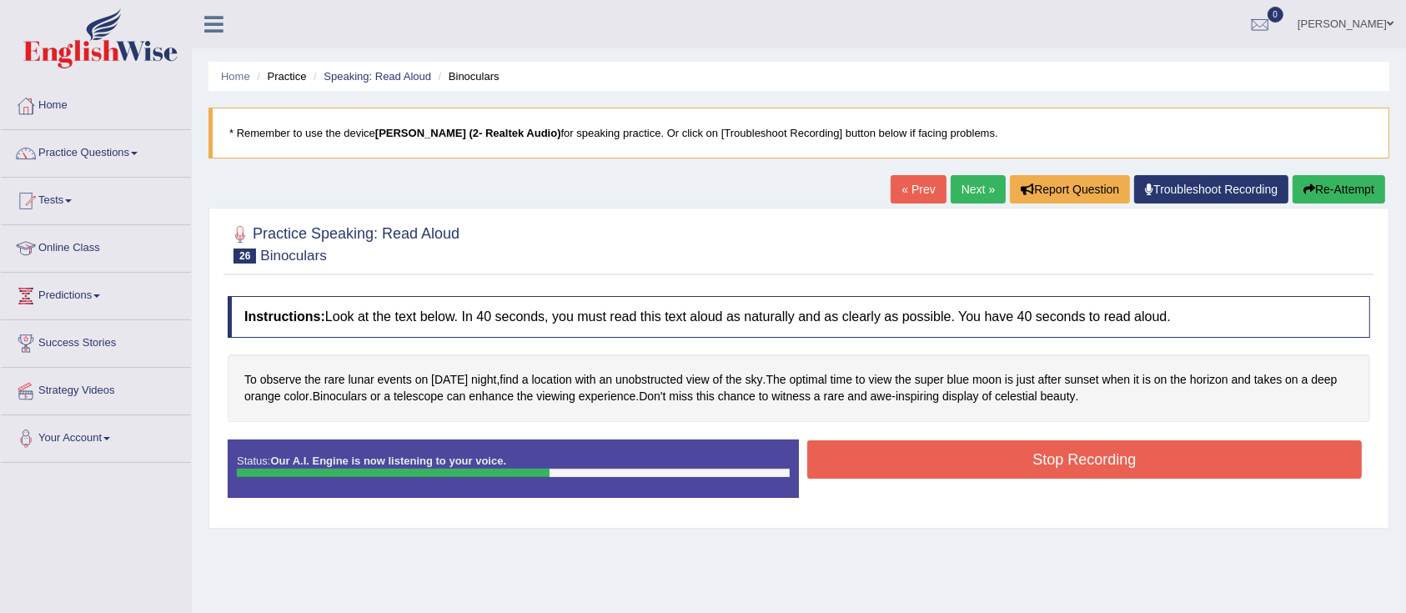
click at [886, 450] on button "Stop Recording" at bounding box center [1084, 459] width 554 height 38
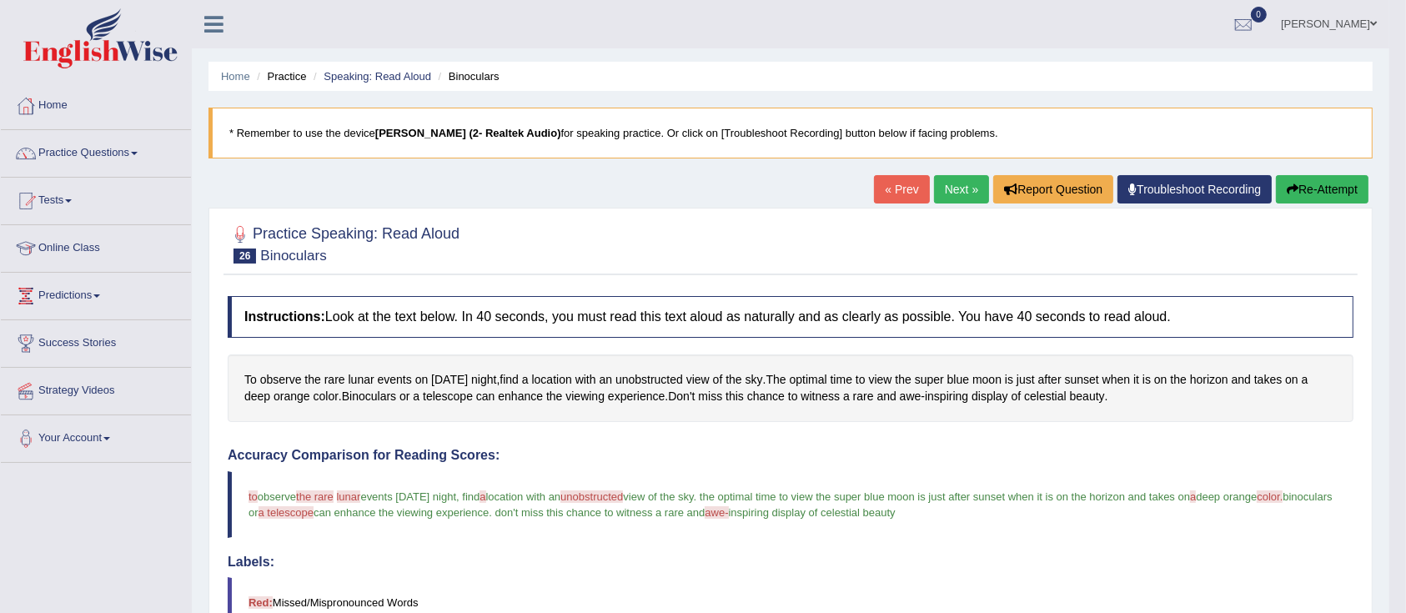
click at [938, 193] on link "Next »" at bounding box center [961, 189] width 55 height 28
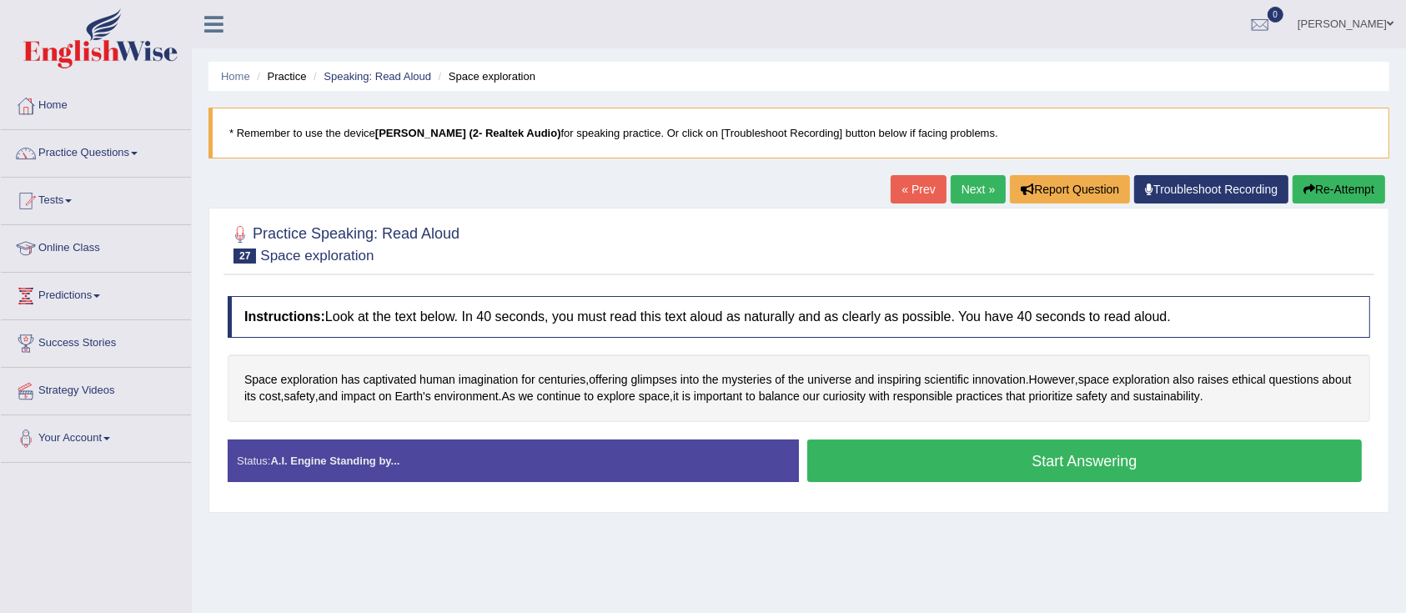
click at [876, 453] on button "Start Answering" at bounding box center [1084, 460] width 554 height 43
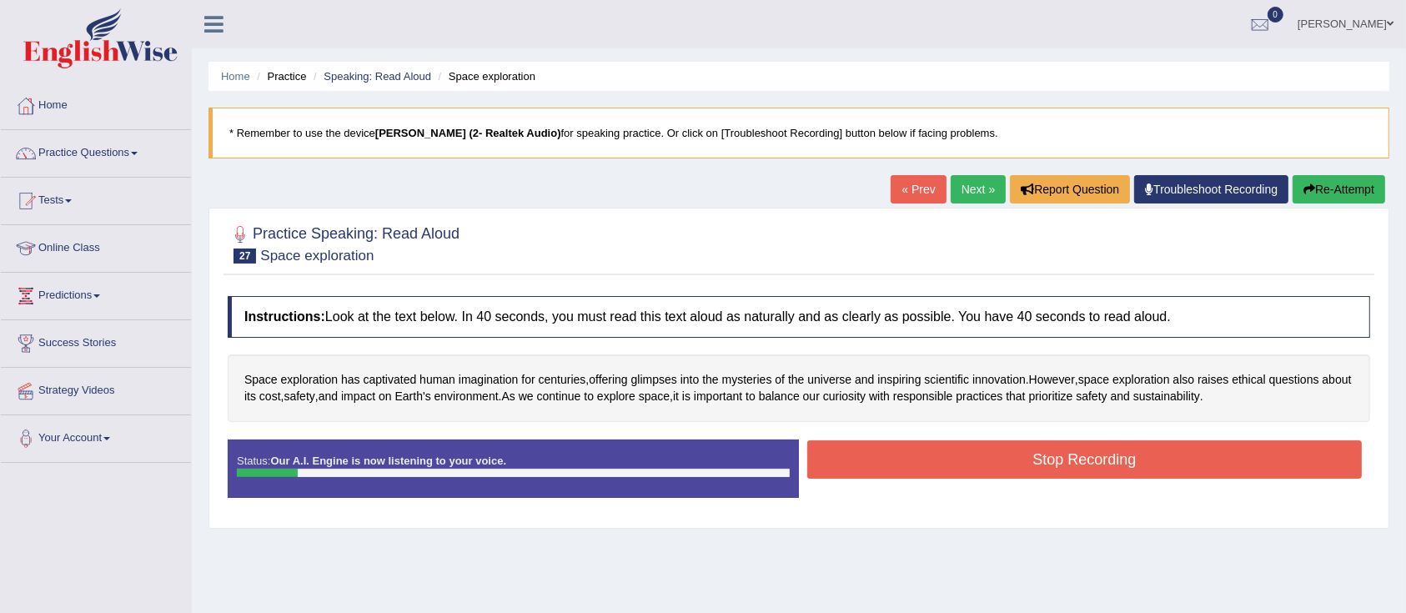
click at [1333, 197] on button "Re-Attempt" at bounding box center [1338, 189] width 93 height 28
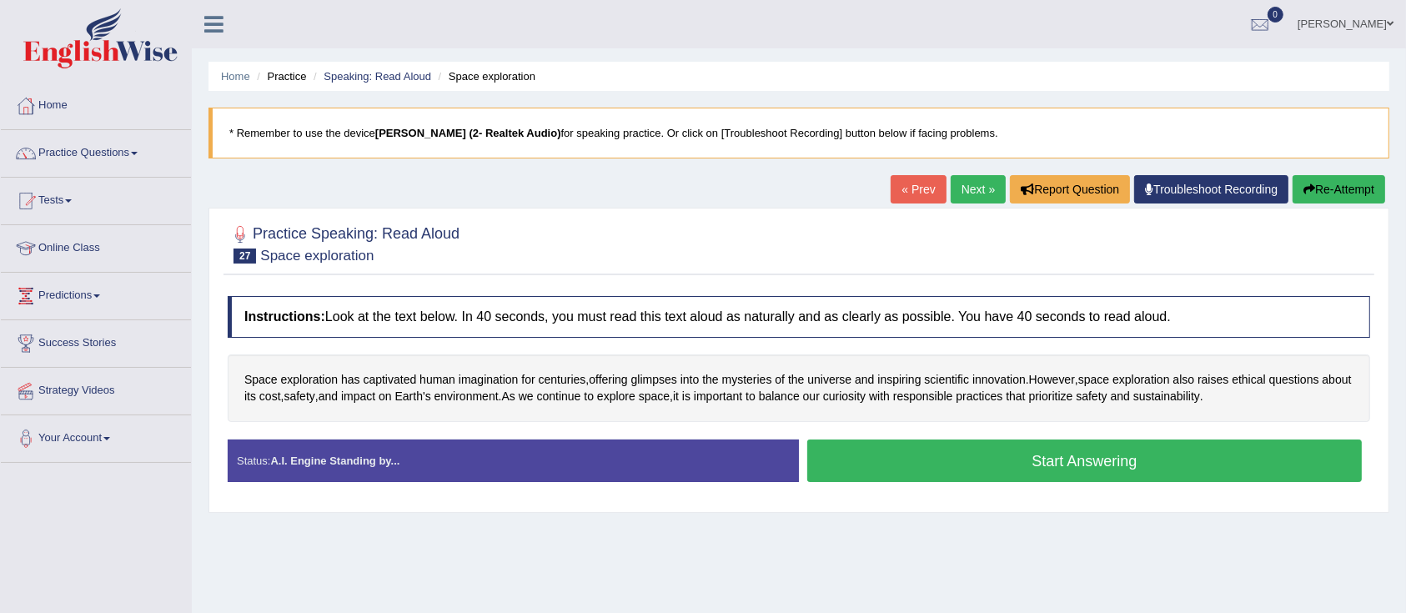
click at [987, 457] on button "Start Answering" at bounding box center [1084, 460] width 554 height 43
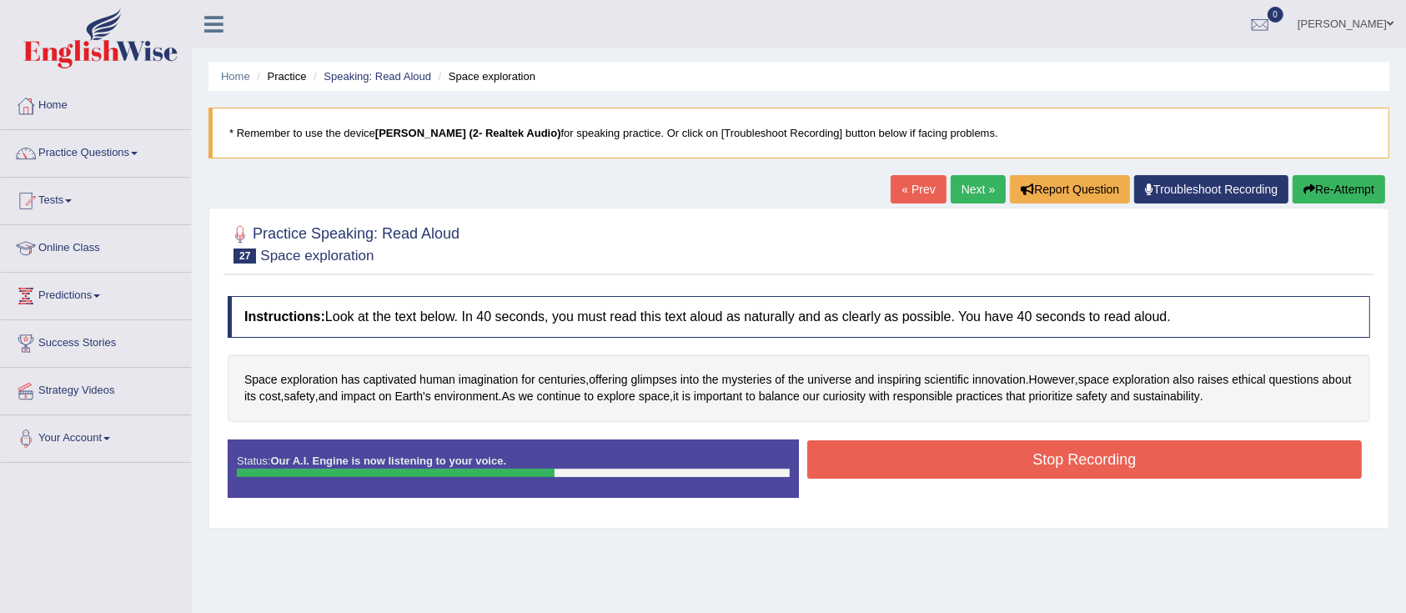
click at [985, 454] on button "Stop Recording" at bounding box center [1084, 459] width 554 height 38
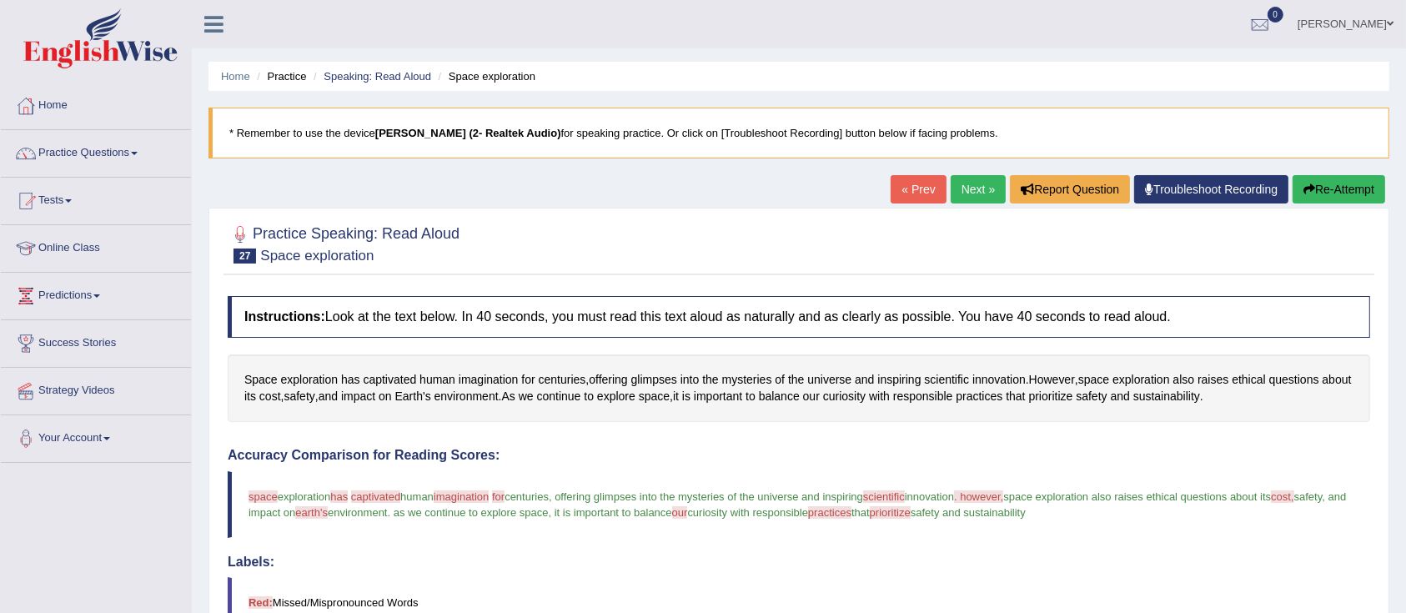
click at [984, 198] on link "Next »" at bounding box center [978, 189] width 55 height 28
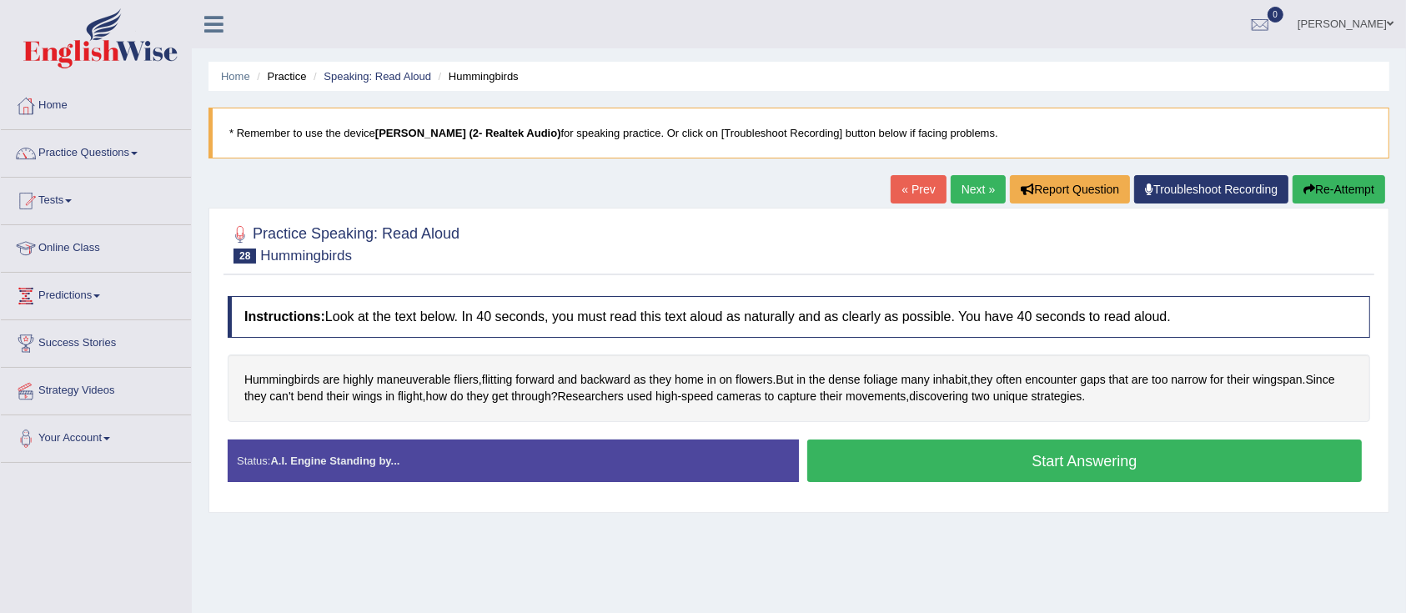
click at [890, 458] on button "Start Answering" at bounding box center [1084, 460] width 554 height 43
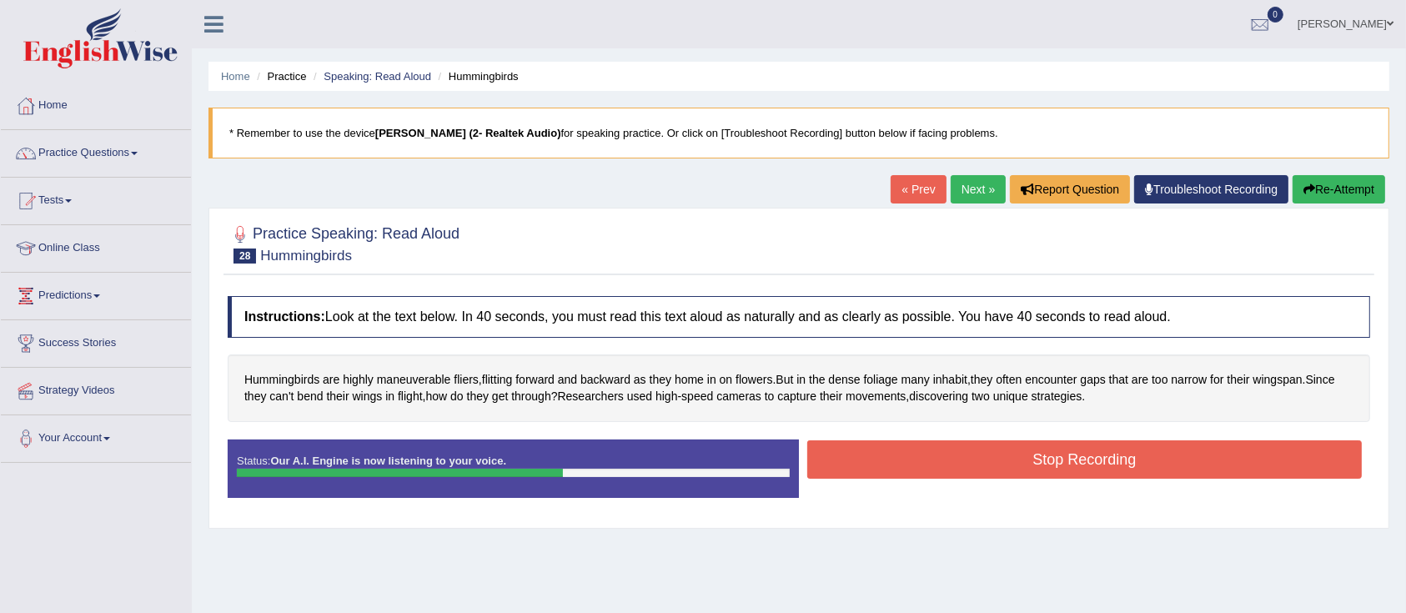
click at [907, 450] on button "Stop Recording" at bounding box center [1084, 459] width 554 height 38
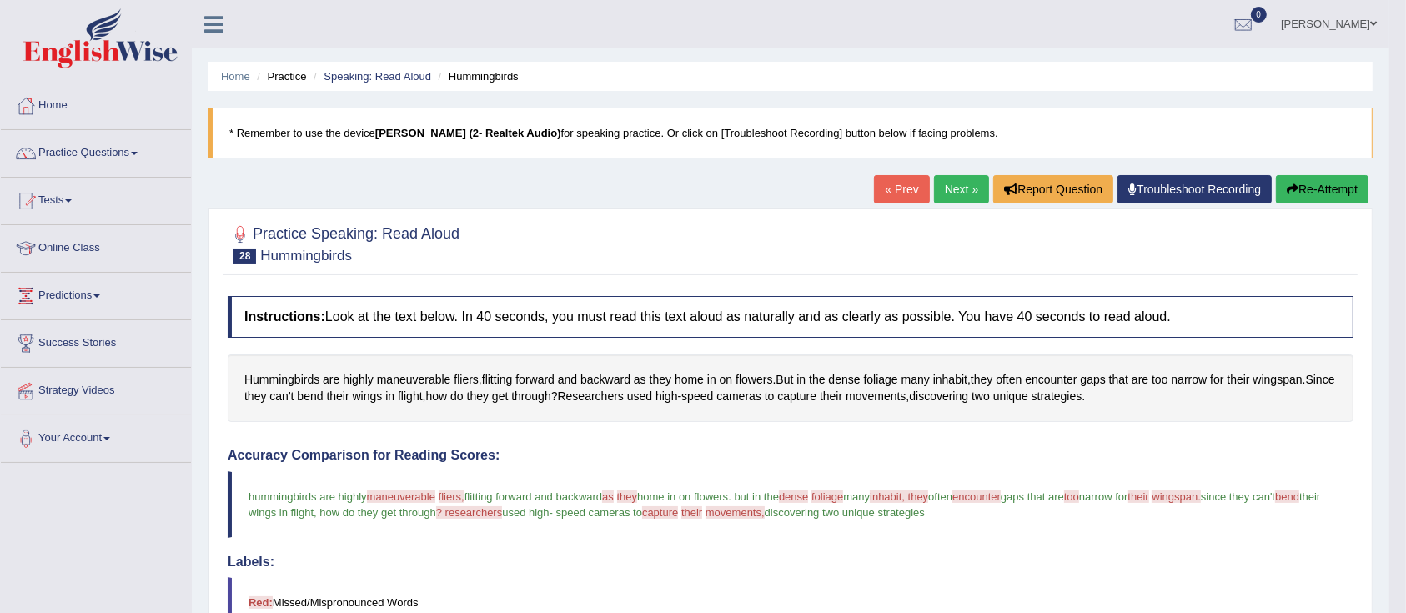
click at [949, 191] on link "Next »" at bounding box center [961, 189] width 55 height 28
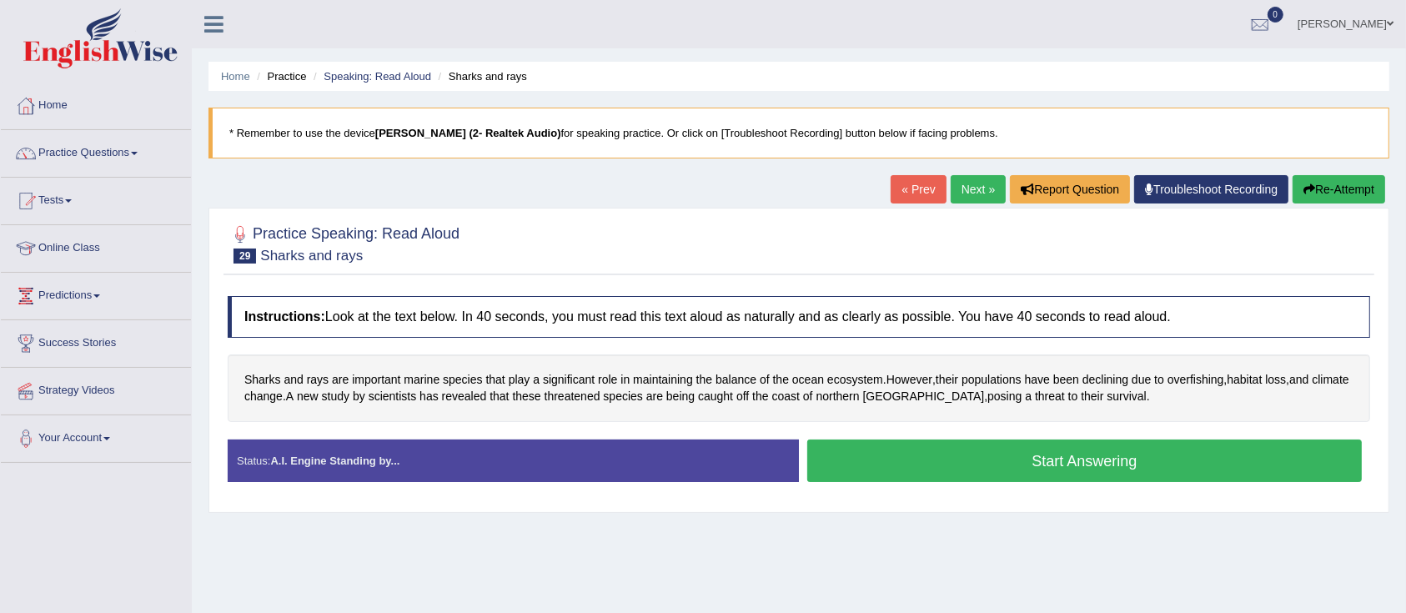
click at [961, 464] on button "Start Answering" at bounding box center [1084, 460] width 554 height 43
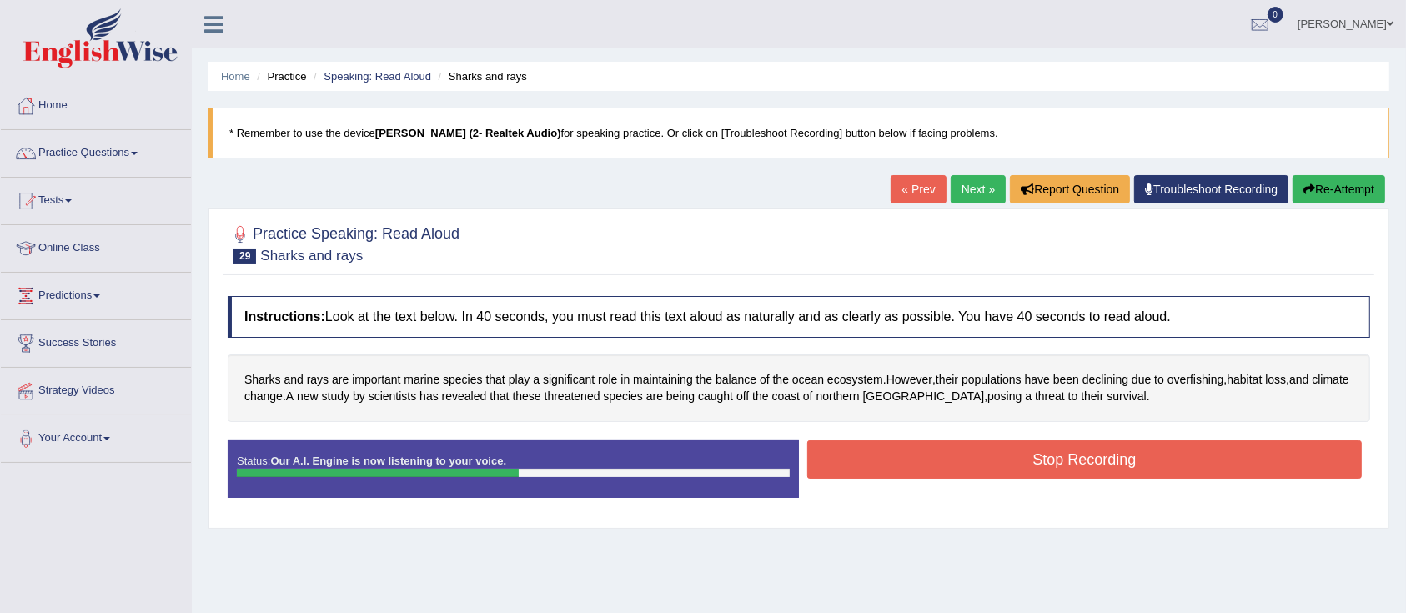
click at [969, 460] on button "Stop Recording" at bounding box center [1084, 459] width 554 height 38
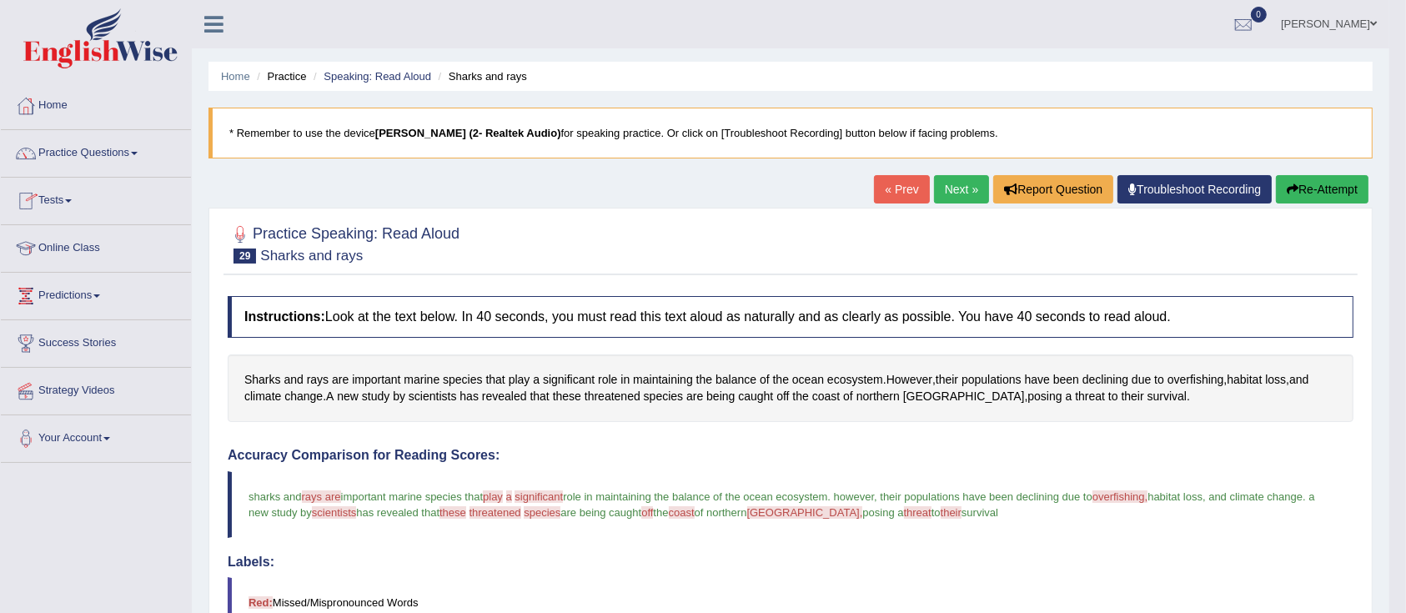
click at [120, 155] on link "Practice Questions" at bounding box center [96, 151] width 190 height 42
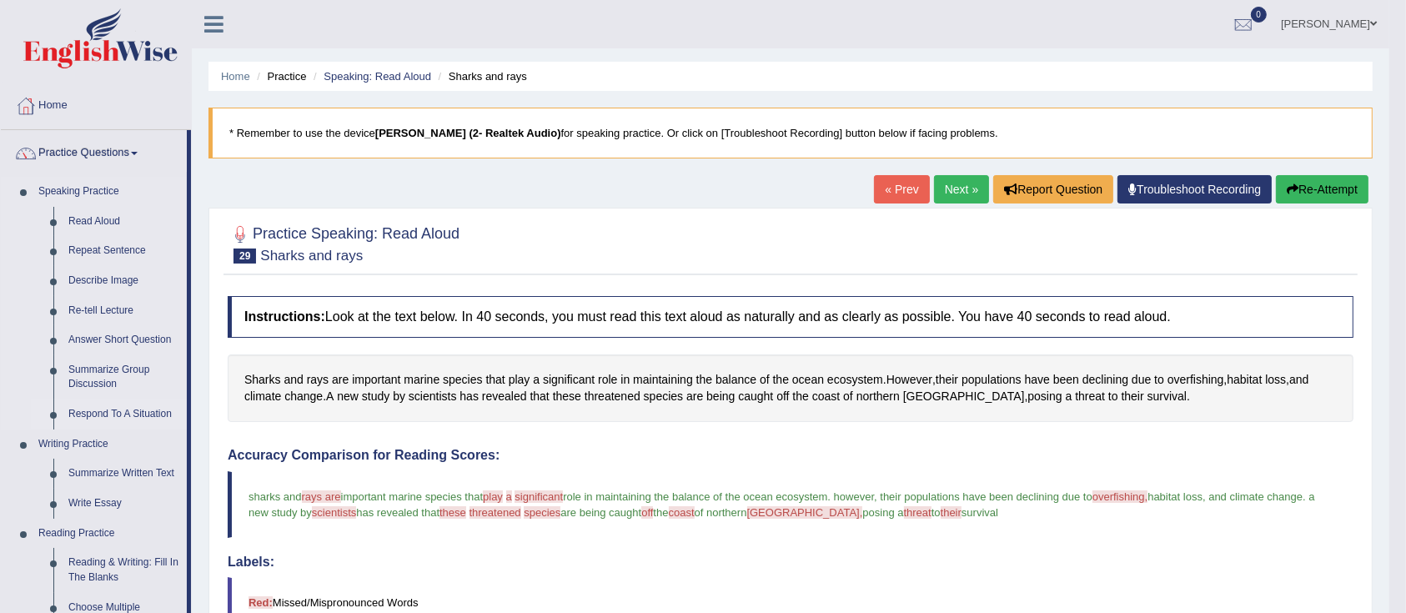
click at [124, 412] on link "Respond To A Situation" at bounding box center [124, 414] width 126 height 30
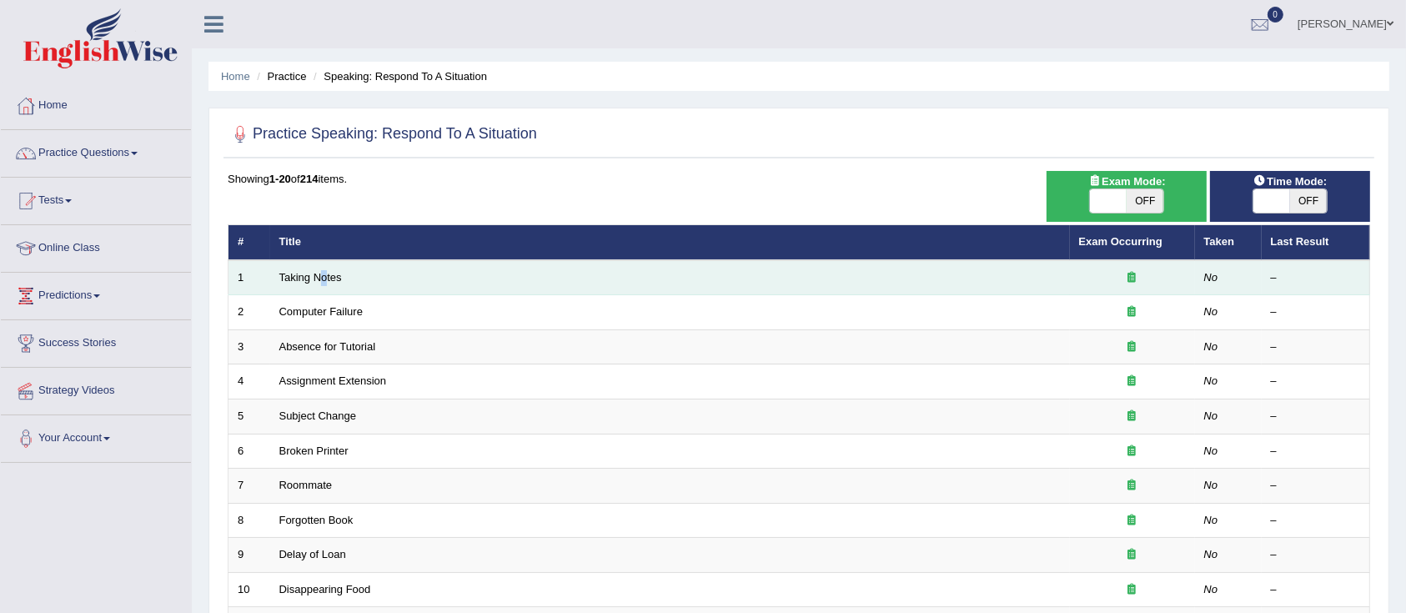
click at [324, 267] on td "Taking Notes" at bounding box center [670, 277] width 800 height 35
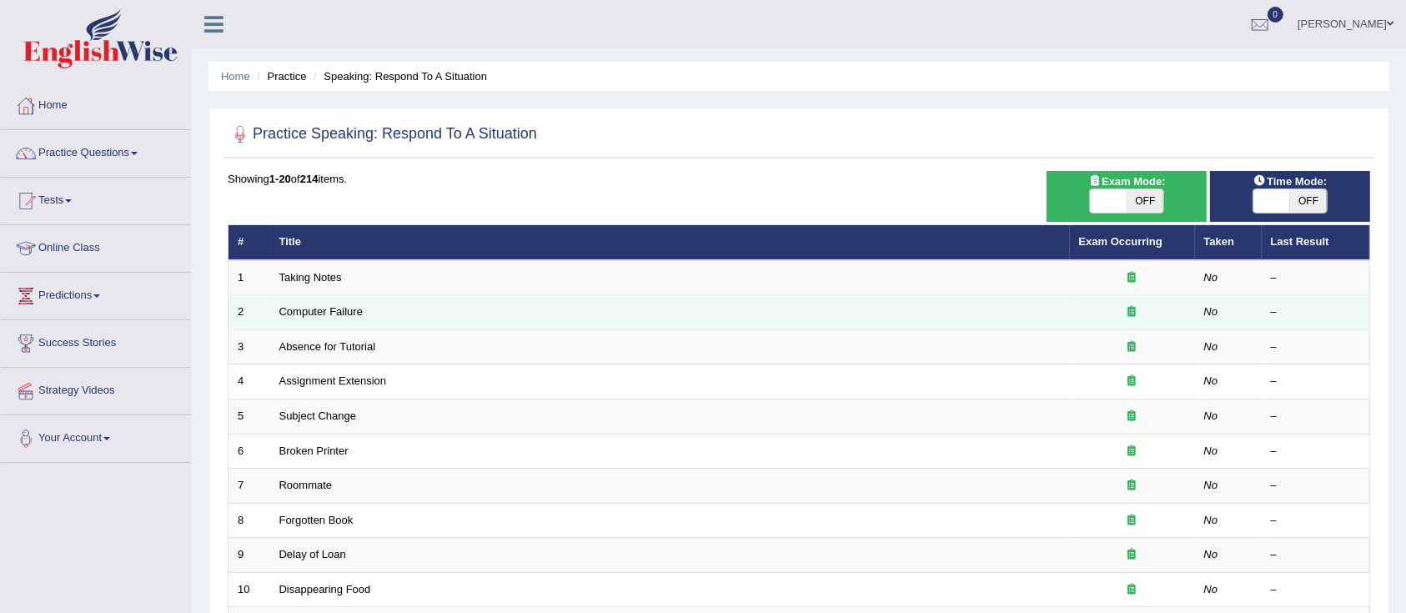
drag, startPoint x: 534, startPoint y: 334, endPoint x: 382, endPoint y: 312, distance: 154.1
click at [534, 334] on td "Absence for Tutorial" at bounding box center [670, 346] width 800 height 35
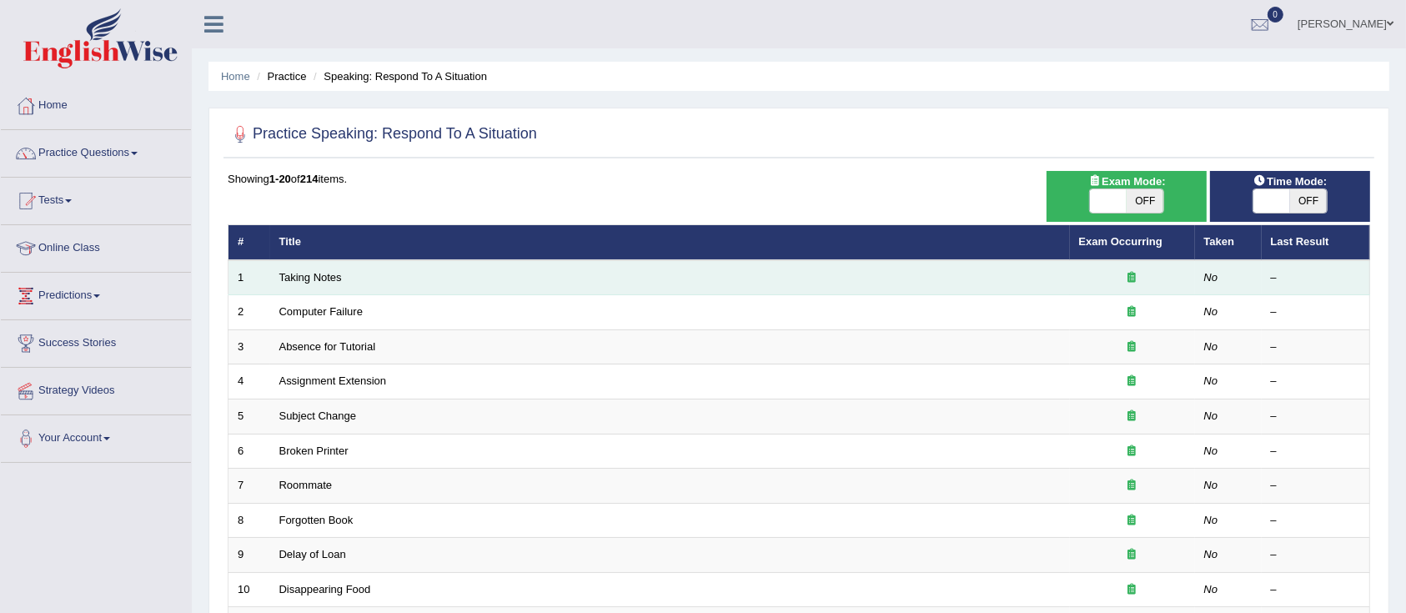
click at [500, 283] on td "Taking Notes" at bounding box center [670, 277] width 800 height 35
click at [295, 278] on link "Taking Notes" at bounding box center [310, 277] width 63 height 13
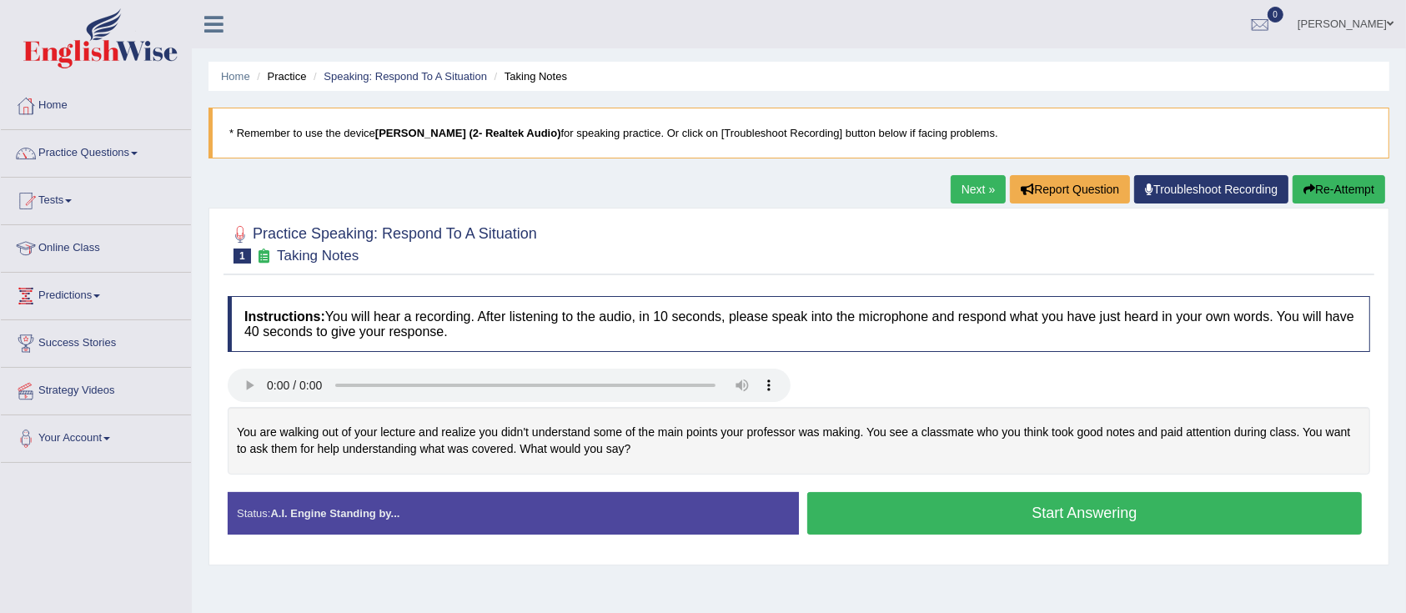
scroll to position [111, 0]
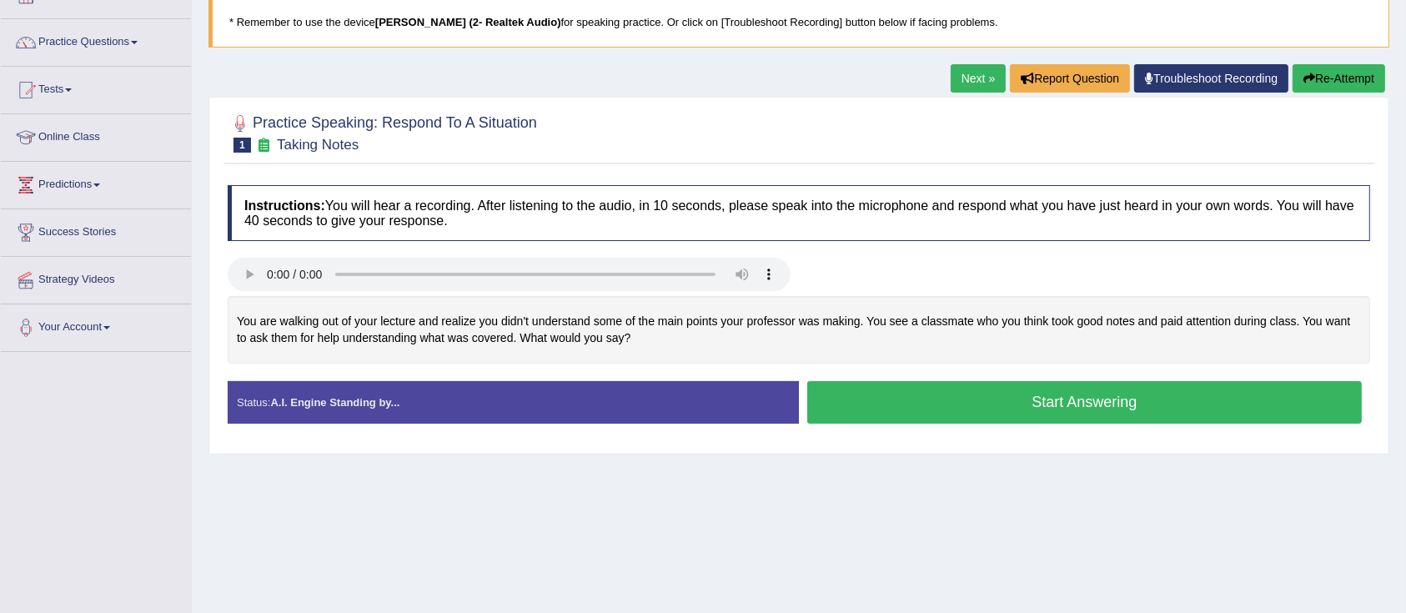
click at [894, 408] on button "Start Answering" at bounding box center [1084, 402] width 554 height 43
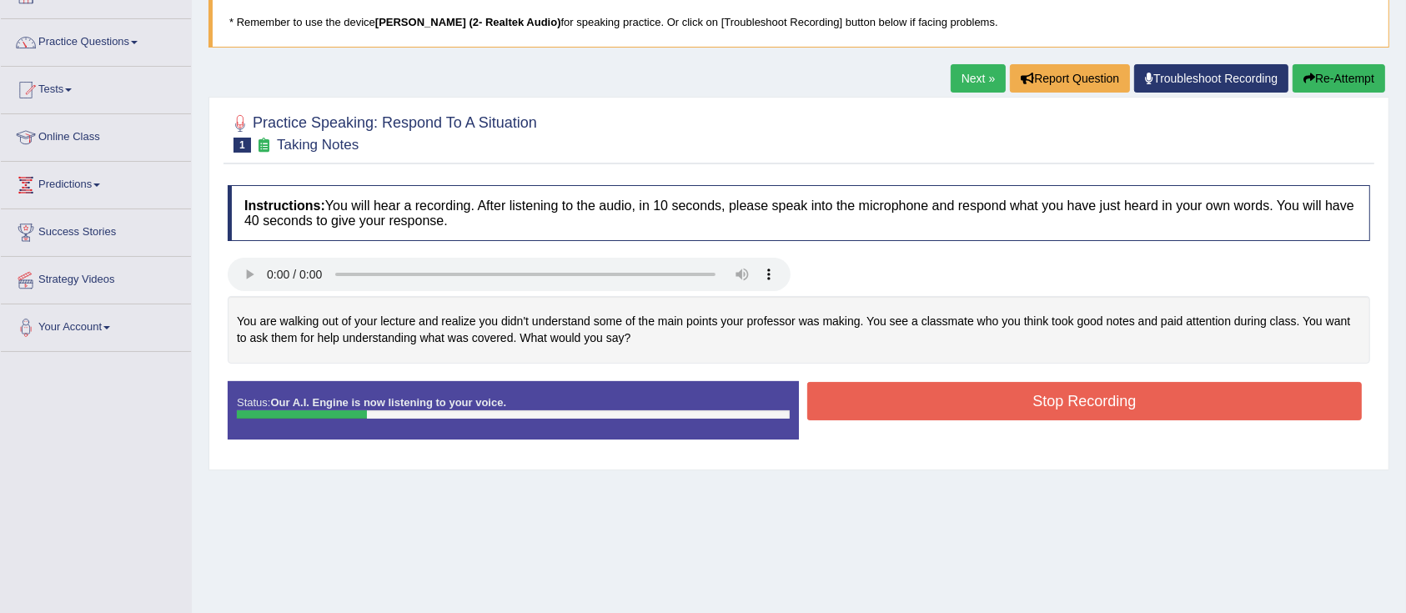
click at [1313, 70] on button "Re-Attempt" at bounding box center [1338, 78] width 93 height 28
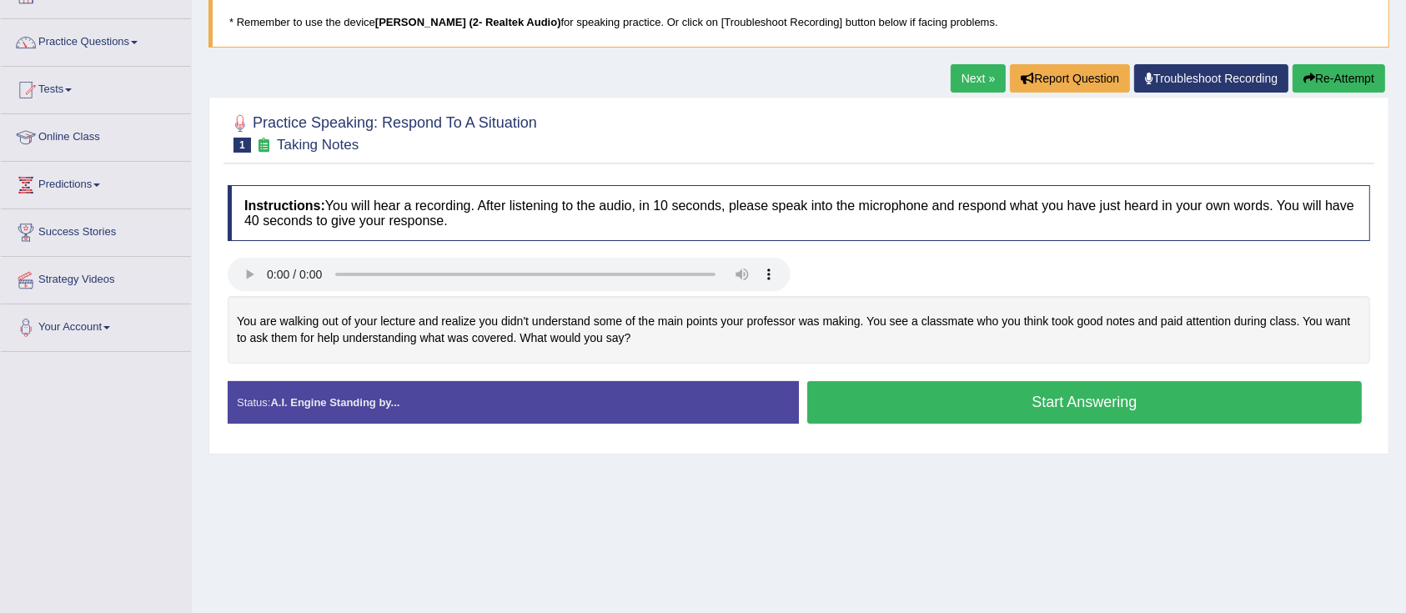
click at [958, 392] on button "Start Answering" at bounding box center [1084, 402] width 554 height 43
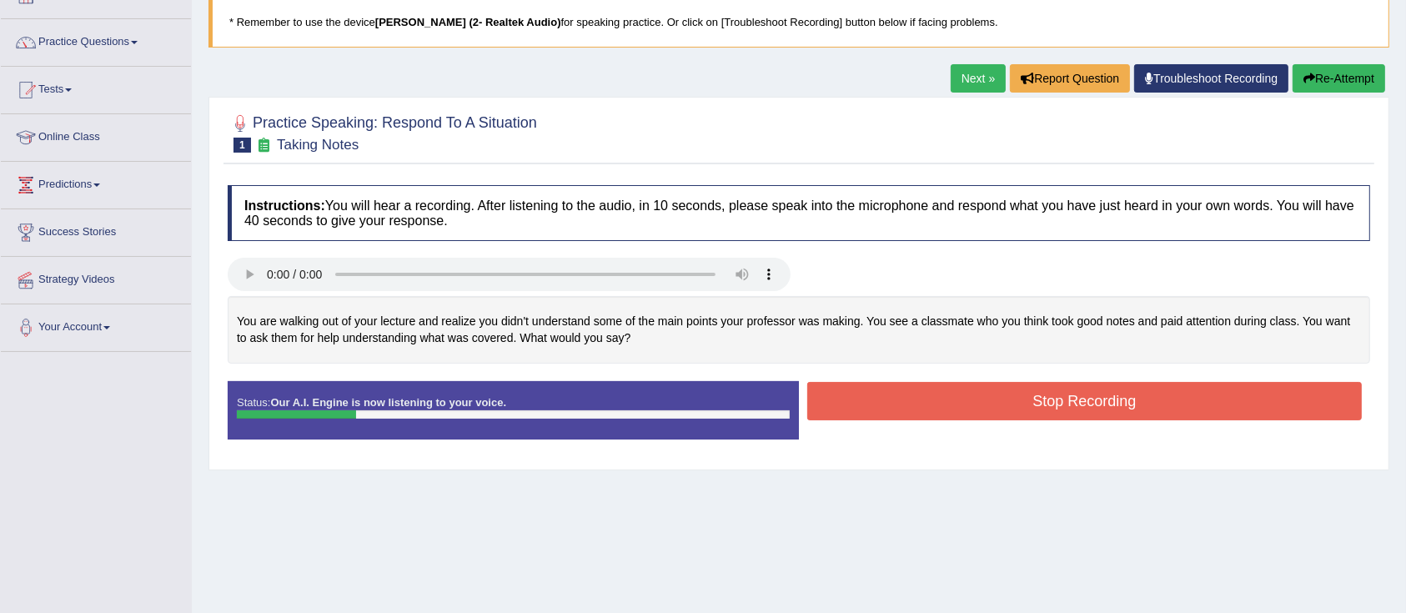
click at [1330, 74] on button "Re-Attempt" at bounding box center [1338, 78] width 93 height 28
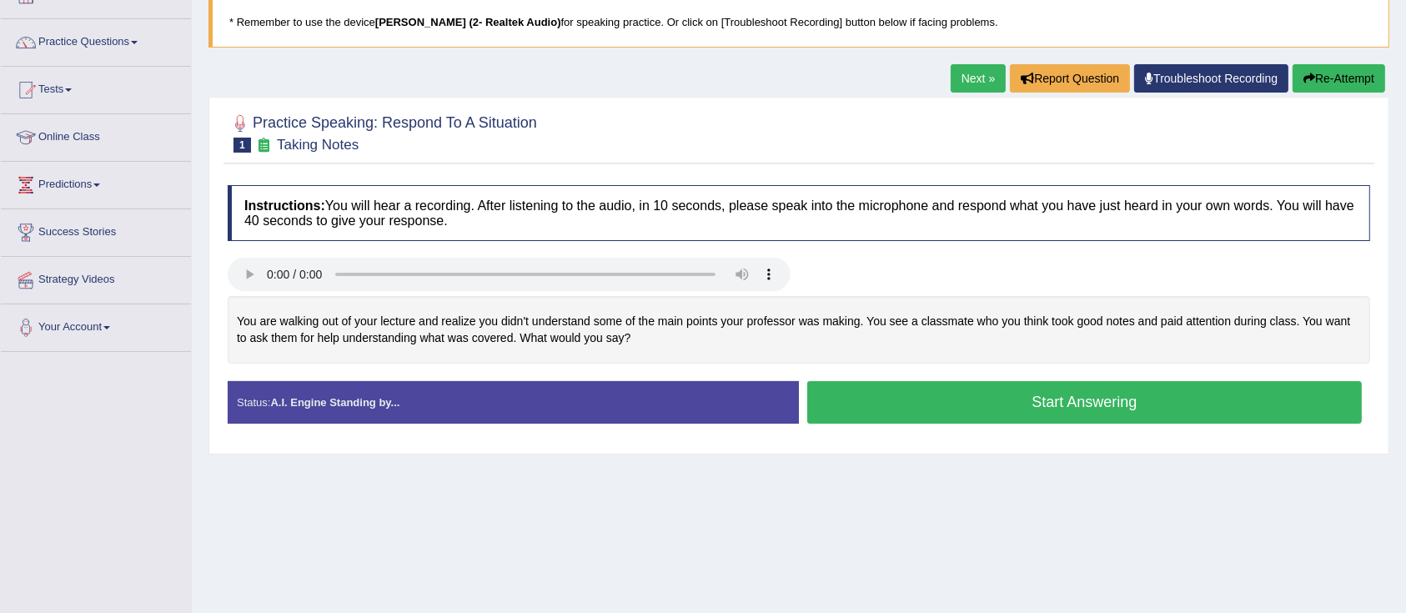
click at [1069, 403] on button "Start Answering" at bounding box center [1084, 402] width 554 height 43
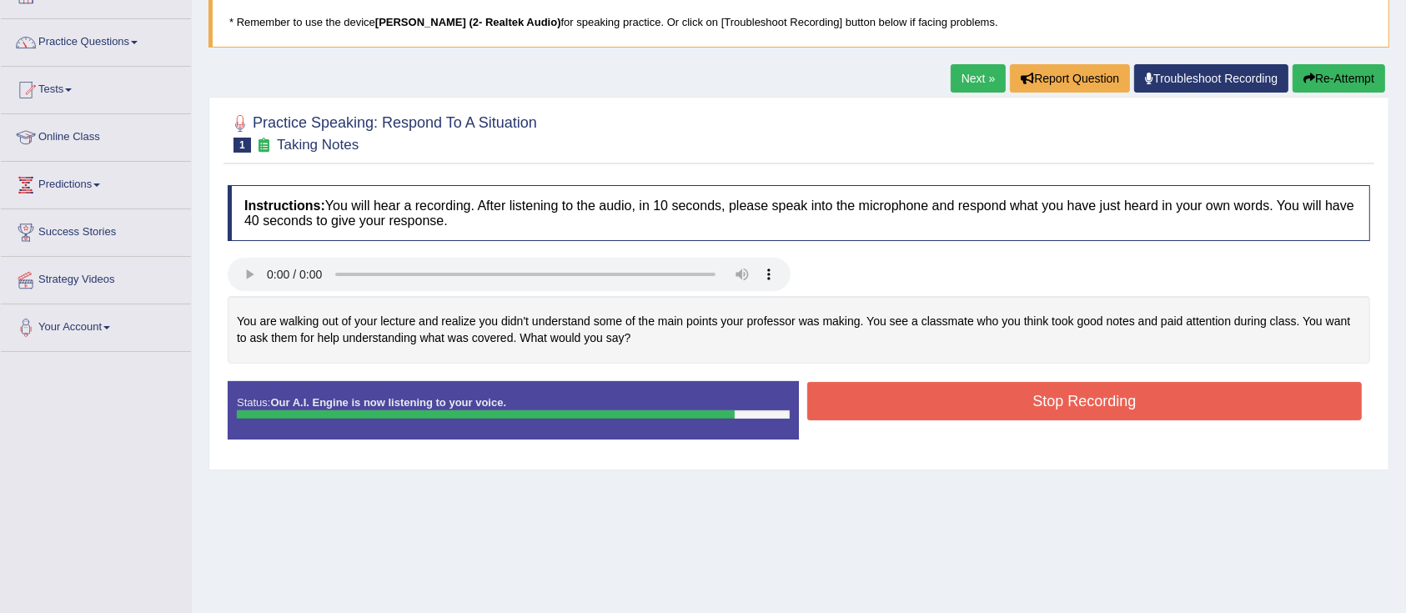
click at [1065, 397] on button "Stop Recording" at bounding box center [1084, 401] width 554 height 38
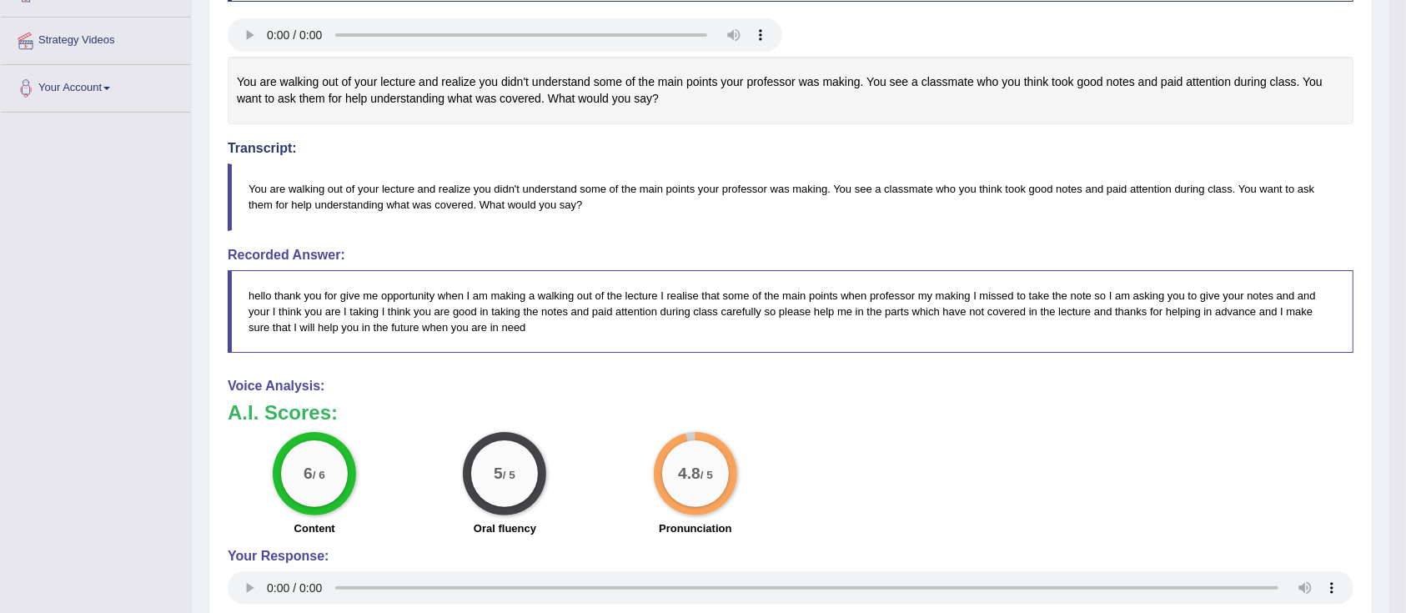
scroll to position [128, 0]
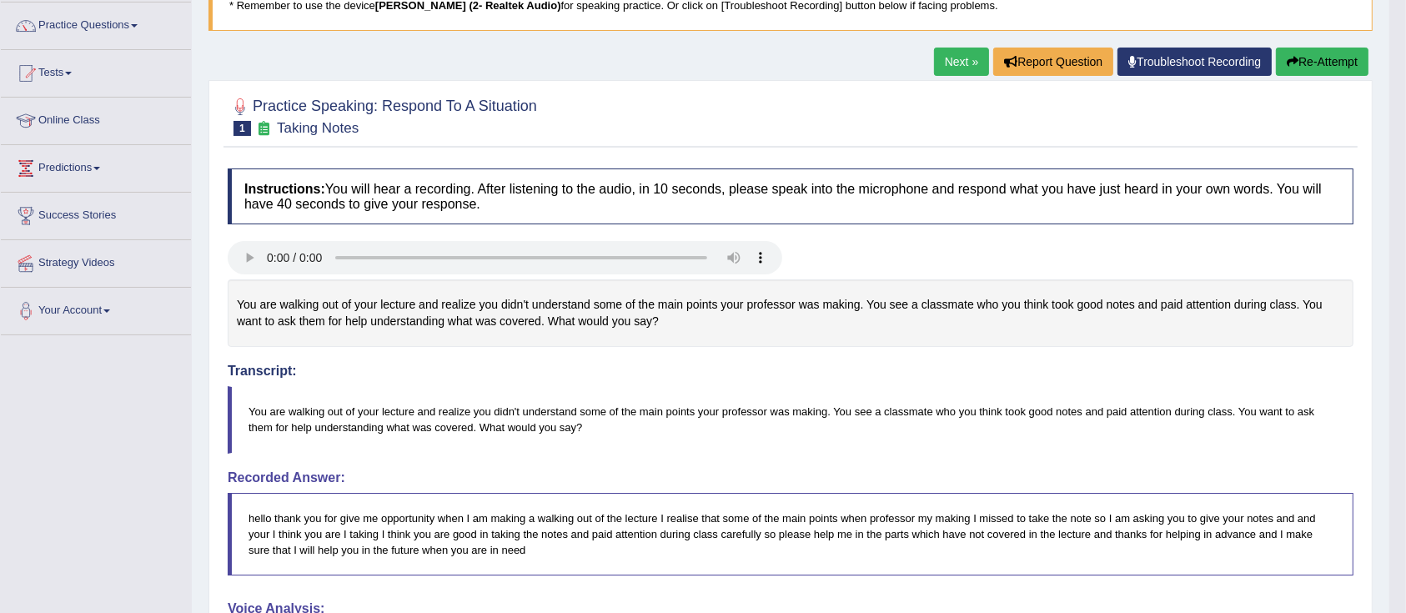
click at [969, 64] on link "Next »" at bounding box center [961, 62] width 55 height 28
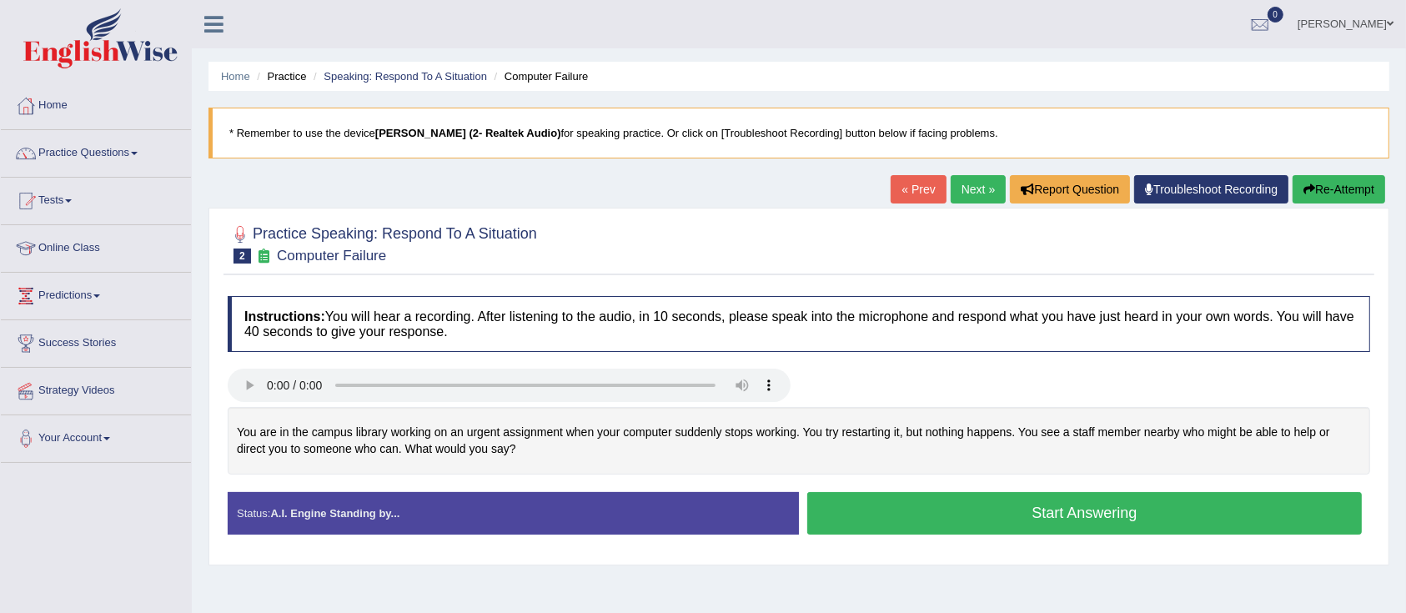
scroll to position [111, 0]
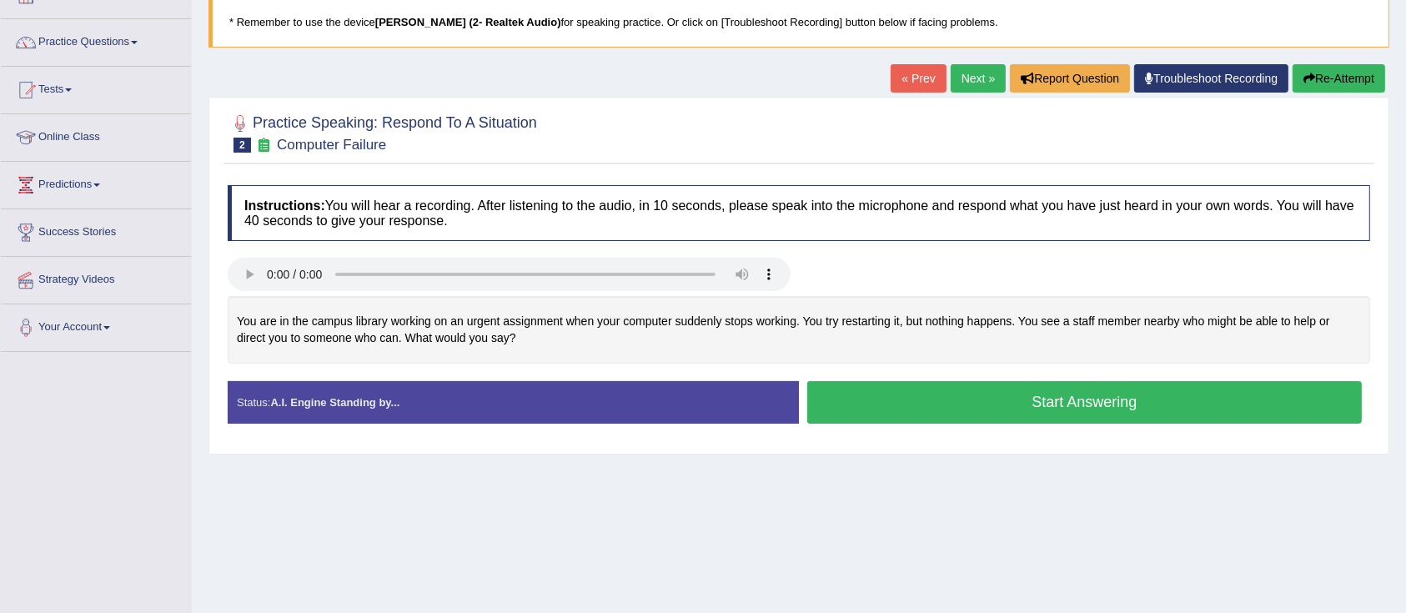
click at [973, 395] on button "Start Answering" at bounding box center [1084, 402] width 554 height 43
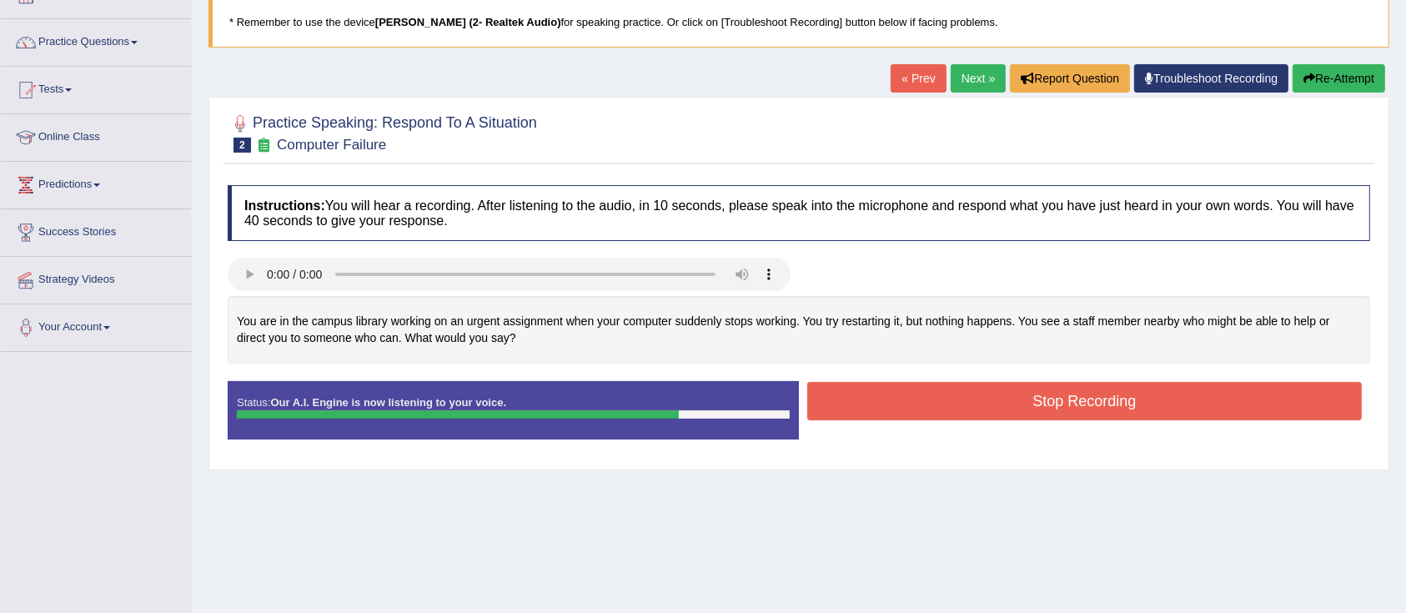
click at [1358, 90] on button "Re-Attempt" at bounding box center [1338, 78] width 93 height 28
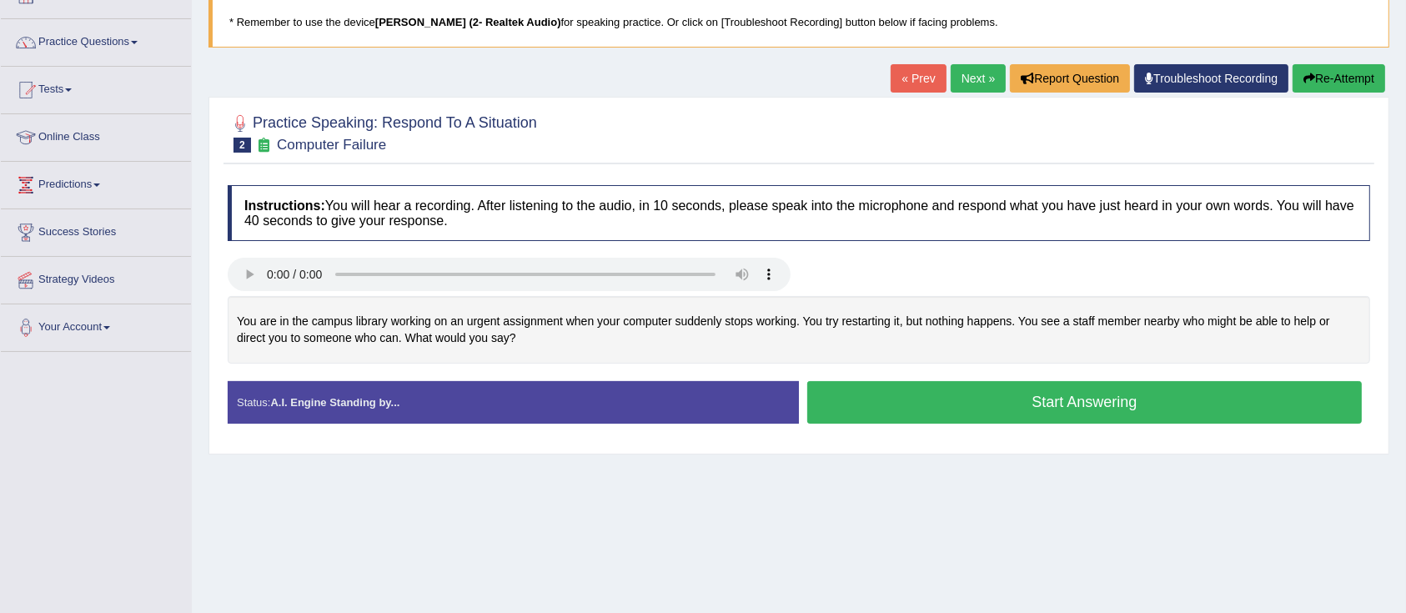
click at [1007, 404] on button "Start Answering" at bounding box center [1084, 402] width 554 height 43
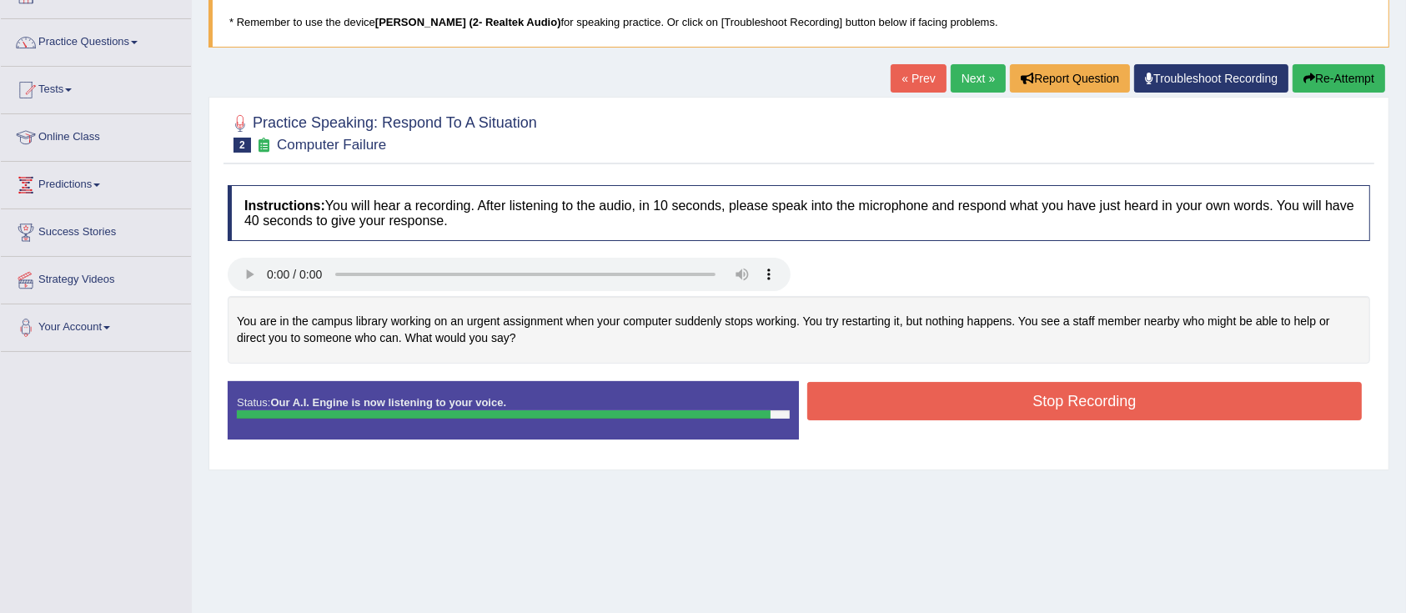
click at [966, 398] on button "Stop Recording" at bounding box center [1084, 401] width 554 height 38
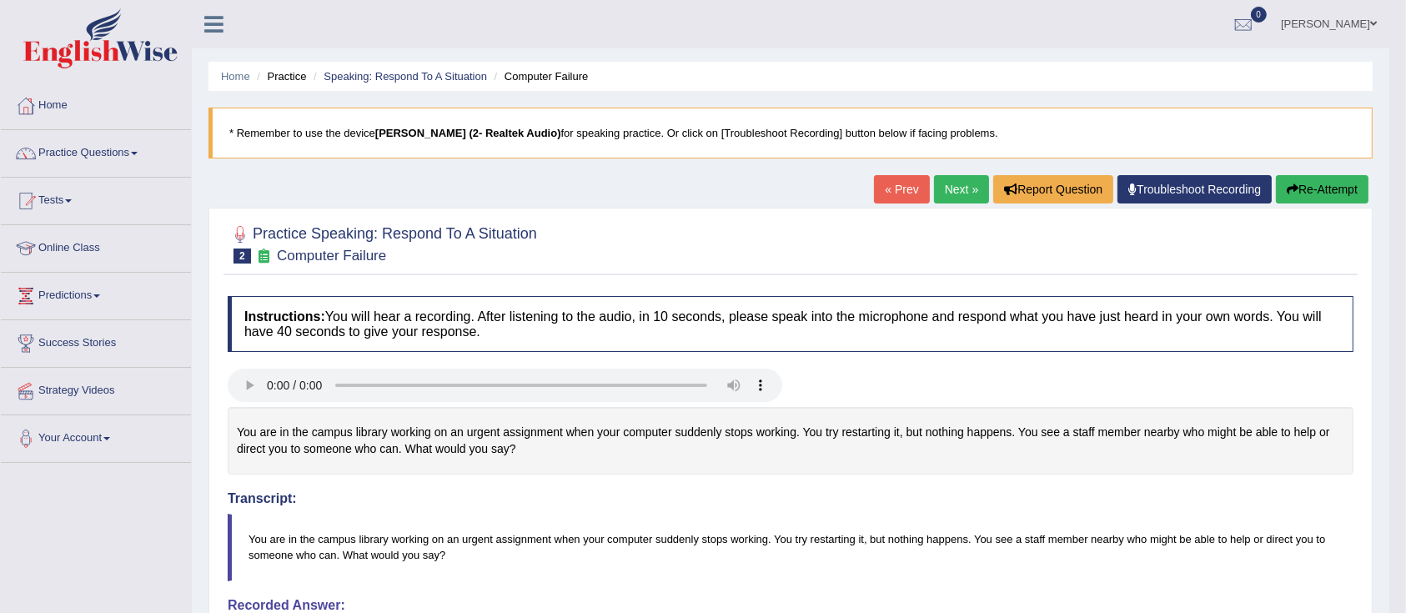
click at [971, 188] on link "Next »" at bounding box center [961, 189] width 55 height 28
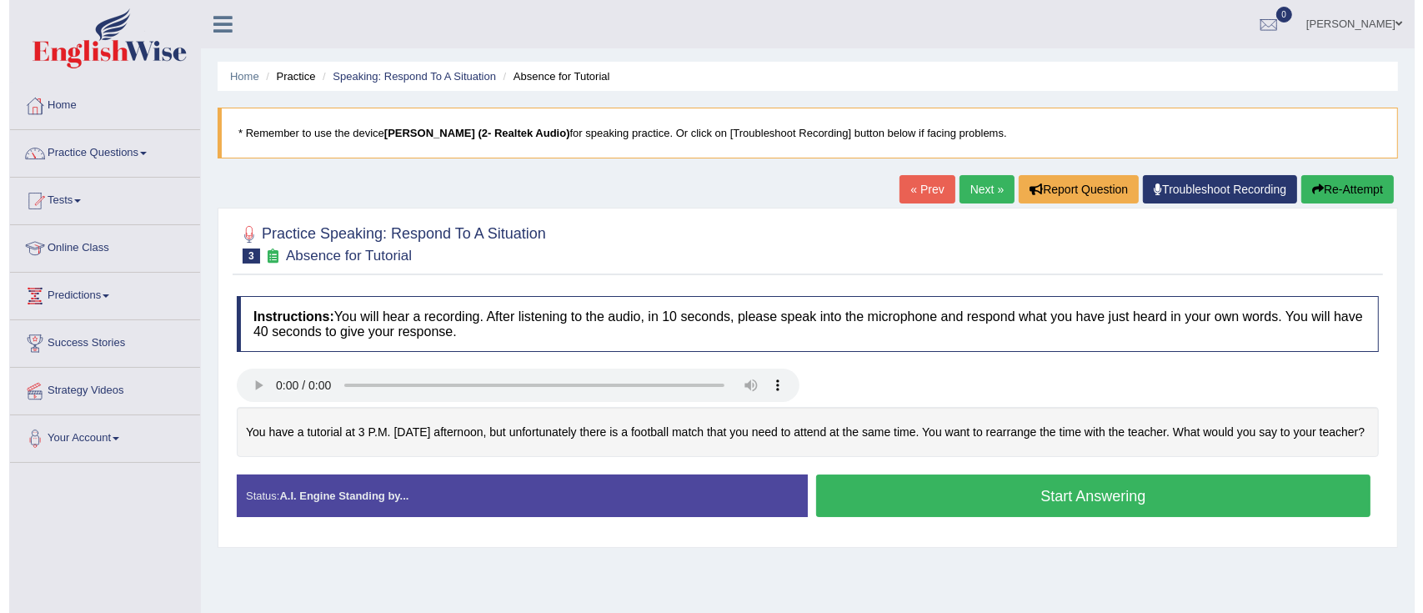
scroll to position [111, 0]
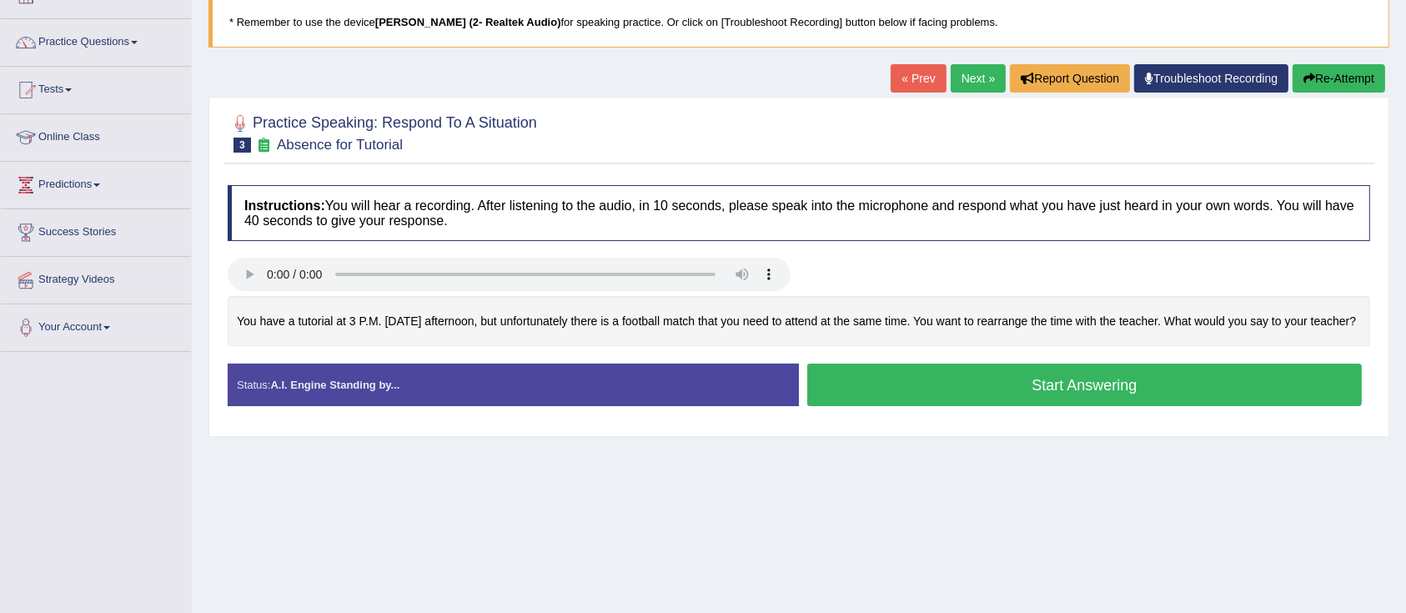
click at [1116, 399] on button "Start Answering" at bounding box center [1084, 385] width 554 height 43
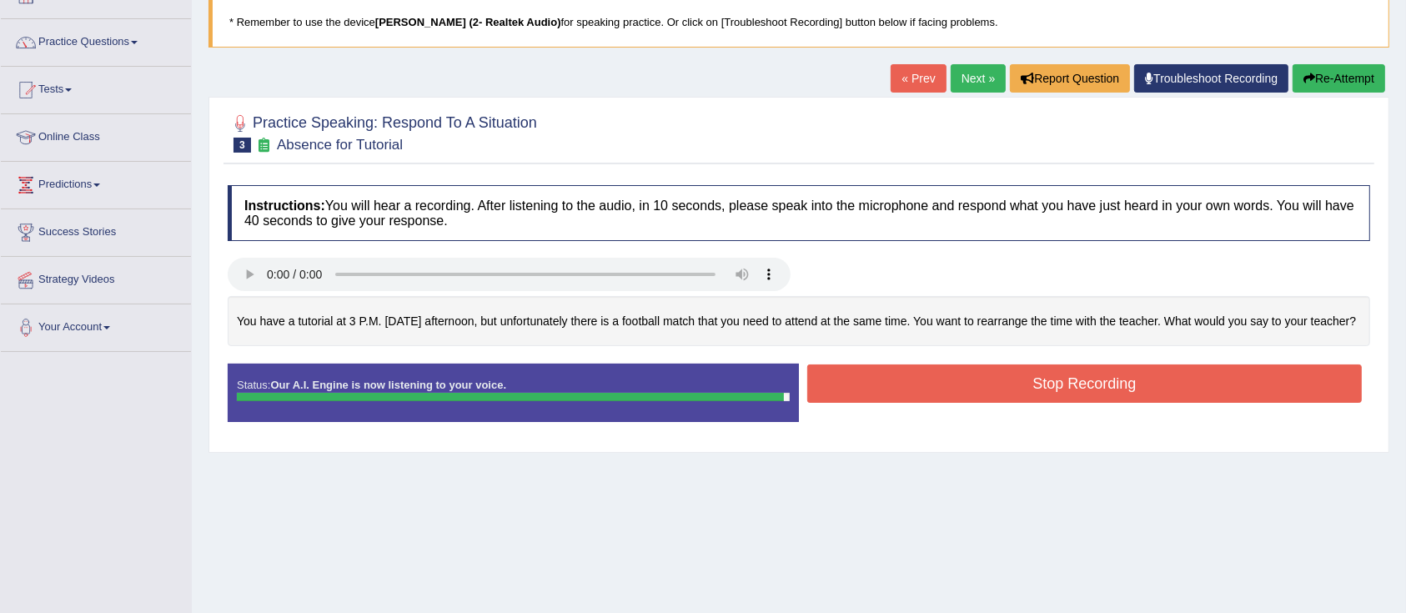
click at [1119, 398] on button "Stop Recording" at bounding box center [1084, 383] width 554 height 38
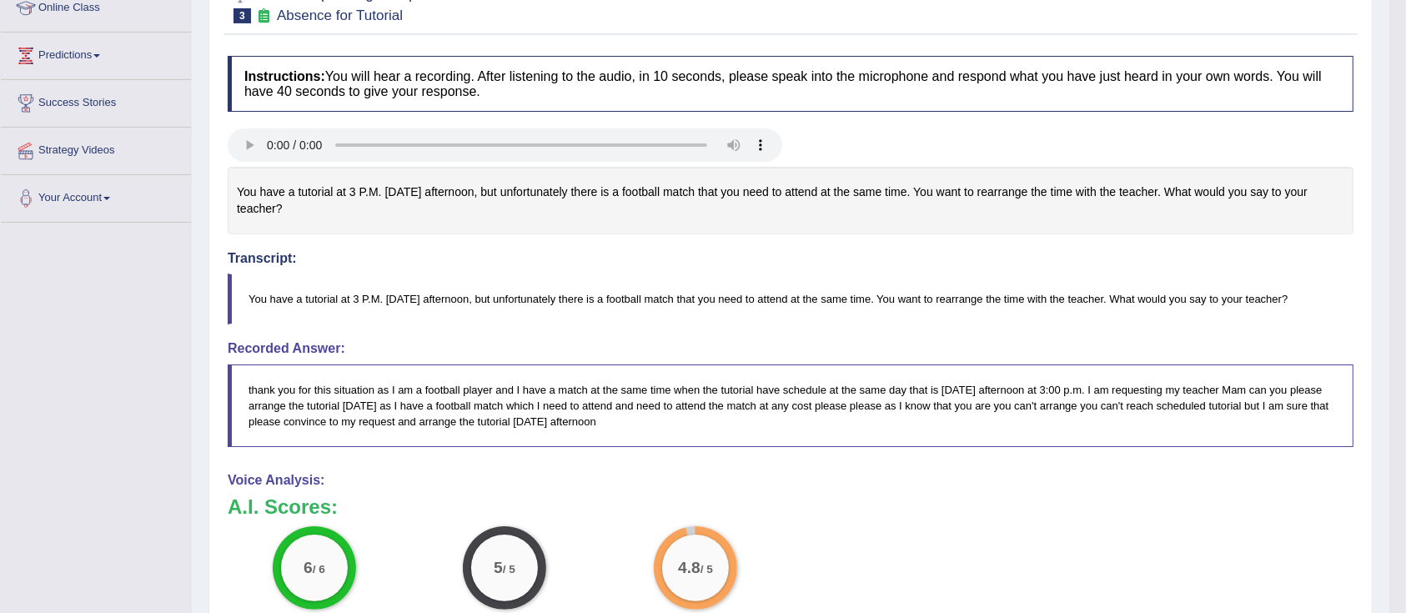
scroll to position [18, 0]
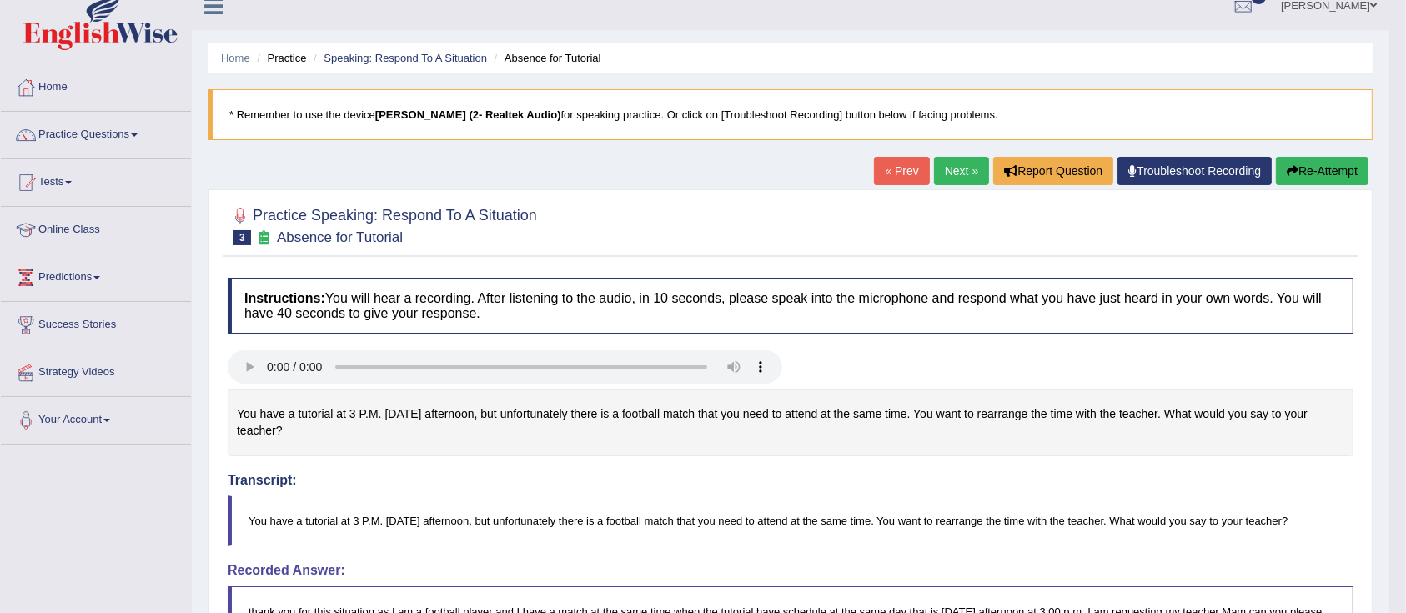
click at [950, 170] on link "Next »" at bounding box center [961, 171] width 55 height 28
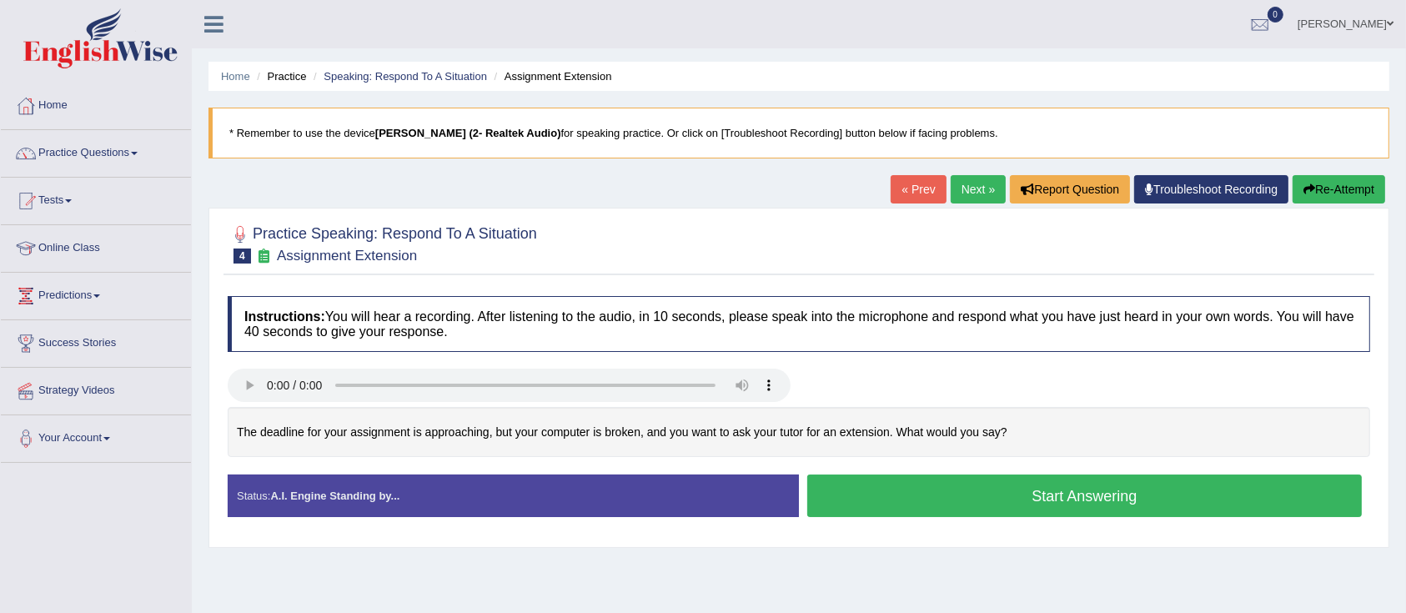
click at [895, 504] on button "Start Answering" at bounding box center [1084, 495] width 554 height 43
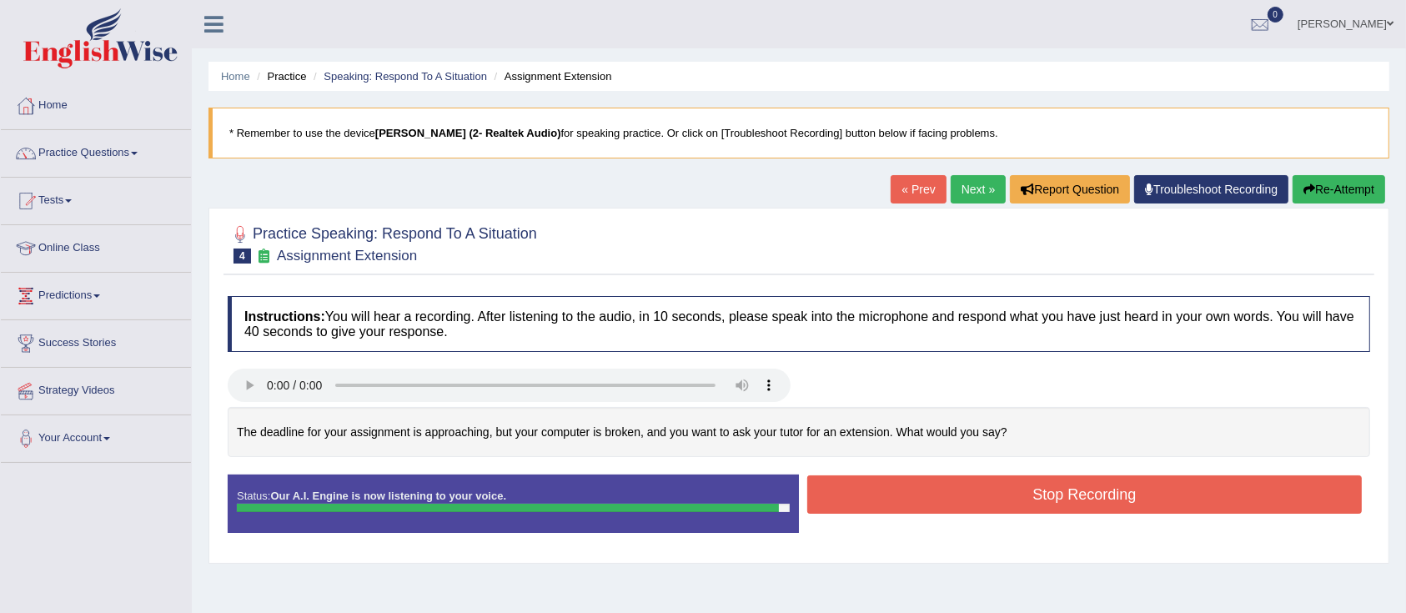
click at [1023, 481] on button "Stop Recording" at bounding box center [1084, 494] width 554 height 38
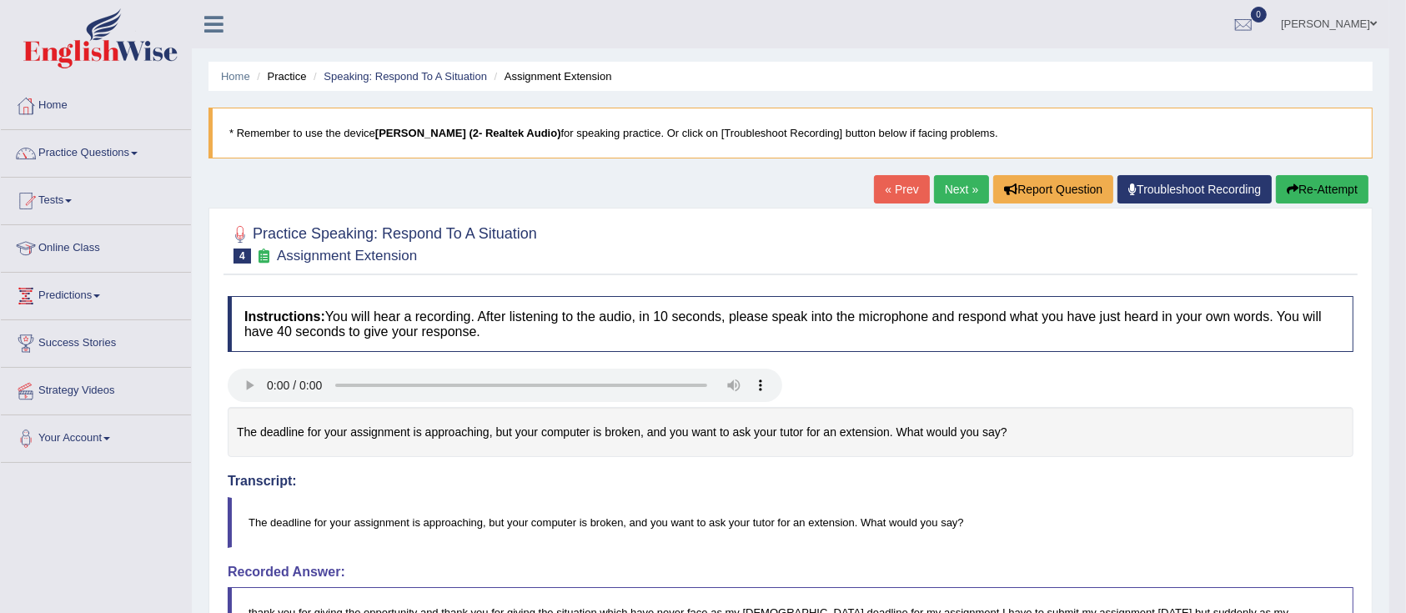
click at [940, 183] on link "Next »" at bounding box center [961, 189] width 55 height 28
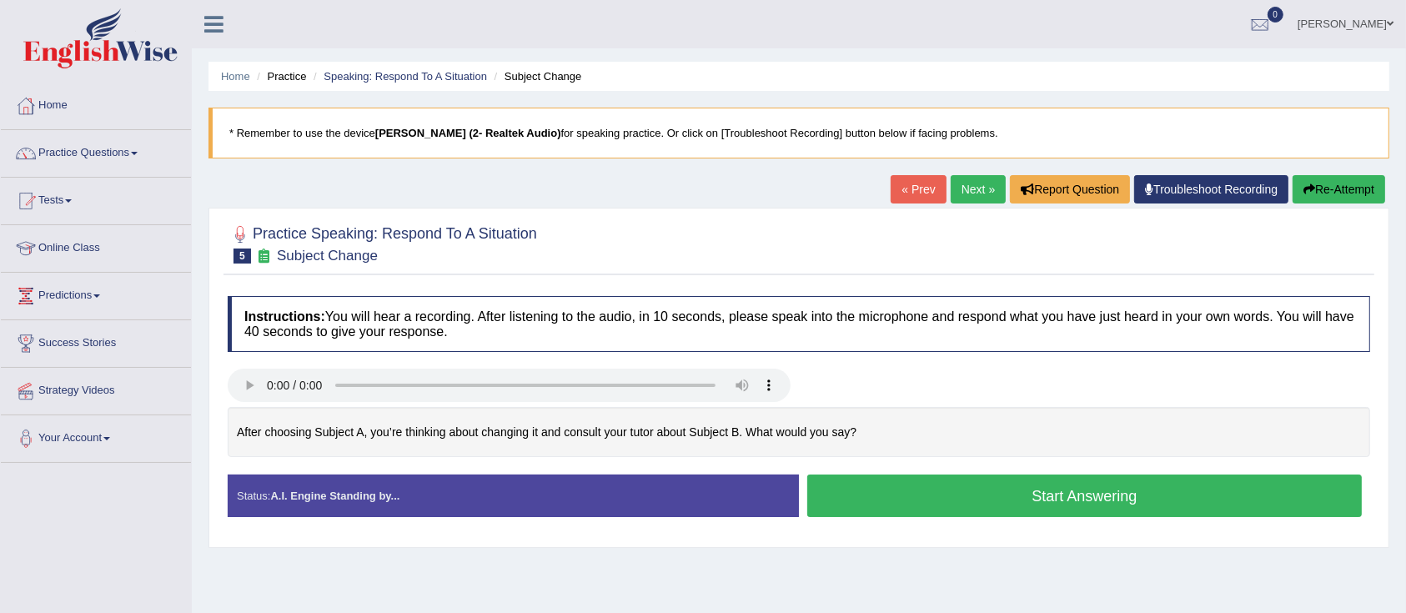
click at [971, 493] on button "Start Answering" at bounding box center [1084, 495] width 554 height 43
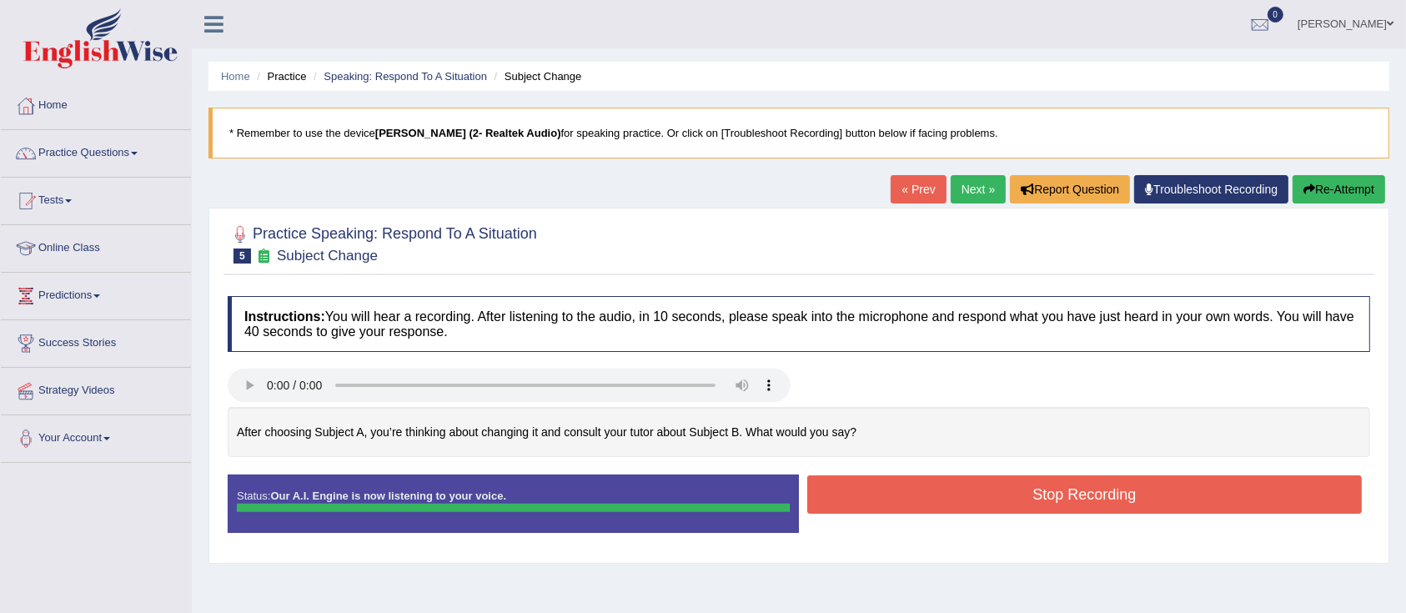
click at [965, 494] on div "Instructions: You will hear a recording. After listening to the audio, in 10 se…" at bounding box center [798, 421] width 1151 height 267
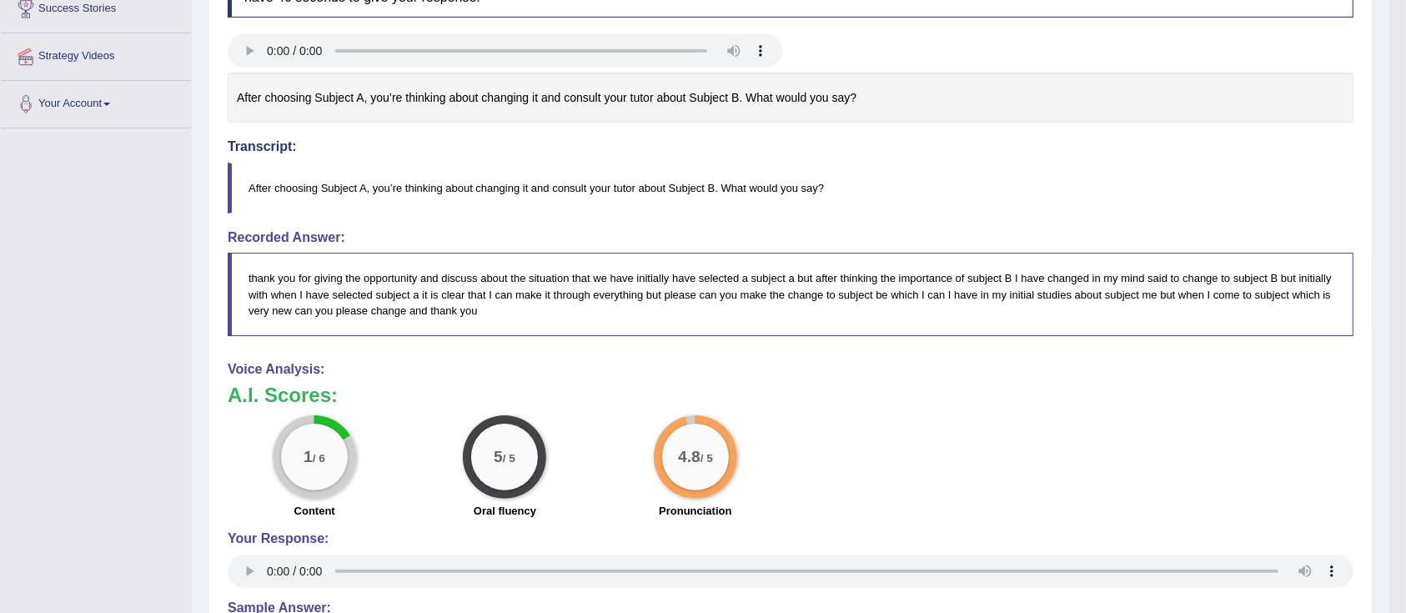
scroll to position [1, 0]
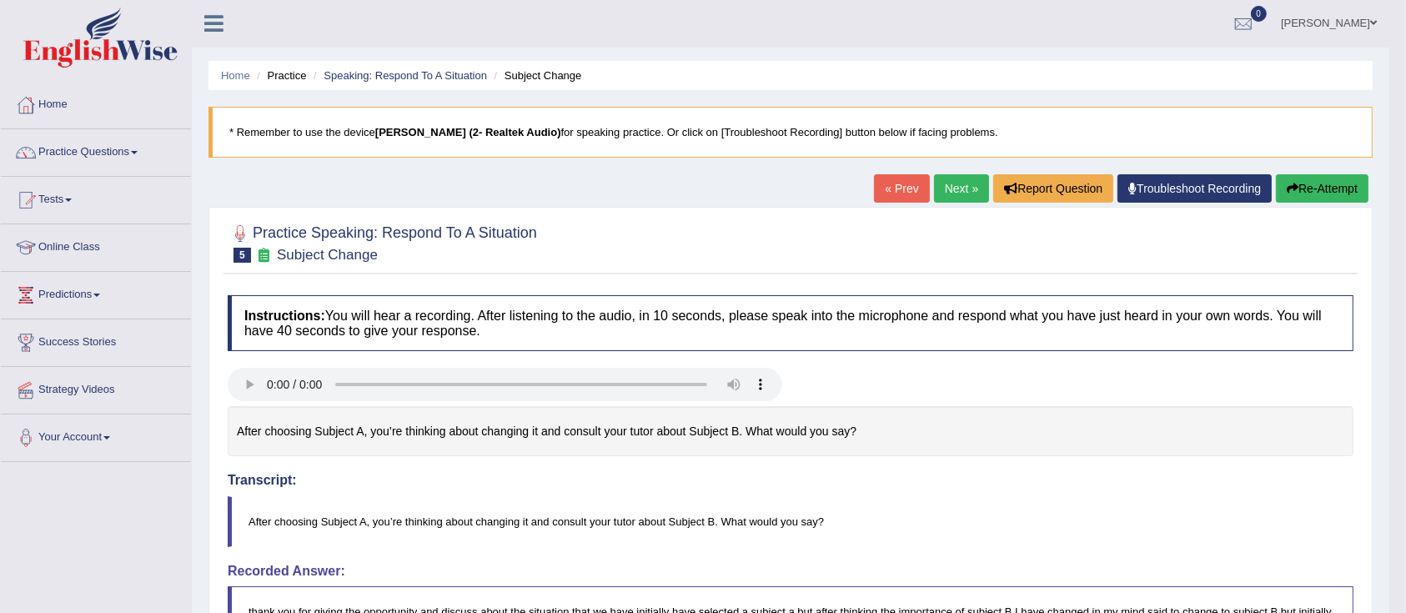
click at [951, 181] on link "Next »" at bounding box center [961, 188] width 55 height 28
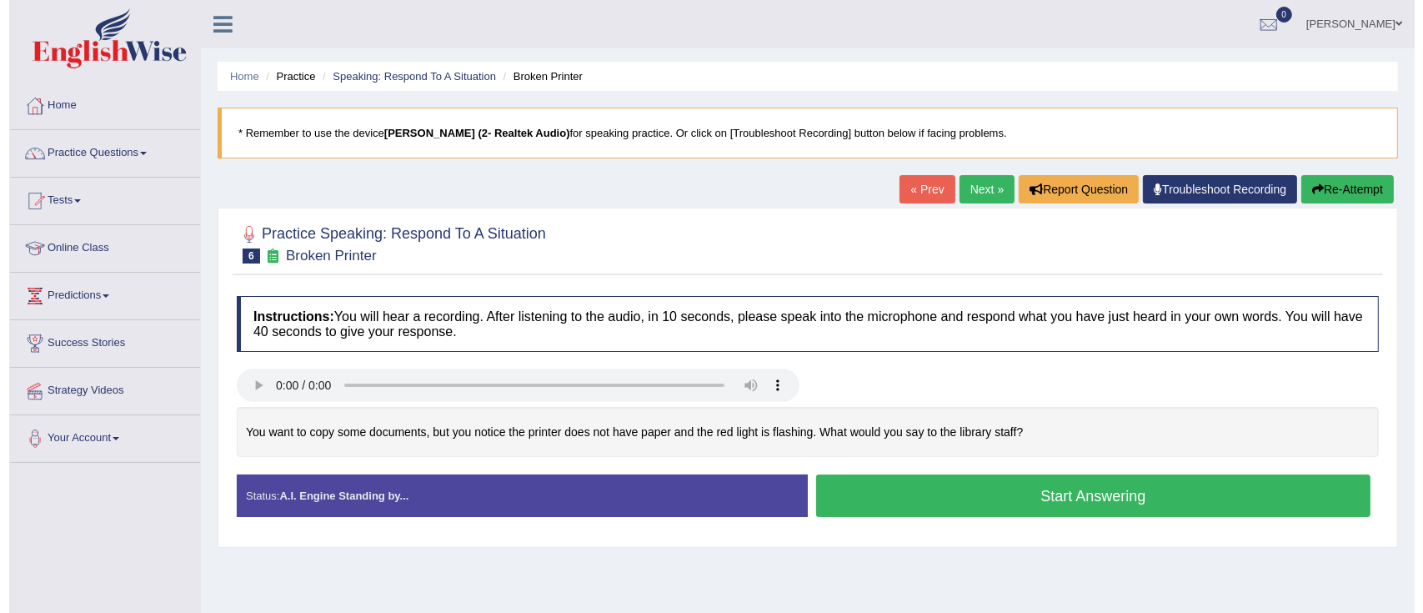
scroll to position [111, 0]
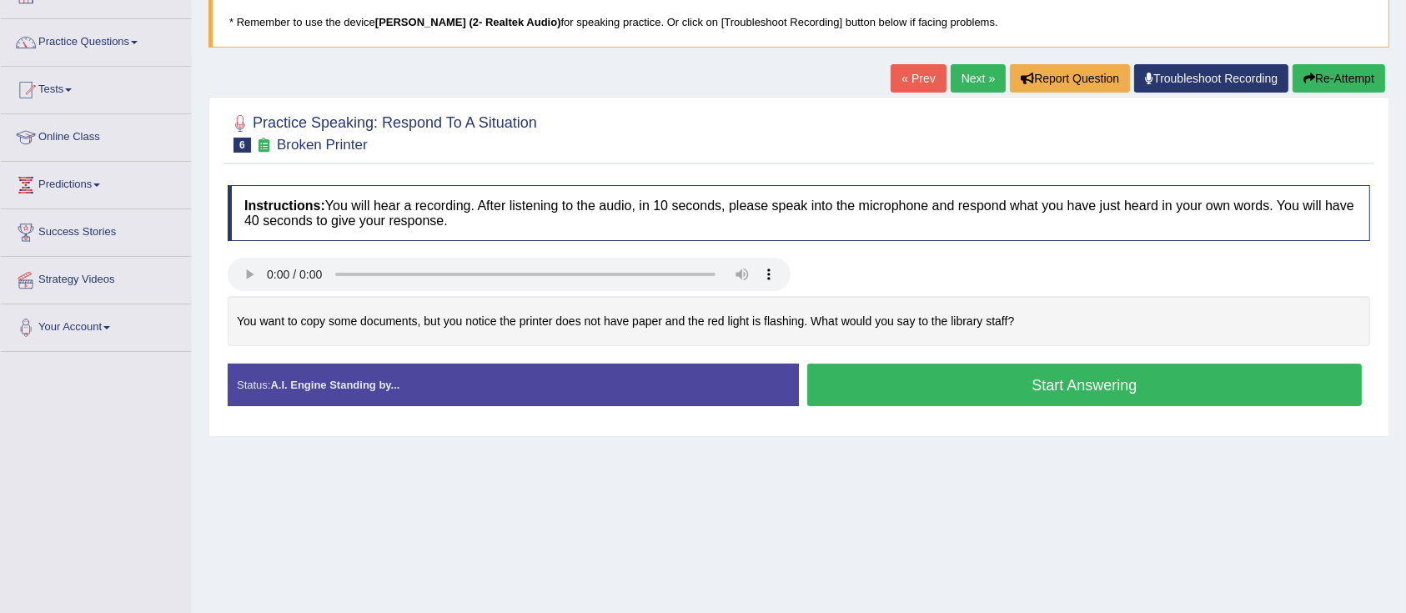
click at [934, 379] on button "Start Answering" at bounding box center [1084, 385] width 554 height 43
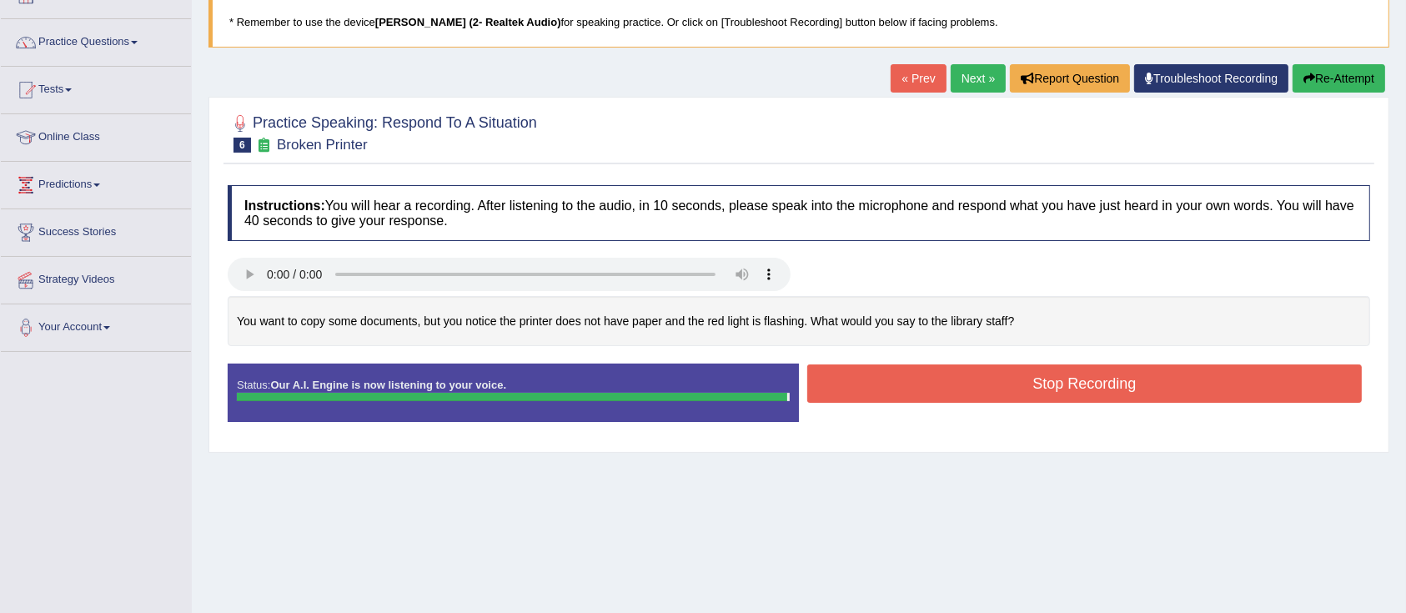
drag, startPoint x: 936, startPoint y: 370, endPoint x: 930, endPoint y: 354, distance: 17.2
click at [931, 358] on div "Instructions: You will hear a recording. After listening to the audio, in 10 se…" at bounding box center [798, 310] width 1151 height 267
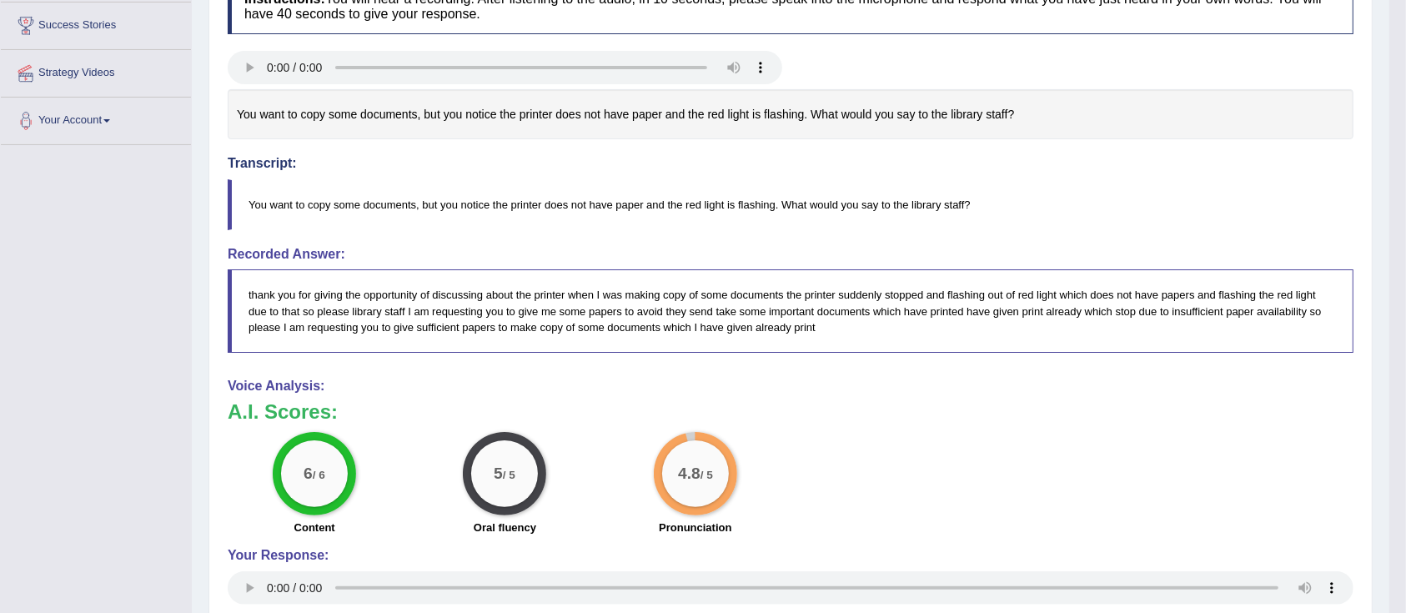
scroll to position [0, 0]
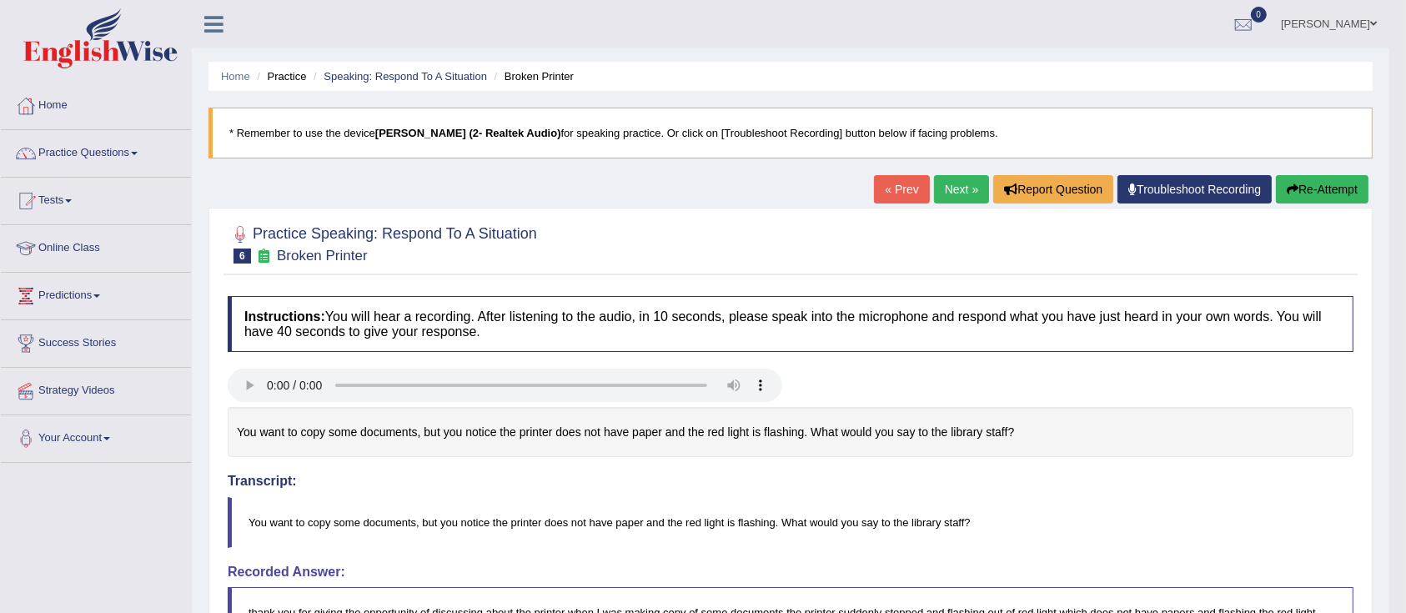
click at [954, 195] on link "Next »" at bounding box center [961, 189] width 55 height 28
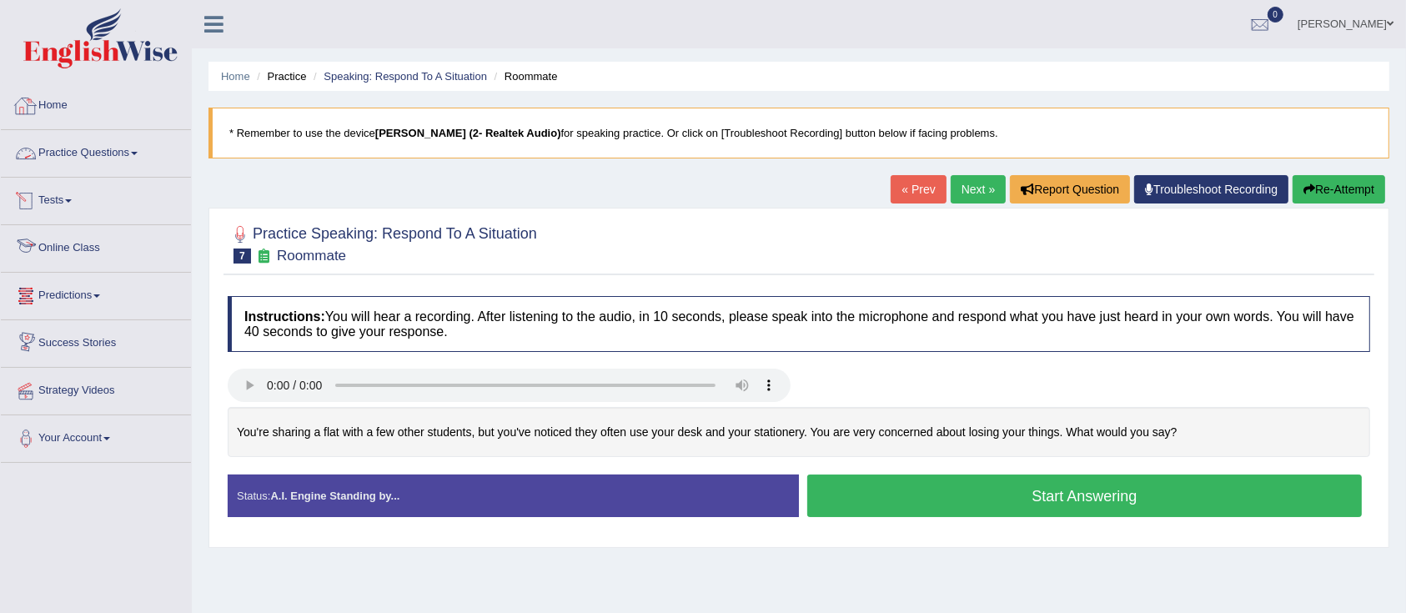
click at [91, 152] on link "Practice Questions" at bounding box center [96, 151] width 190 height 42
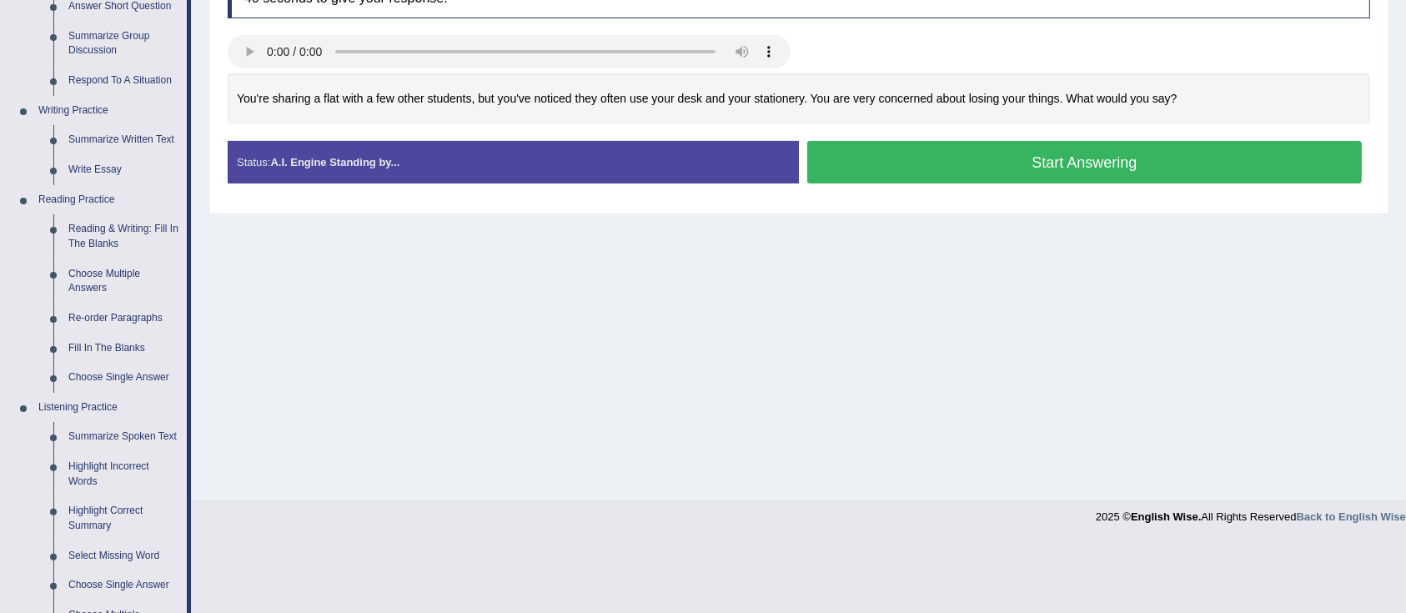
scroll to position [667, 0]
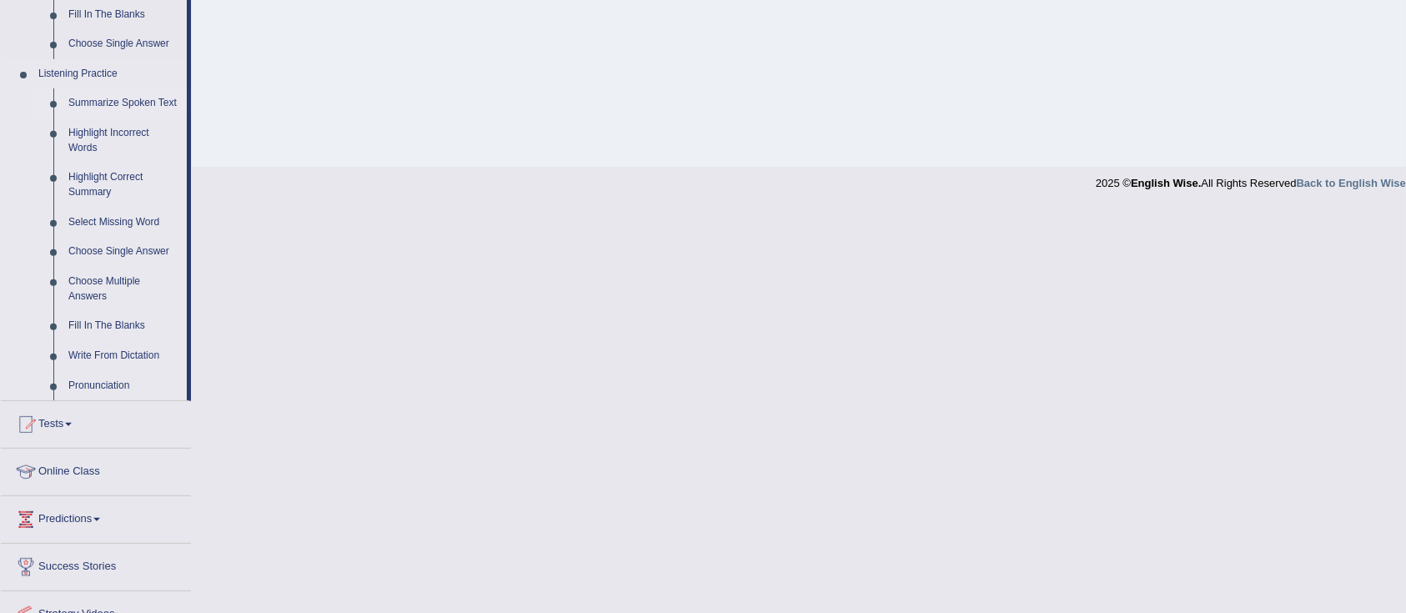
click at [143, 103] on link "Summarize Spoken Text" at bounding box center [124, 103] width 126 height 30
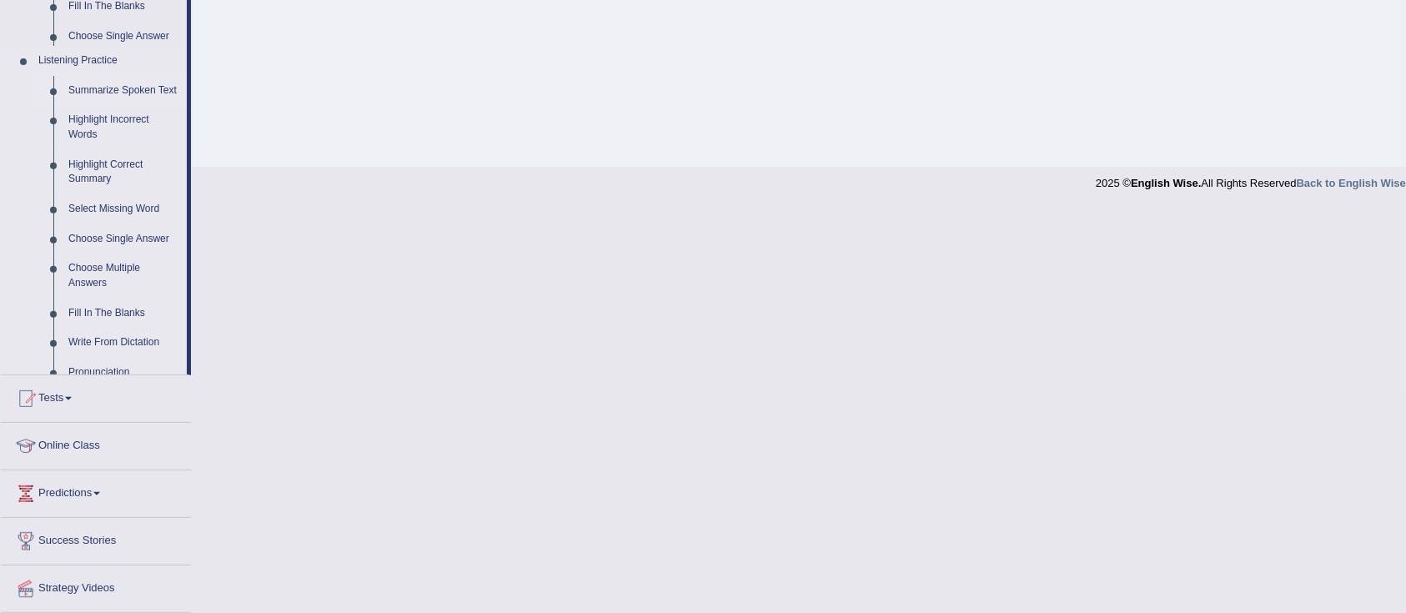
scroll to position [273, 0]
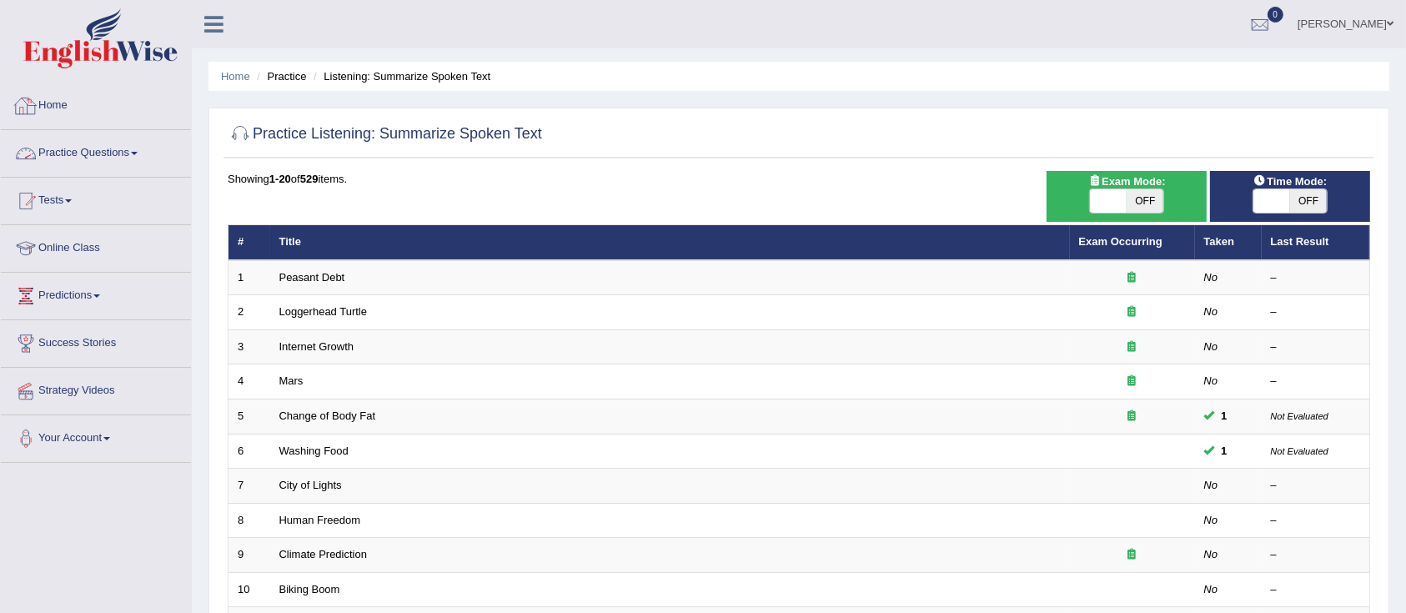
click at [97, 151] on link "Practice Questions" at bounding box center [96, 151] width 190 height 42
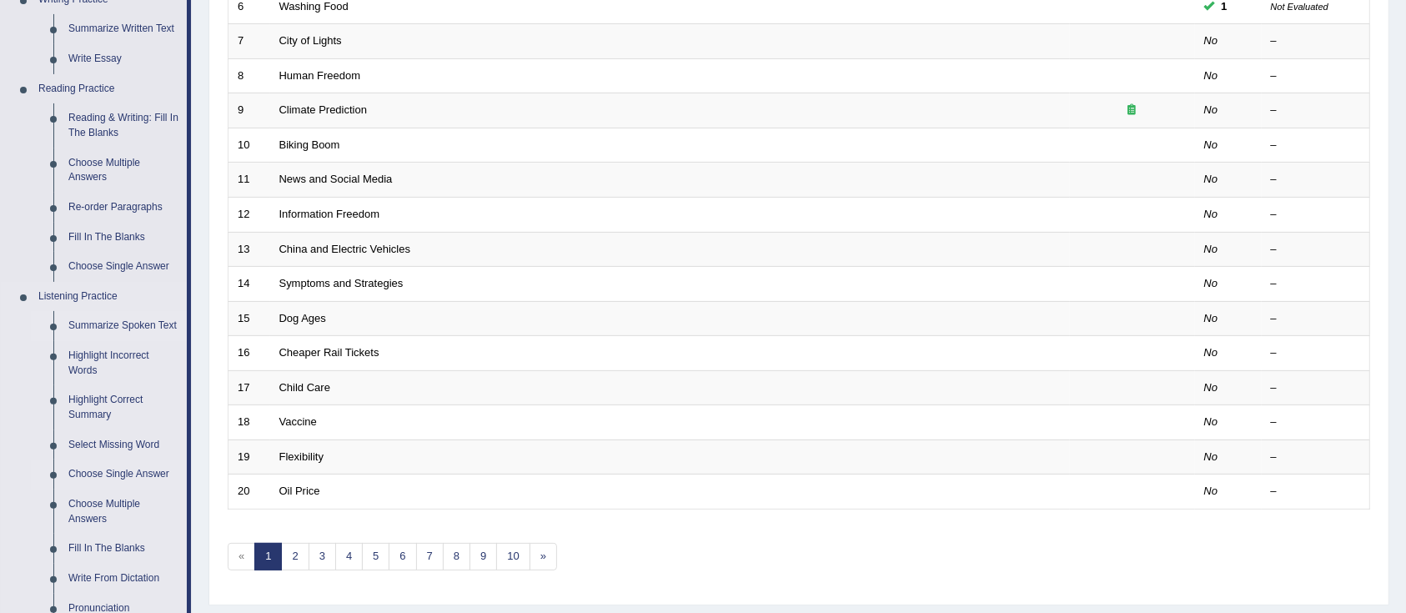
scroll to position [555, 0]
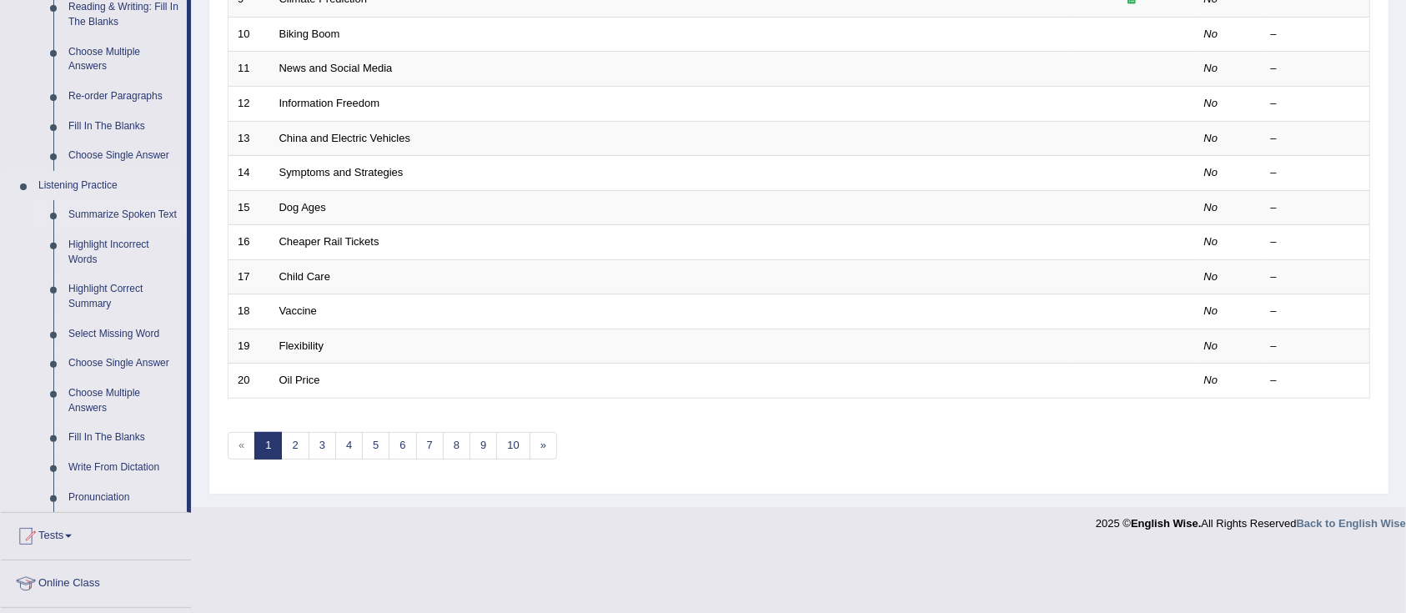
click at [123, 217] on link "Summarize Spoken Text" at bounding box center [124, 215] width 126 height 30
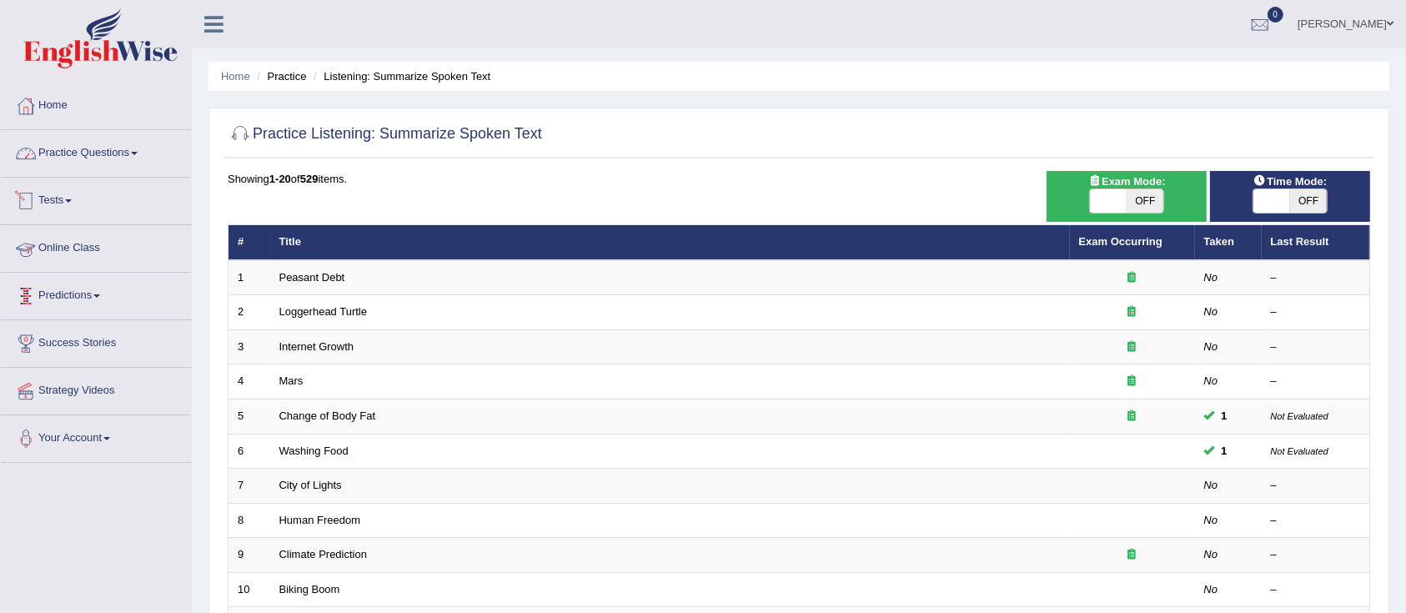
click at [107, 146] on link "Practice Questions" at bounding box center [96, 151] width 190 height 42
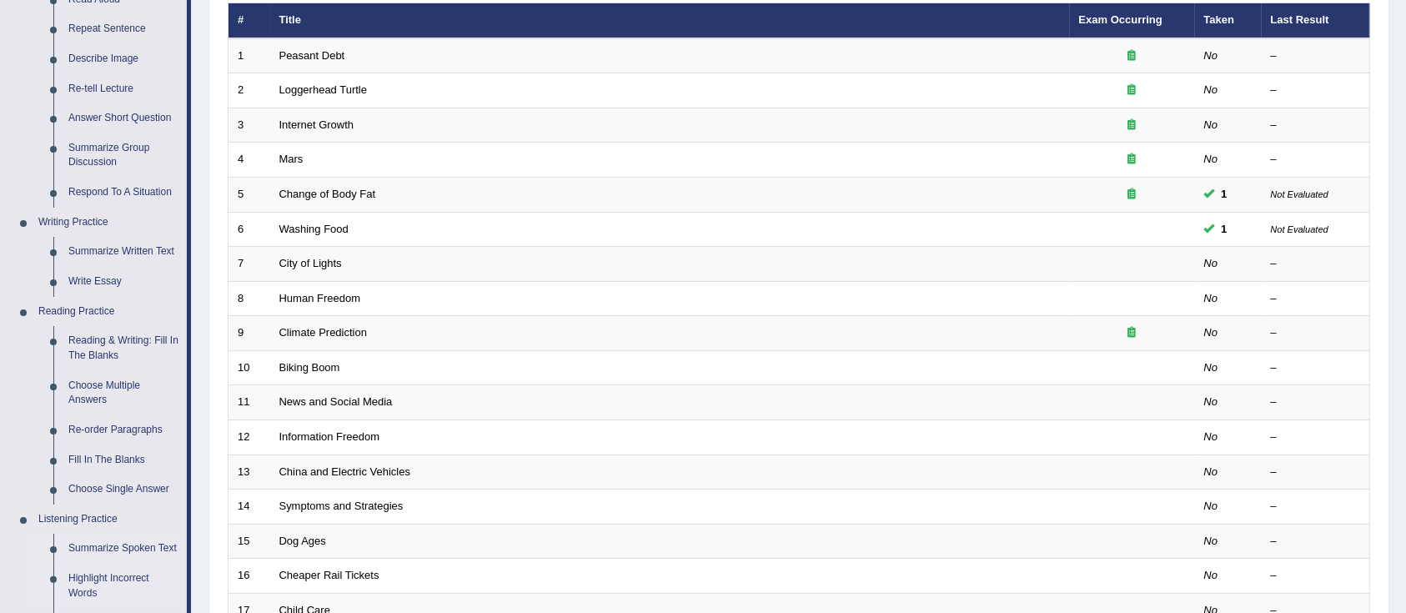
scroll to position [555, 0]
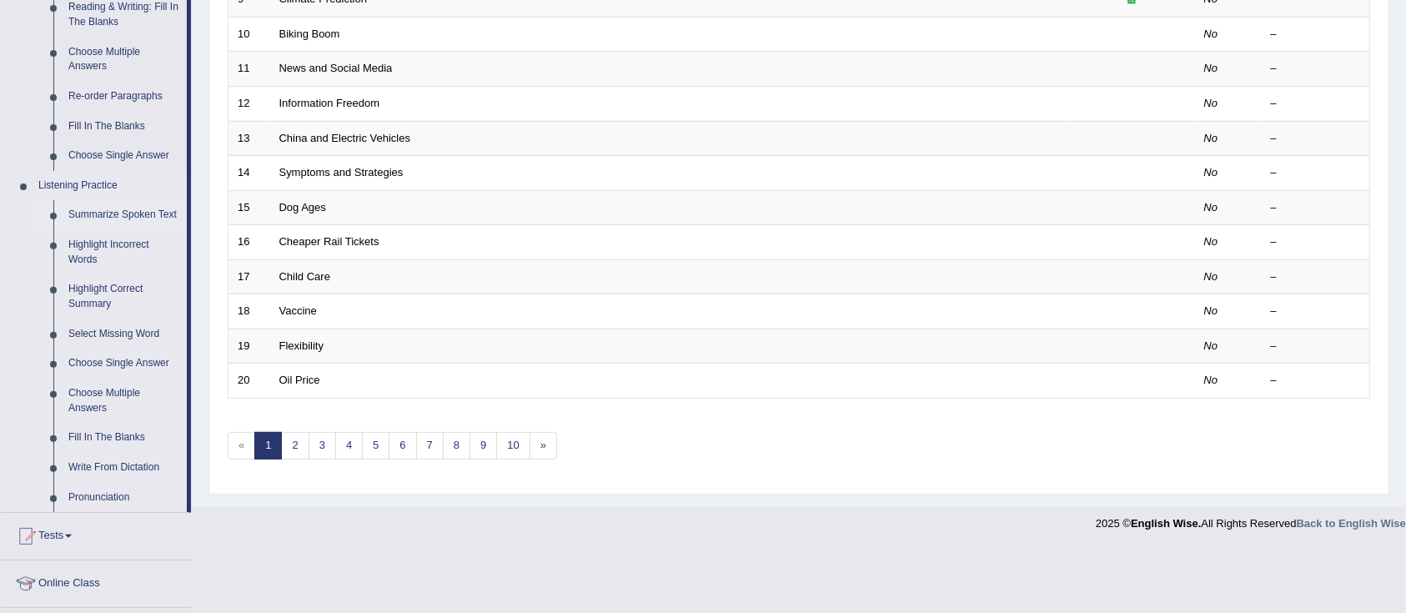
click at [123, 218] on link "Summarize Spoken Text" at bounding box center [124, 215] width 126 height 30
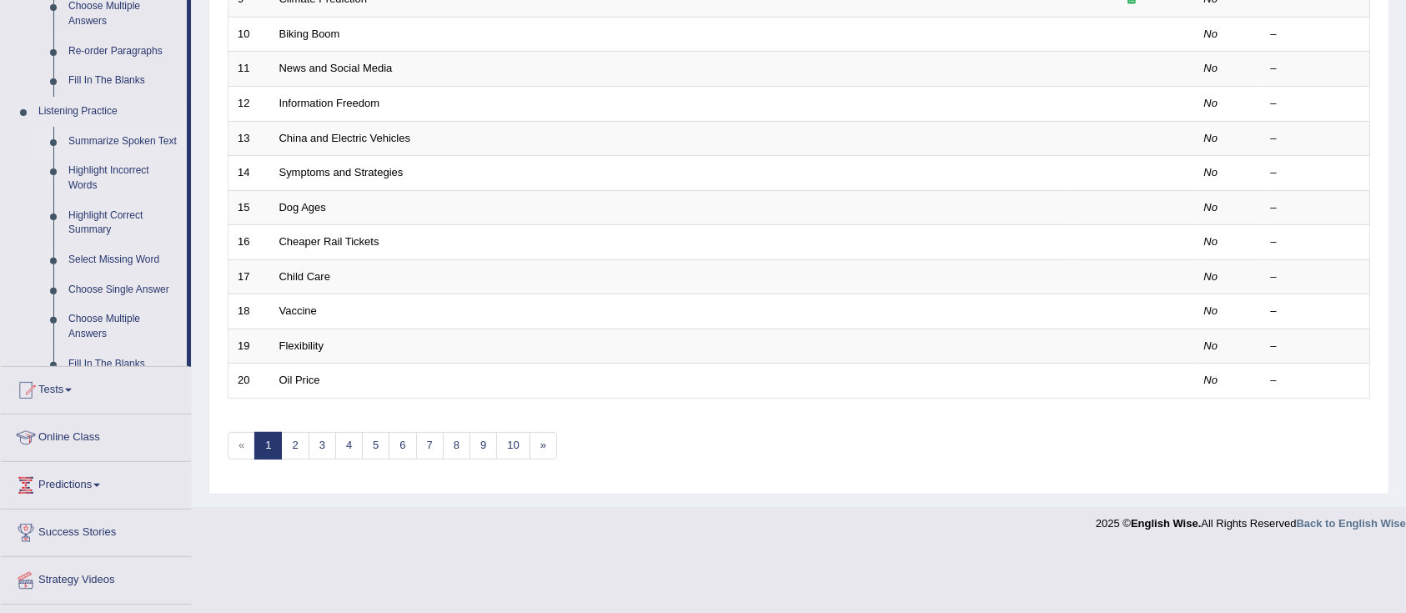
scroll to position [489, 0]
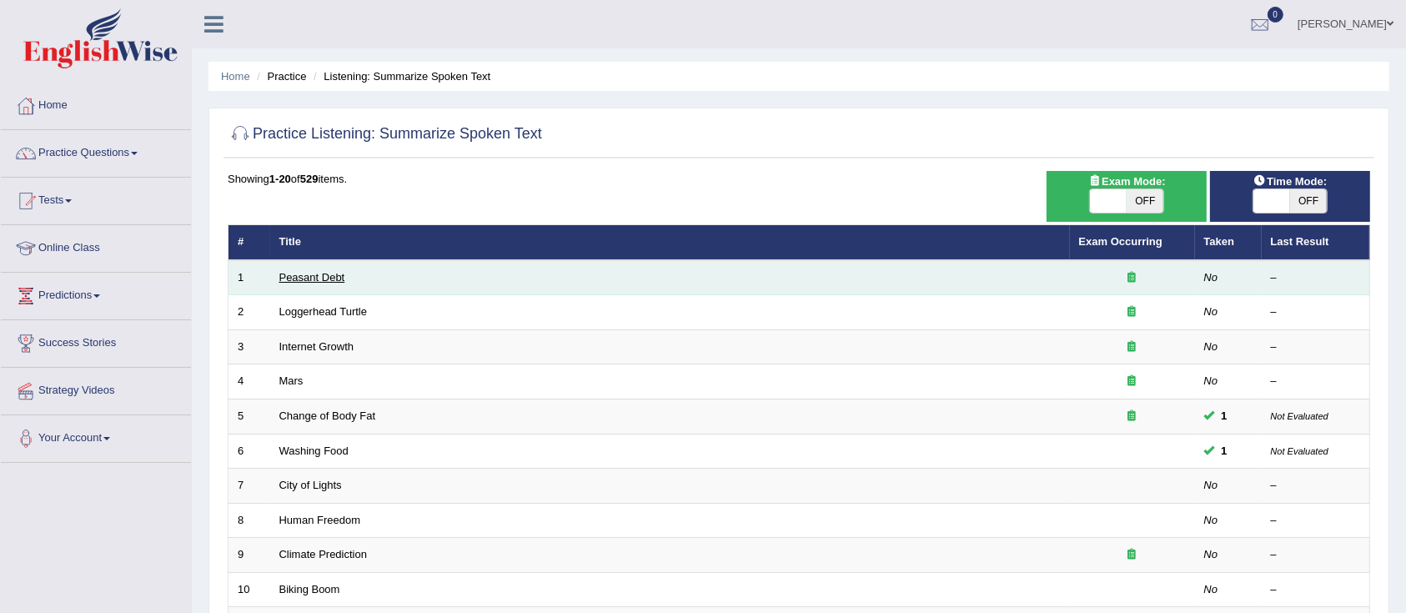
click at [326, 280] on link "Peasant Debt" at bounding box center [312, 277] width 66 height 13
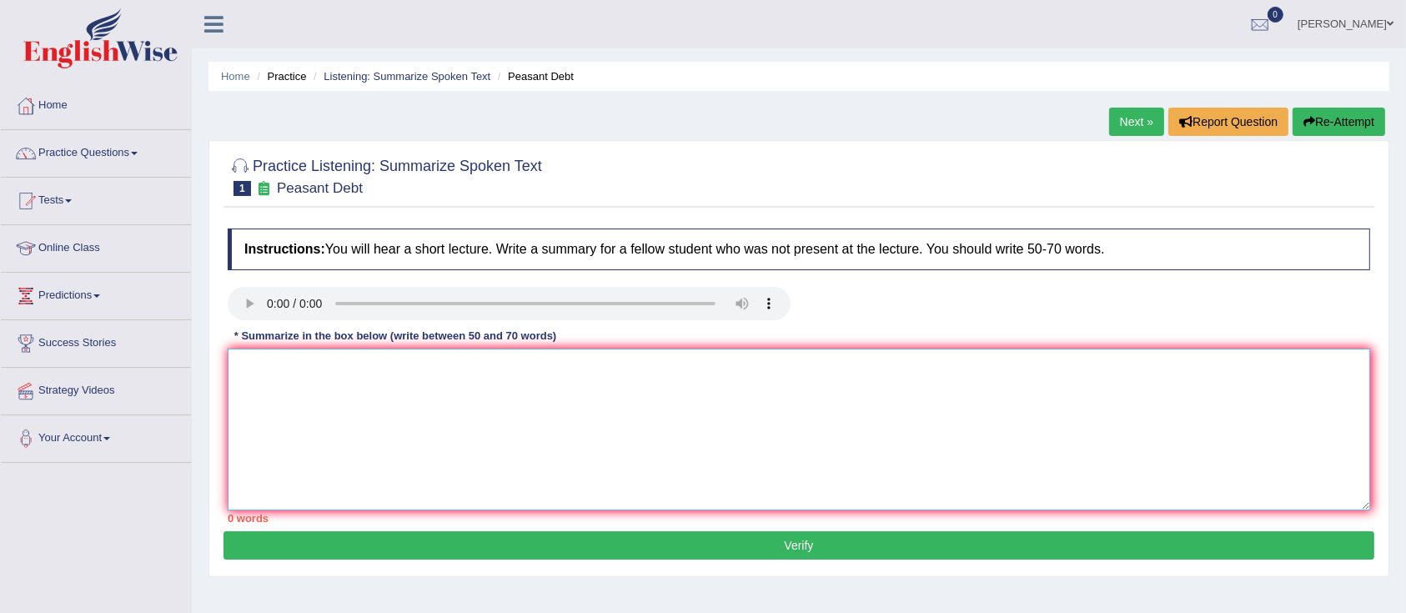
click at [604, 376] on textarea at bounding box center [799, 430] width 1142 height 162
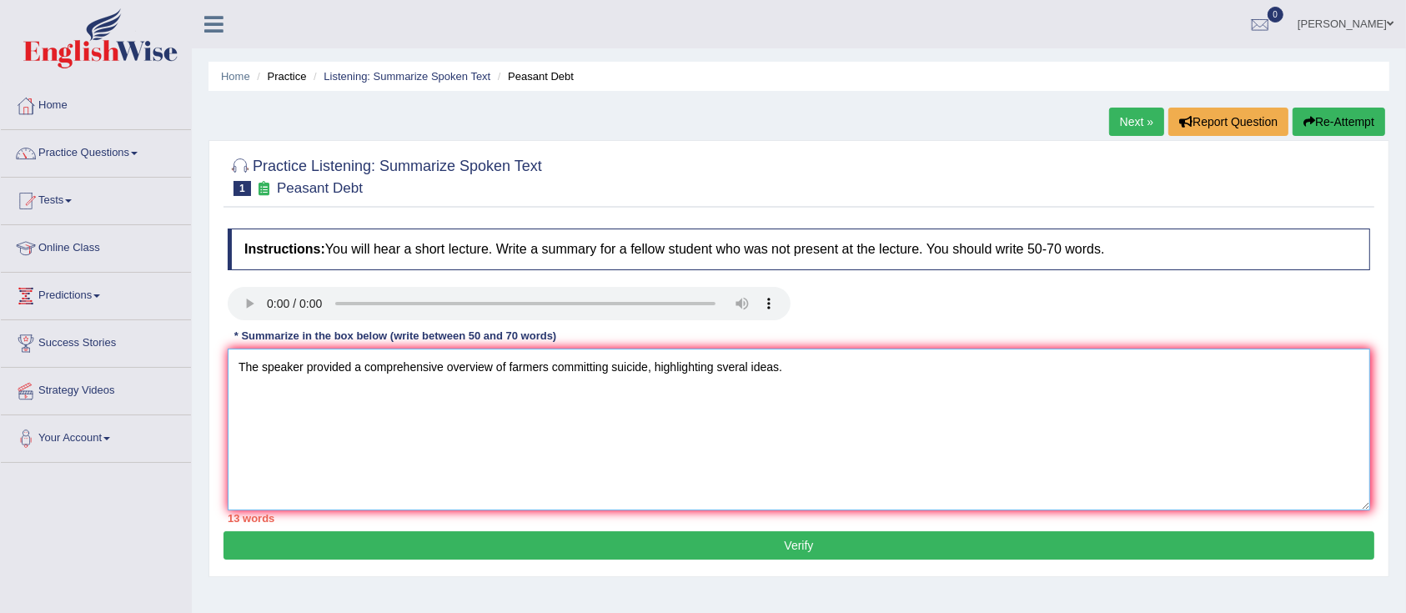
click at [722, 364] on textarea "The speaker provided a comprehensive overview of farmers committing suicide, hi…" at bounding box center [799, 430] width 1142 height 162
click at [809, 358] on textarea "The speaker provided a comprehensive overview of farmers committing suicide, hi…" at bounding box center [799, 430] width 1142 height 162
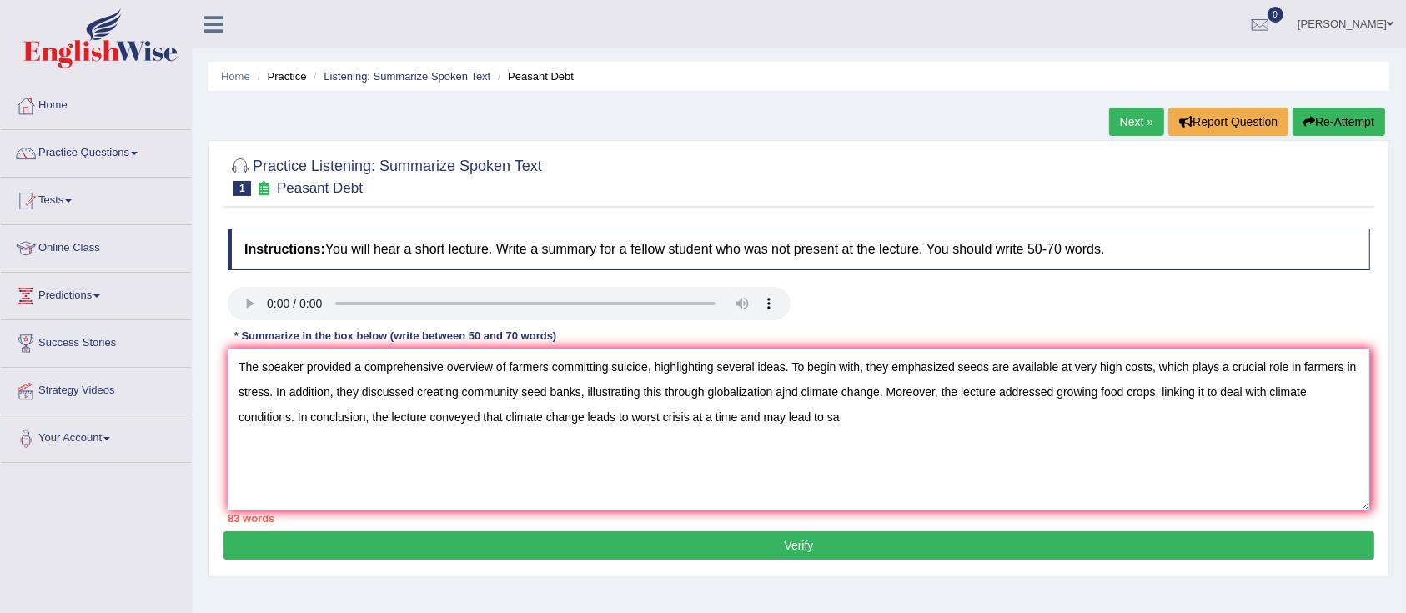
drag, startPoint x: 507, startPoint y: 417, endPoint x: 760, endPoint y: 419, distance: 253.5
click at [760, 419] on textarea "The speaker provided a comprehensive overview of farmers committing suicide, hi…" at bounding box center [799, 430] width 1142 height 162
click at [590, 420] on textarea "The speaker provided a comprehensive overview of farmers committing suicide, hi…" at bounding box center [799, 430] width 1142 height 162
drag, startPoint x: 653, startPoint y: 369, endPoint x: 786, endPoint y: 369, distance: 133.4
click at [786, 369] on textarea "The speaker provided a comprehensive overview of farmers committing suicide, hi…" at bounding box center [799, 430] width 1142 height 162
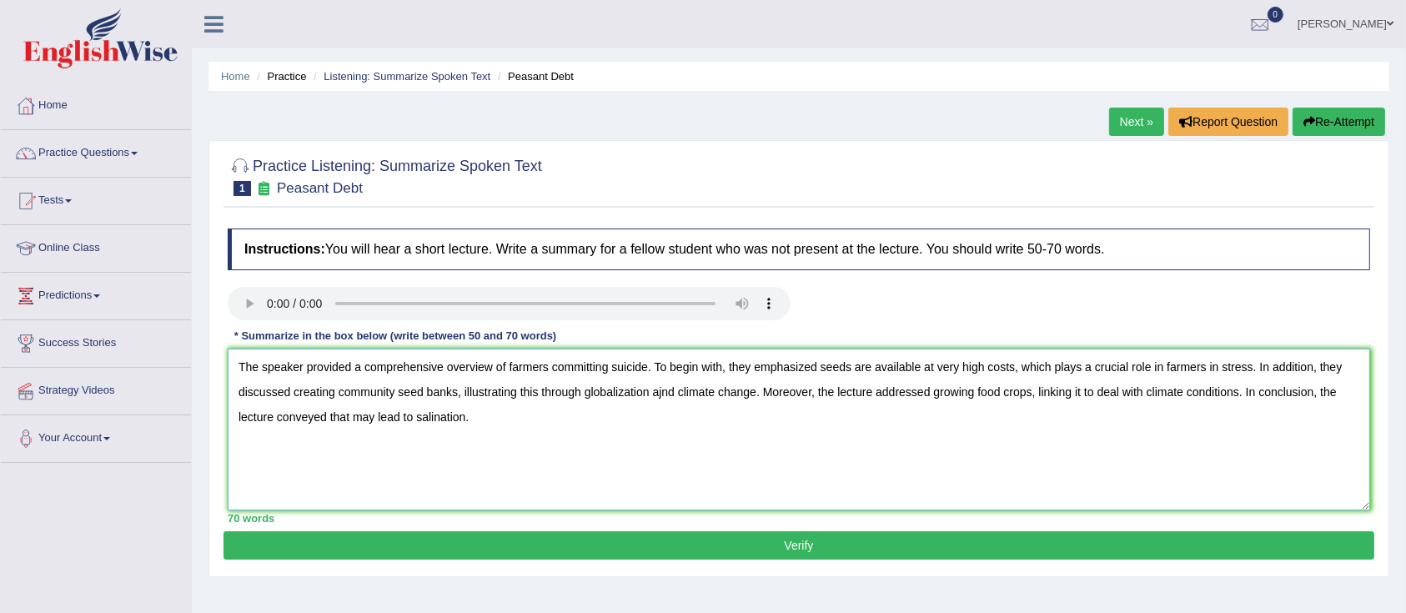
click at [662, 393] on textarea "The speaker provided a comprehensive overview of farmers committing suicide. To…" at bounding box center [799, 430] width 1142 height 162
type textarea "The speaker provided a comprehensive overview of farmers committing suicide. To…"
click at [447, 550] on button "Verify" at bounding box center [798, 545] width 1151 height 28
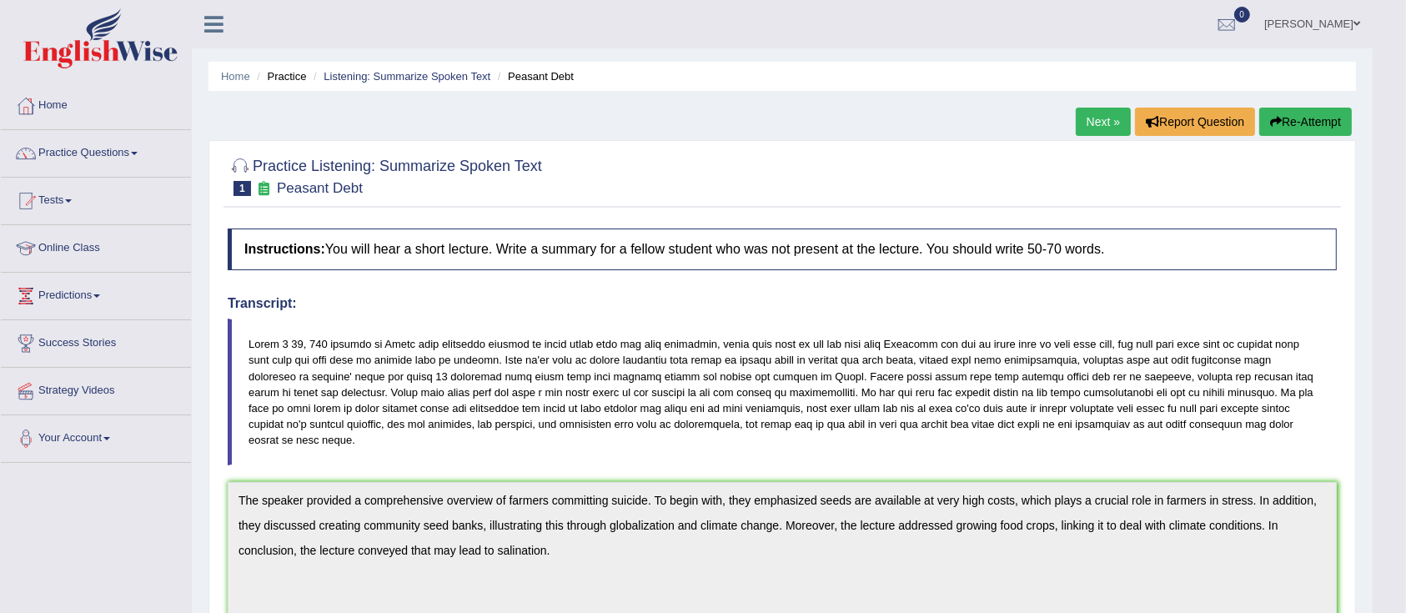
click at [1276, 126] on icon "button" at bounding box center [1276, 122] width 12 height 12
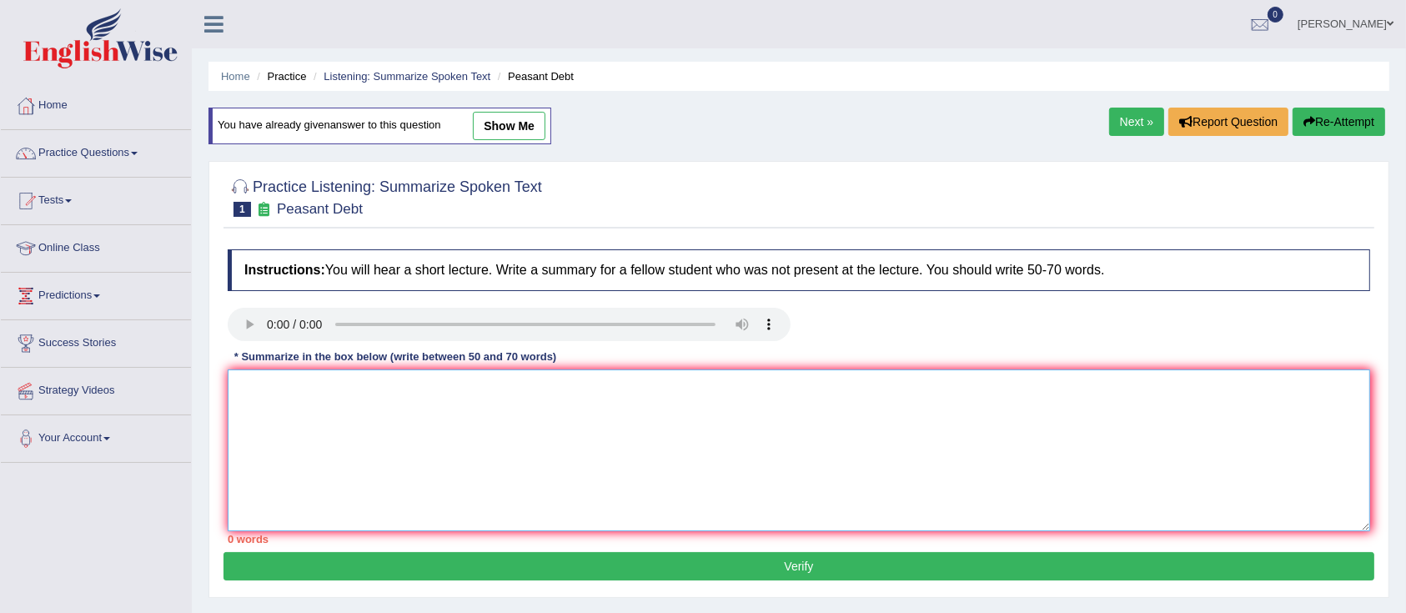
click at [366, 404] on textarea at bounding box center [799, 450] width 1142 height 162
paste textarea "The speaker provided a comprehensive overview of farmers committing suicide. To…"
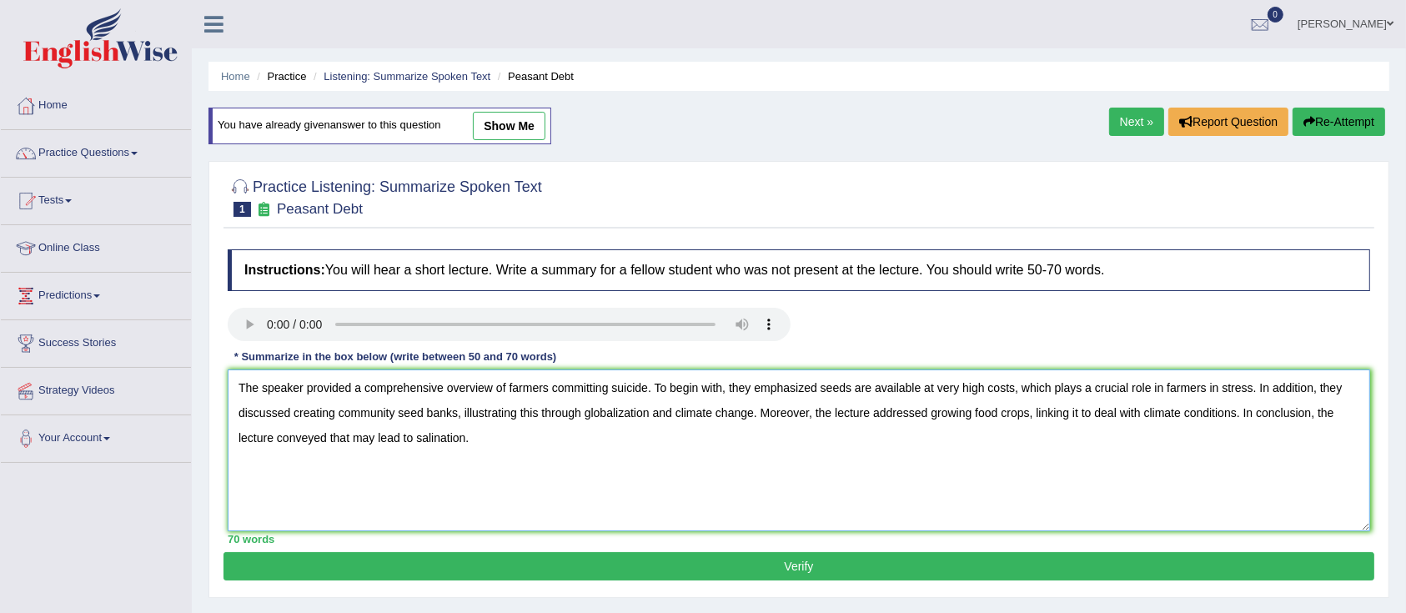
click at [440, 440] on textarea "The speaker provided a comprehensive overview of farmers committing suicide. To…" at bounding box center [799, 450] width 1142 height 162
type textarea "The speaker provided a comprehensive overview of farmers committing suicide. To…"
click at [499, 562] on button "Verify" at bounding box center [798, 566] width 1151 height 28
